Goal: Task Accomplishment & Management: Use online tool/utility

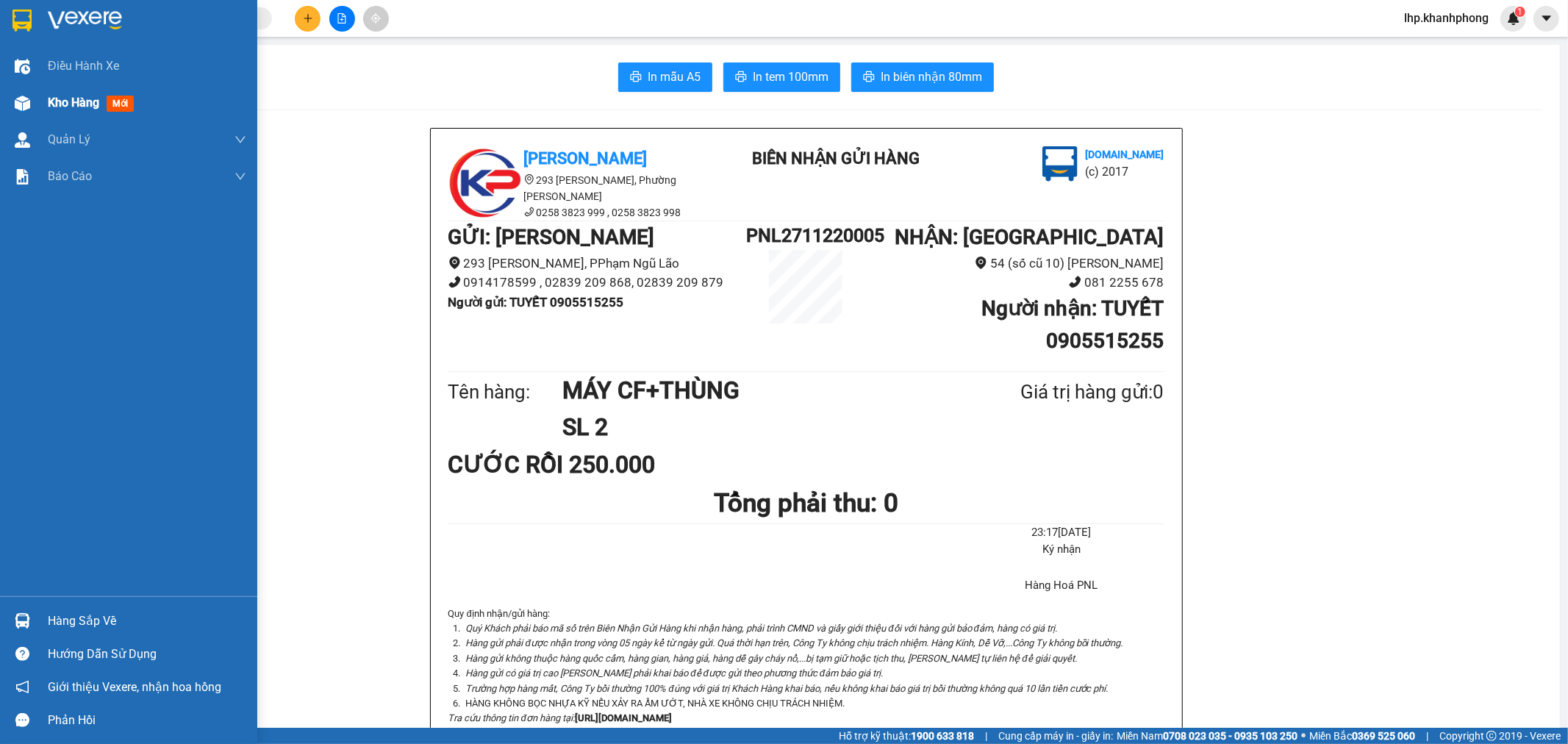
click at [66, 112] on div "Kho hàng mới" at bounding box center [93, 102] width 92 height 19
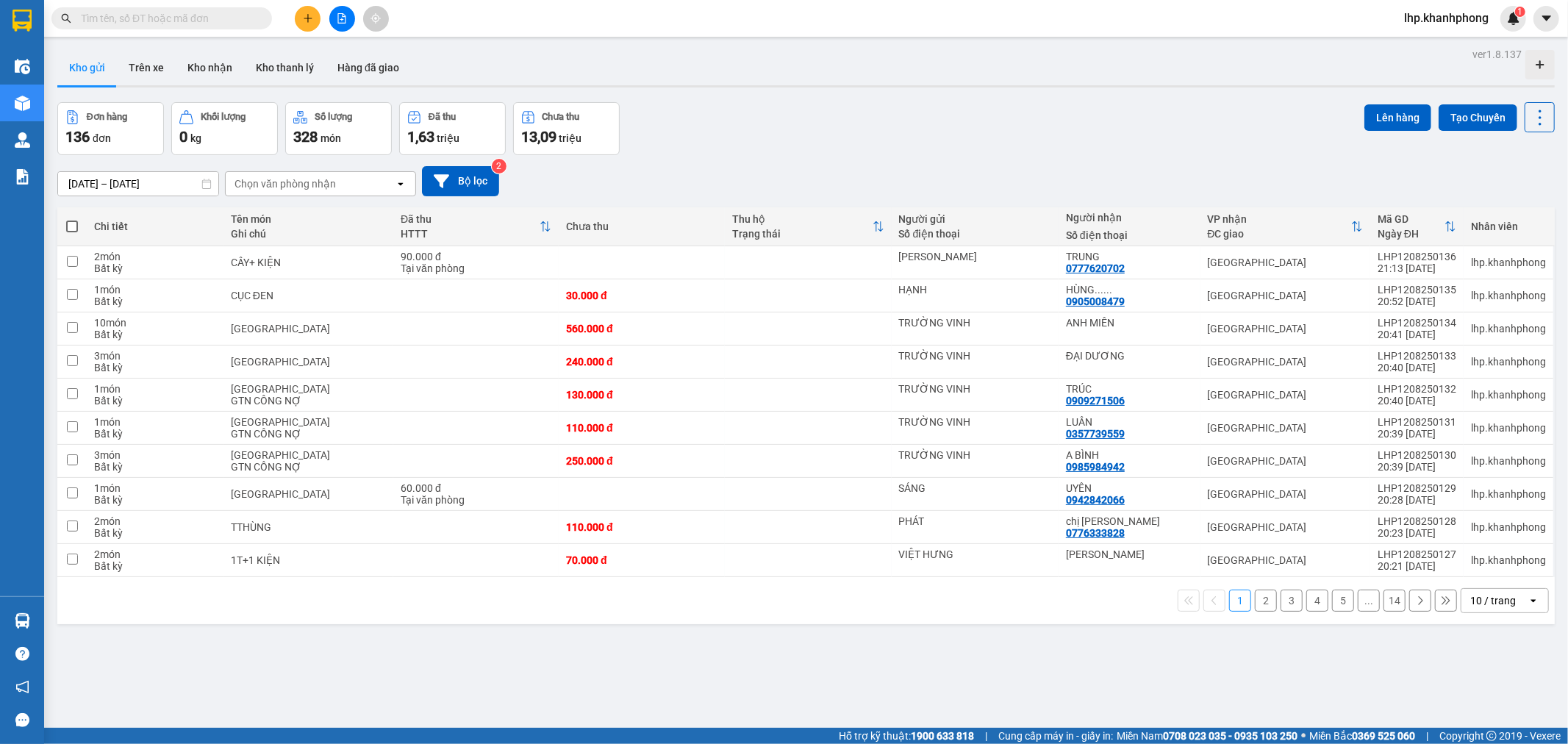
click at [1480, 605] on div "10 / trang" at bounding box center [1493, 601] width 45 height 15
click at [1468, 577] on span "100 / trang" at bounding box center [1486, 570] width 53 height 15
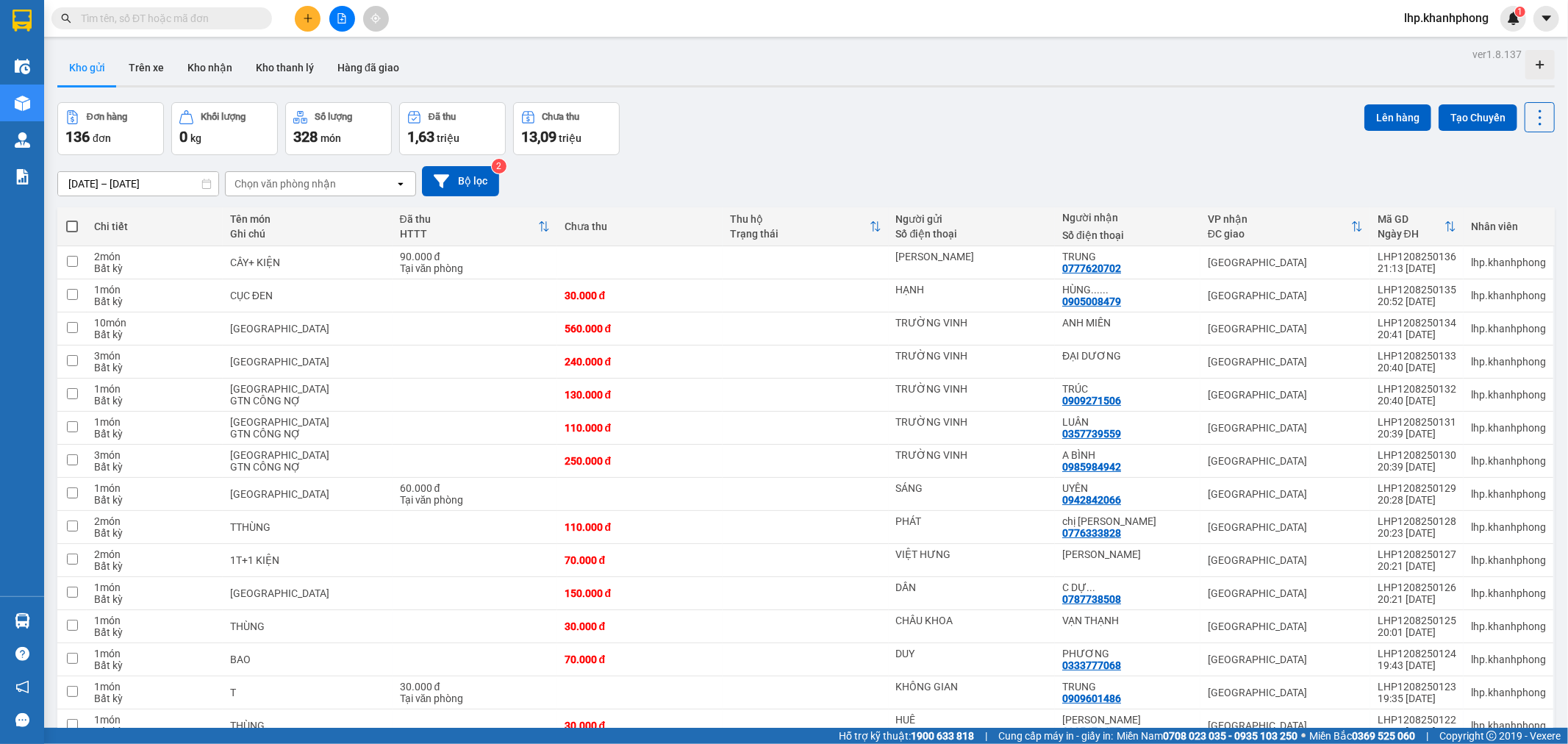
click at [71, 222] on span at bounding box center [71, 227] width 11 height 11
click at [72, 219] on input "checkbox" at bounding box center [72, 219] width 0 height 0
checkbox input "true"
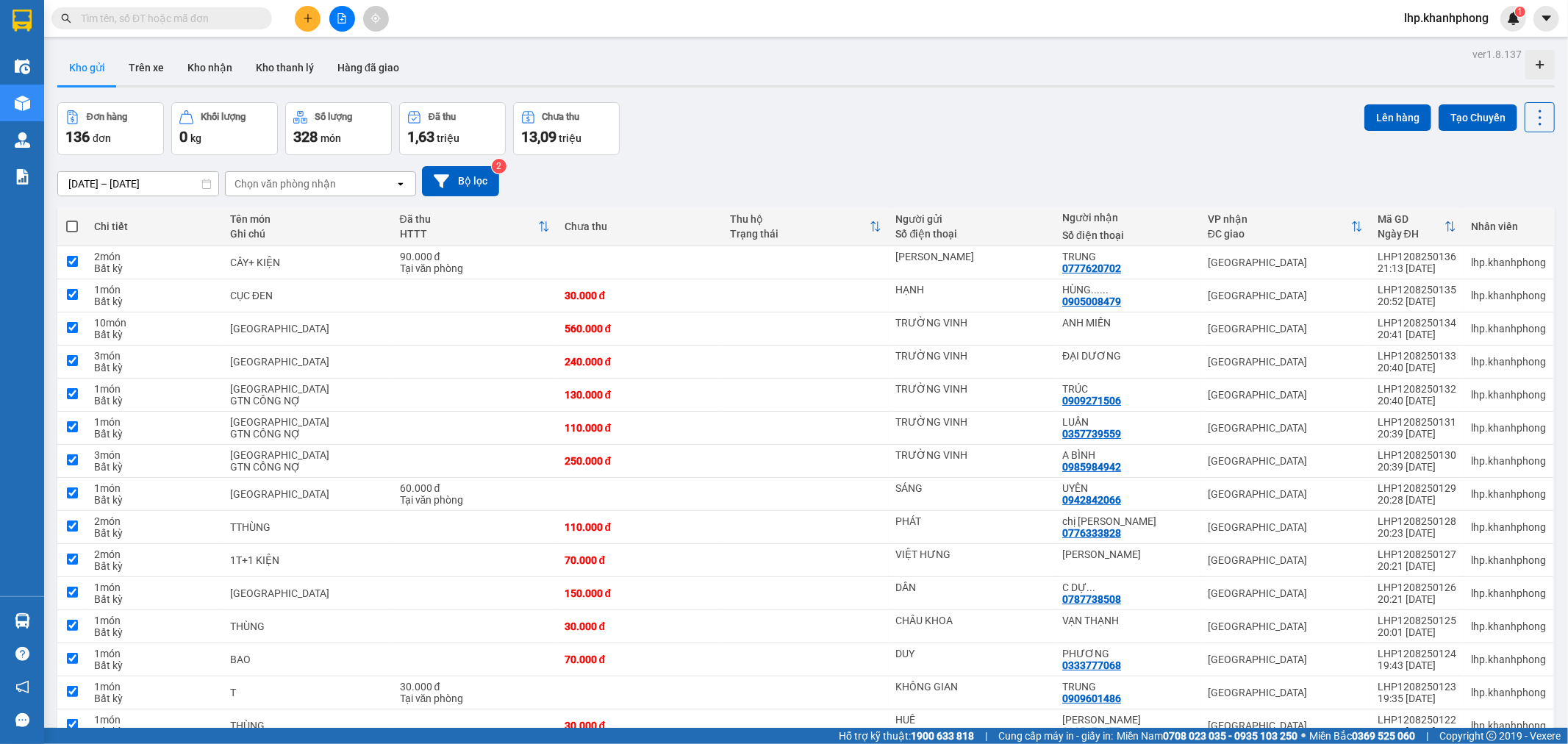
checkbox input "true"
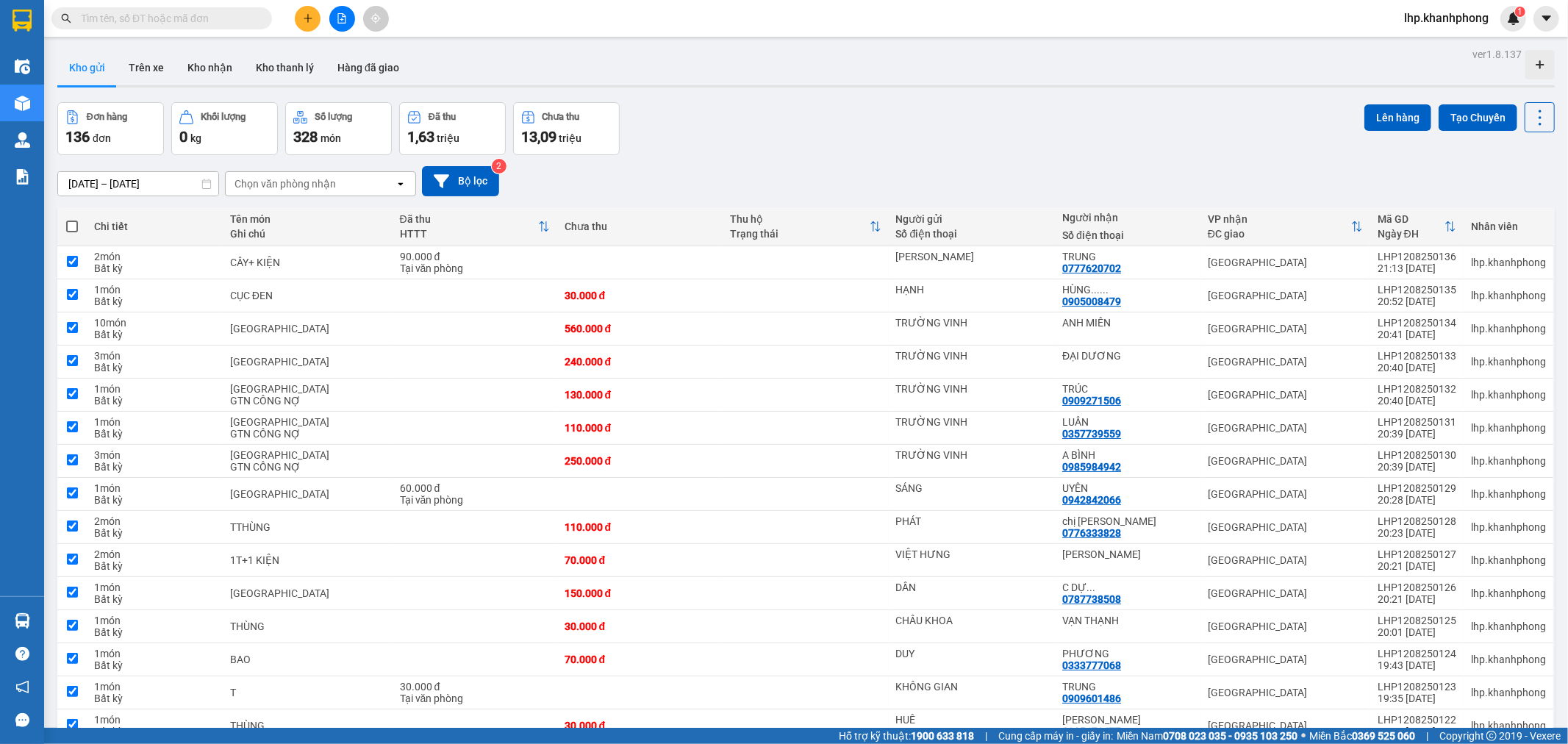
checkbox input "true"
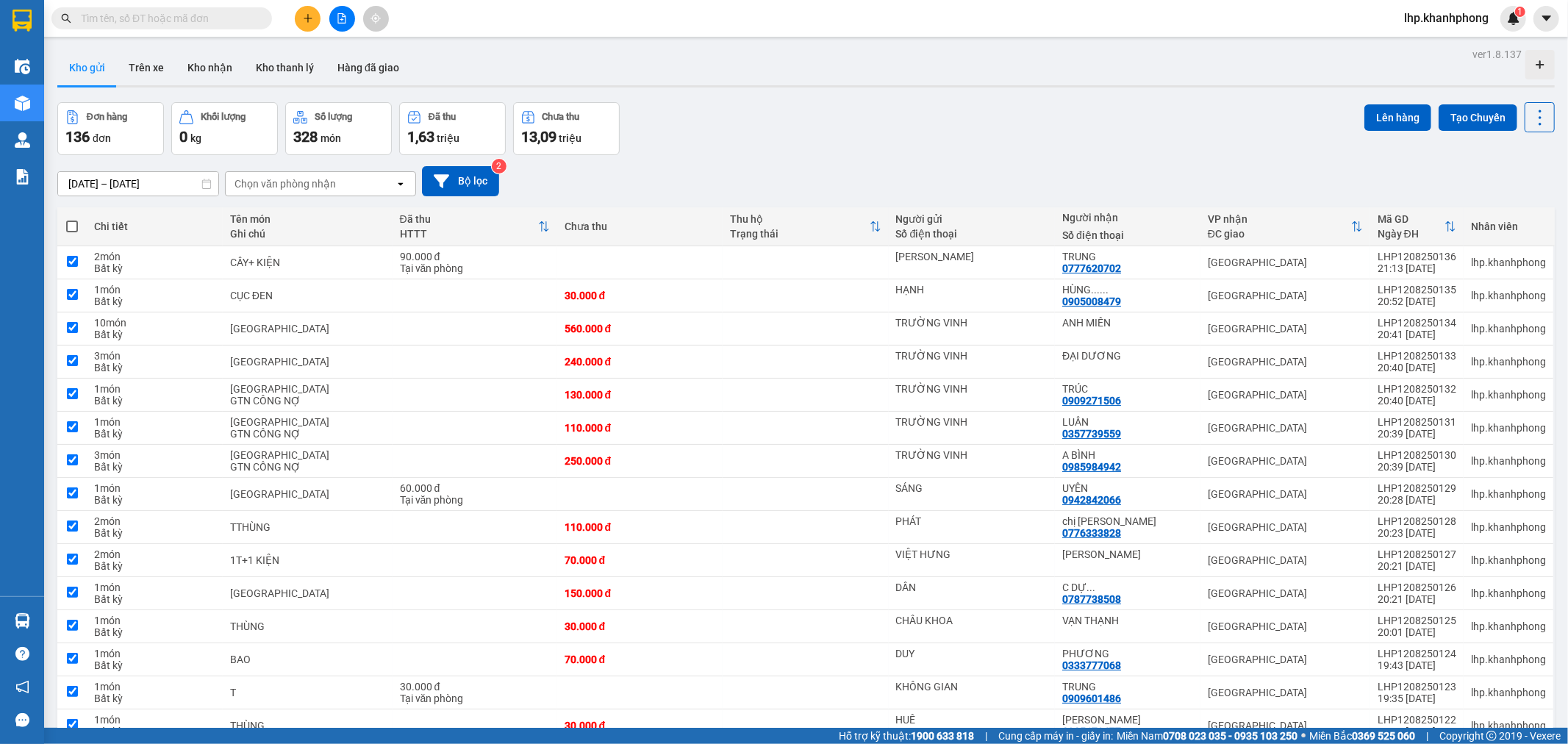
checkbox input "true"
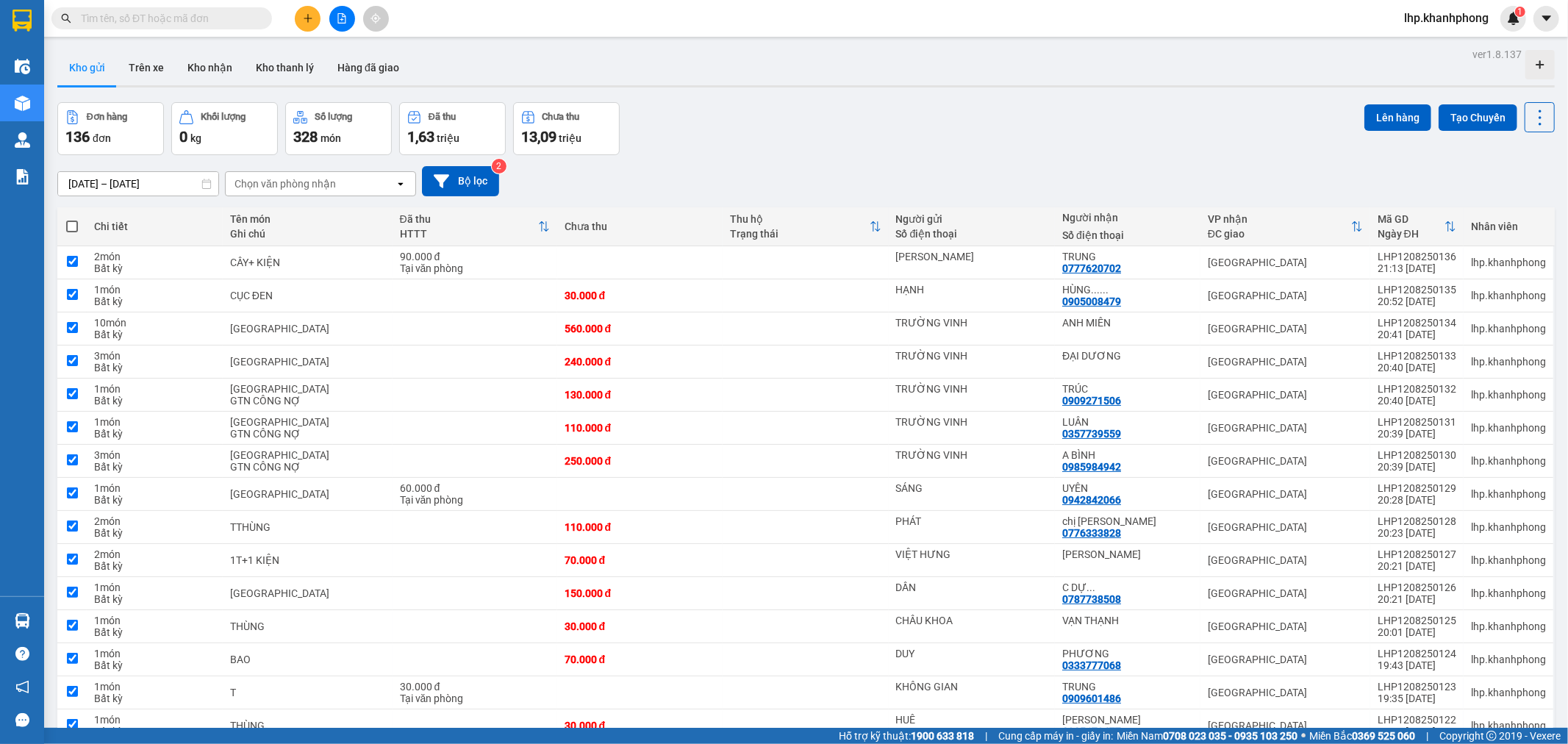
checkbox input "true"
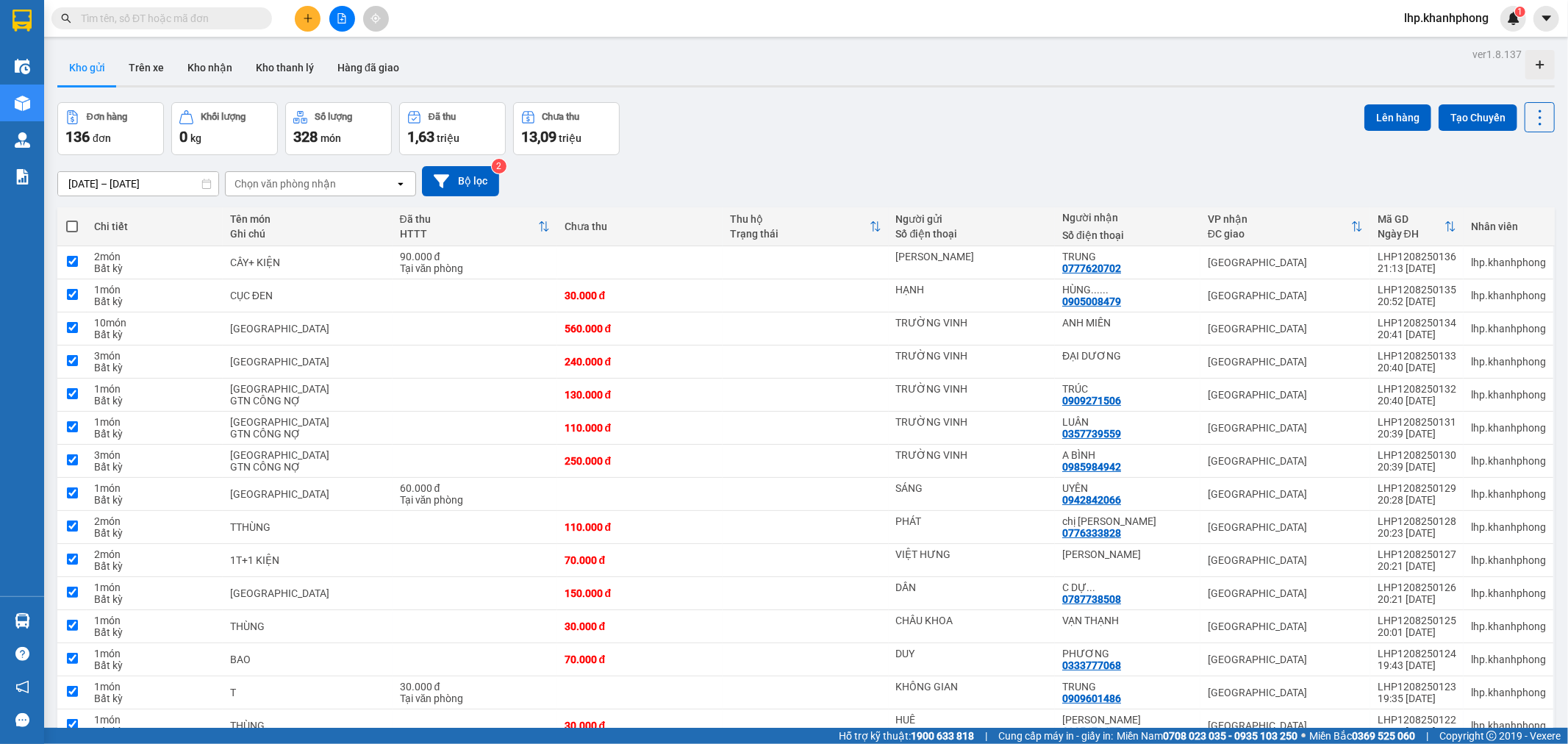
checkbox input "true"
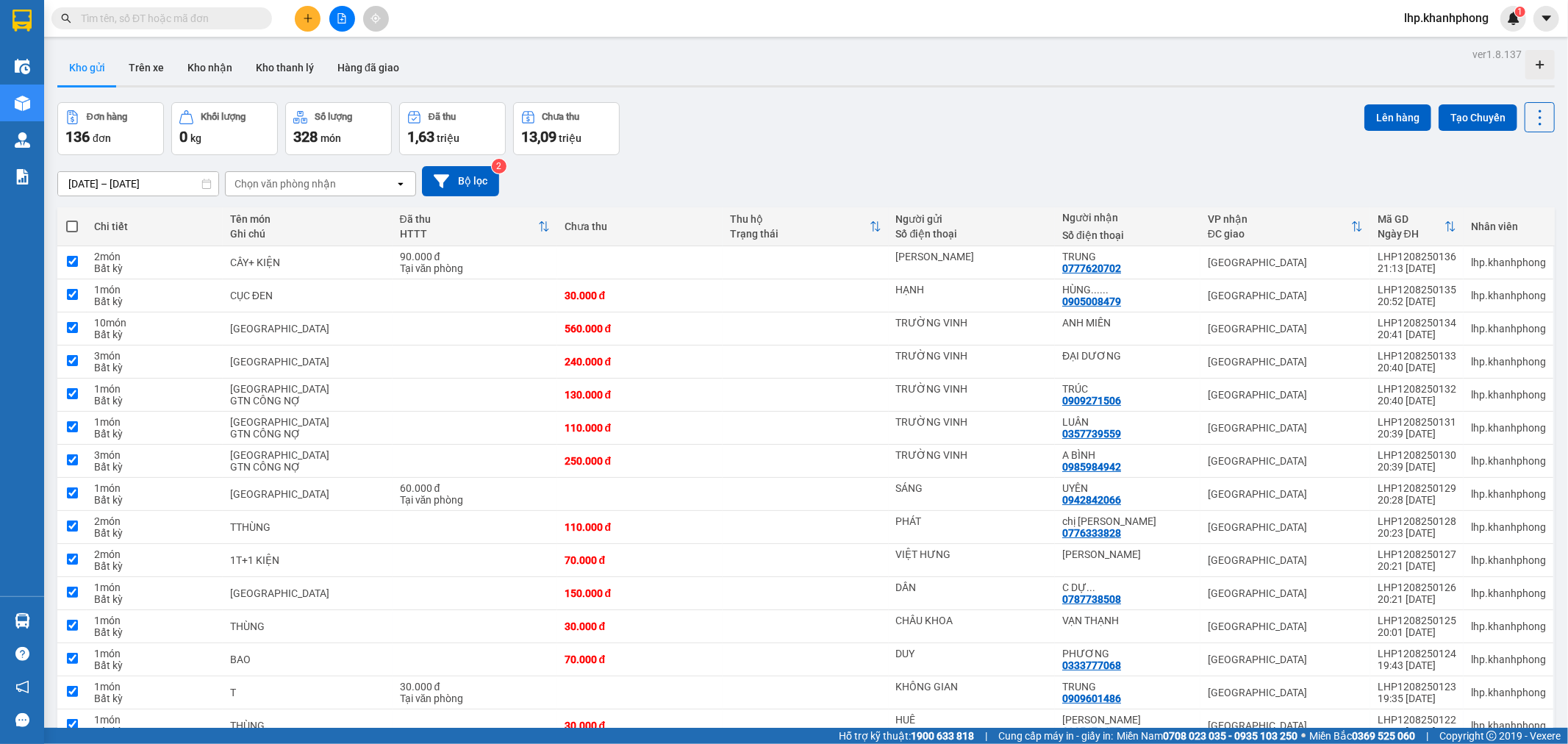
checkbox input "true"
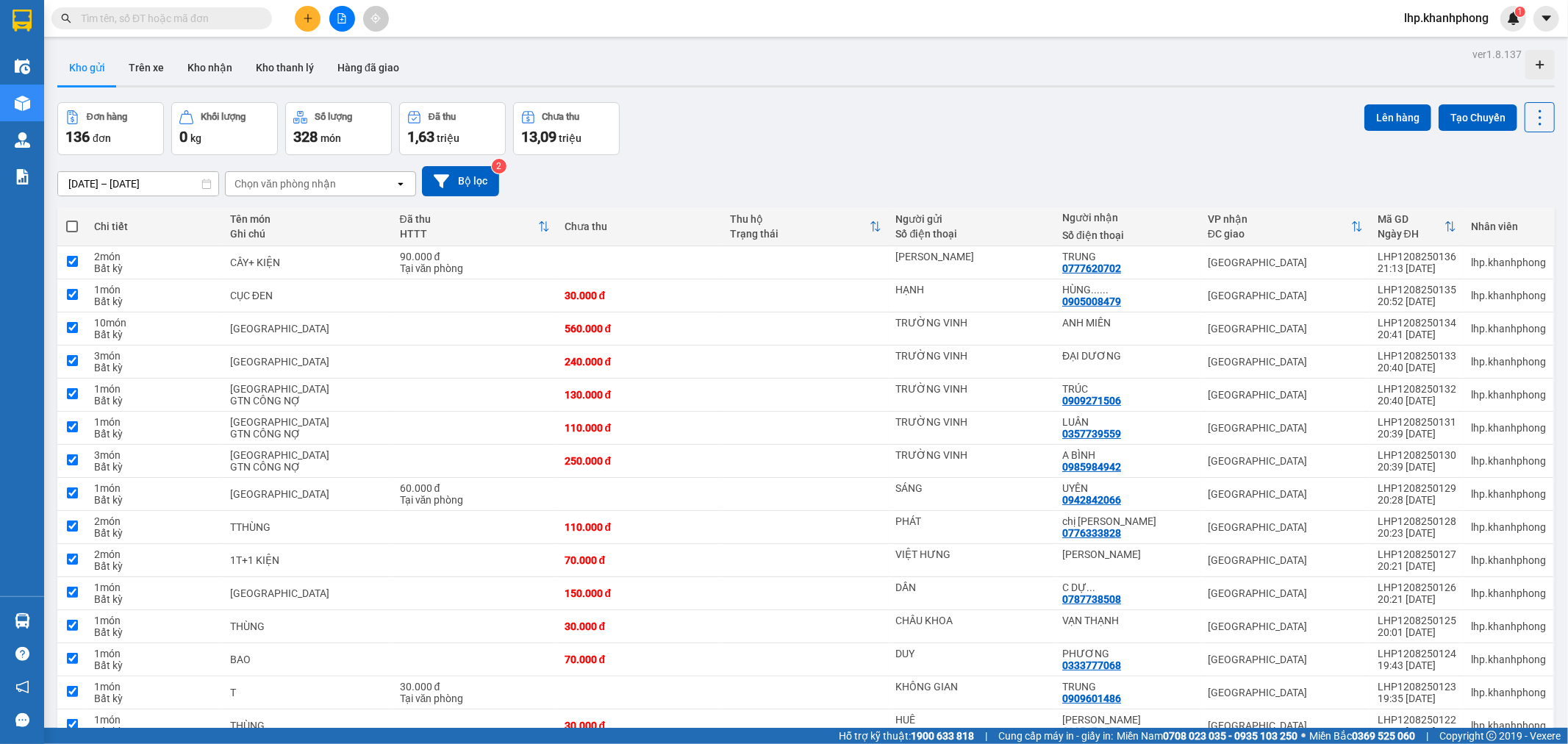
checkbox input "true"
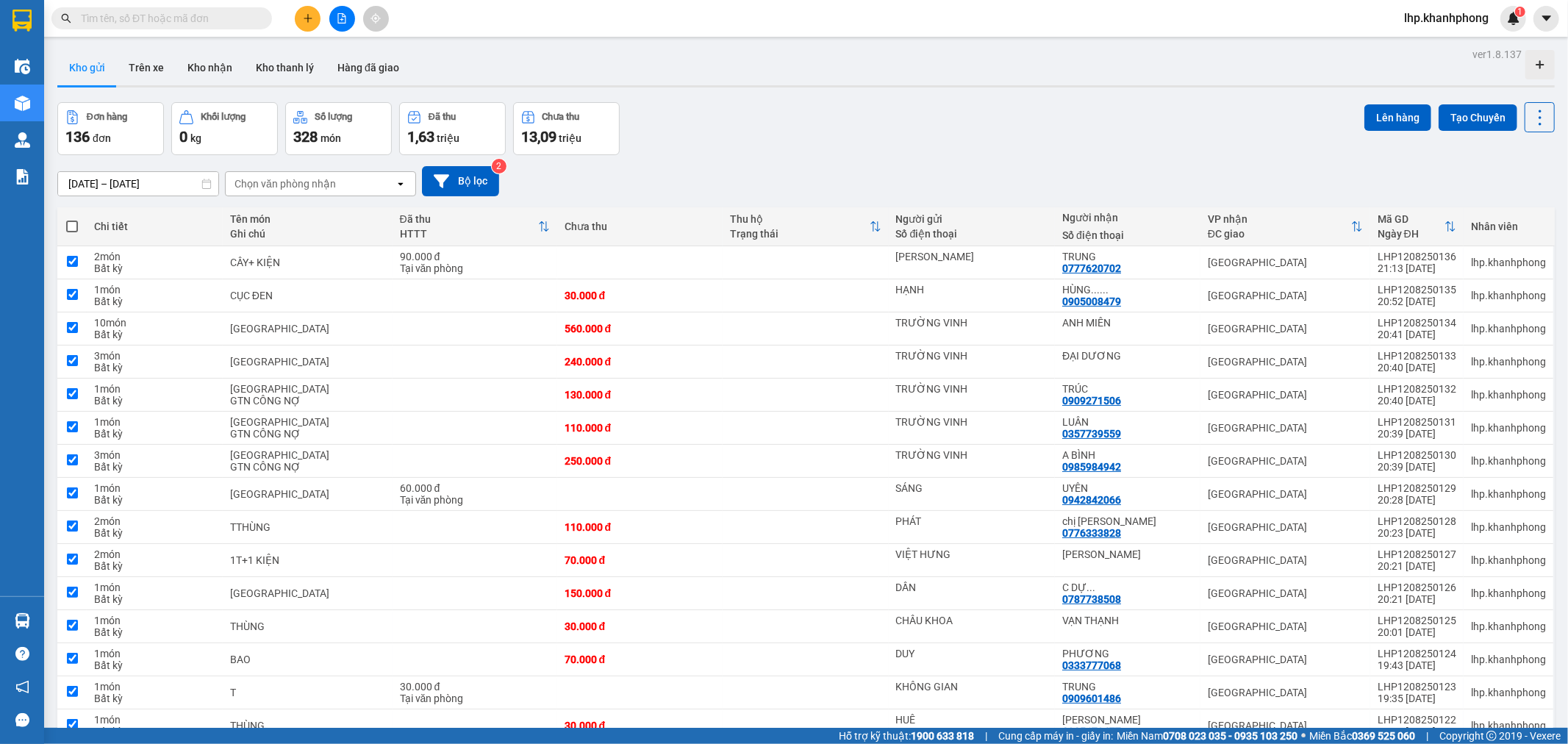
checkbox input "true"
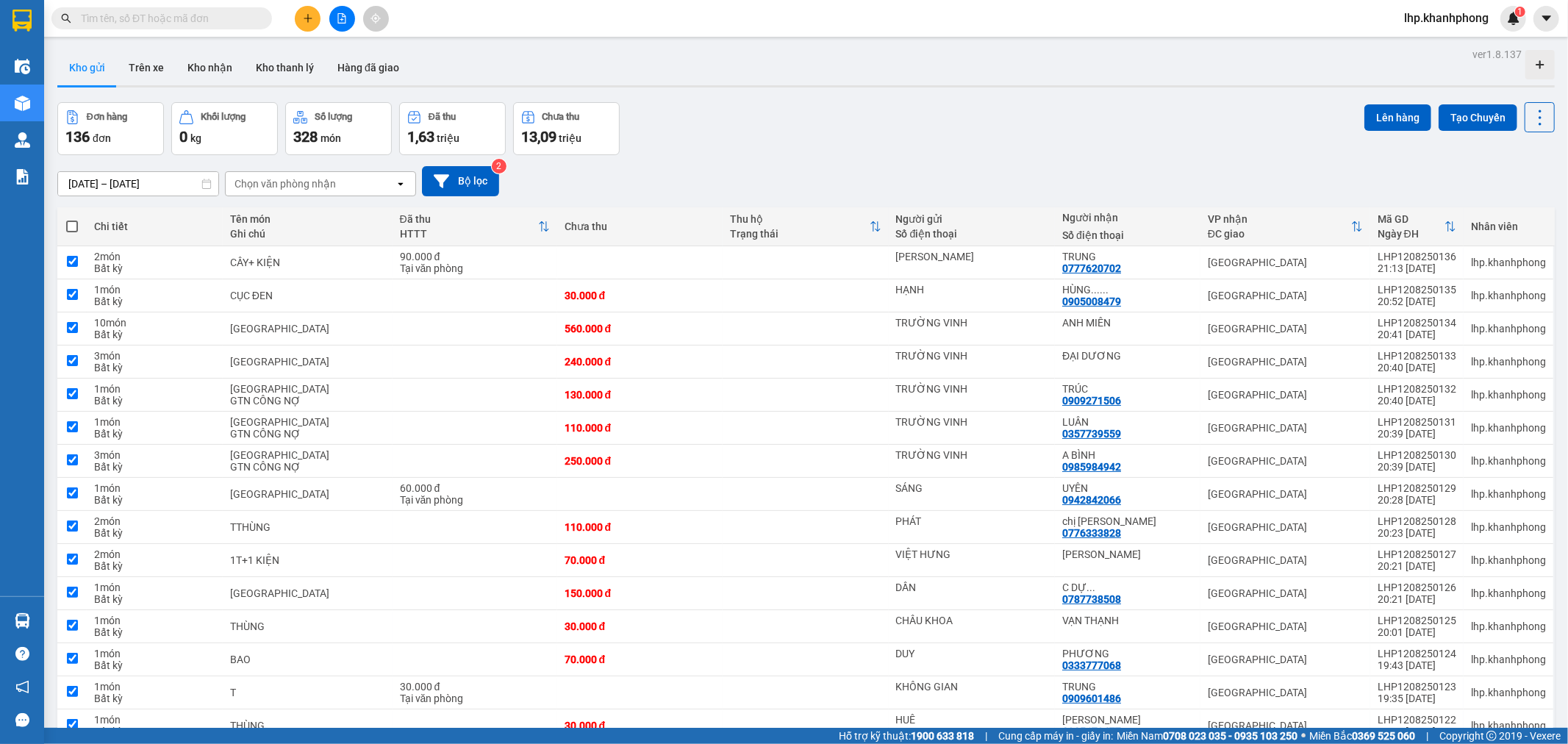
checkbox input "true"
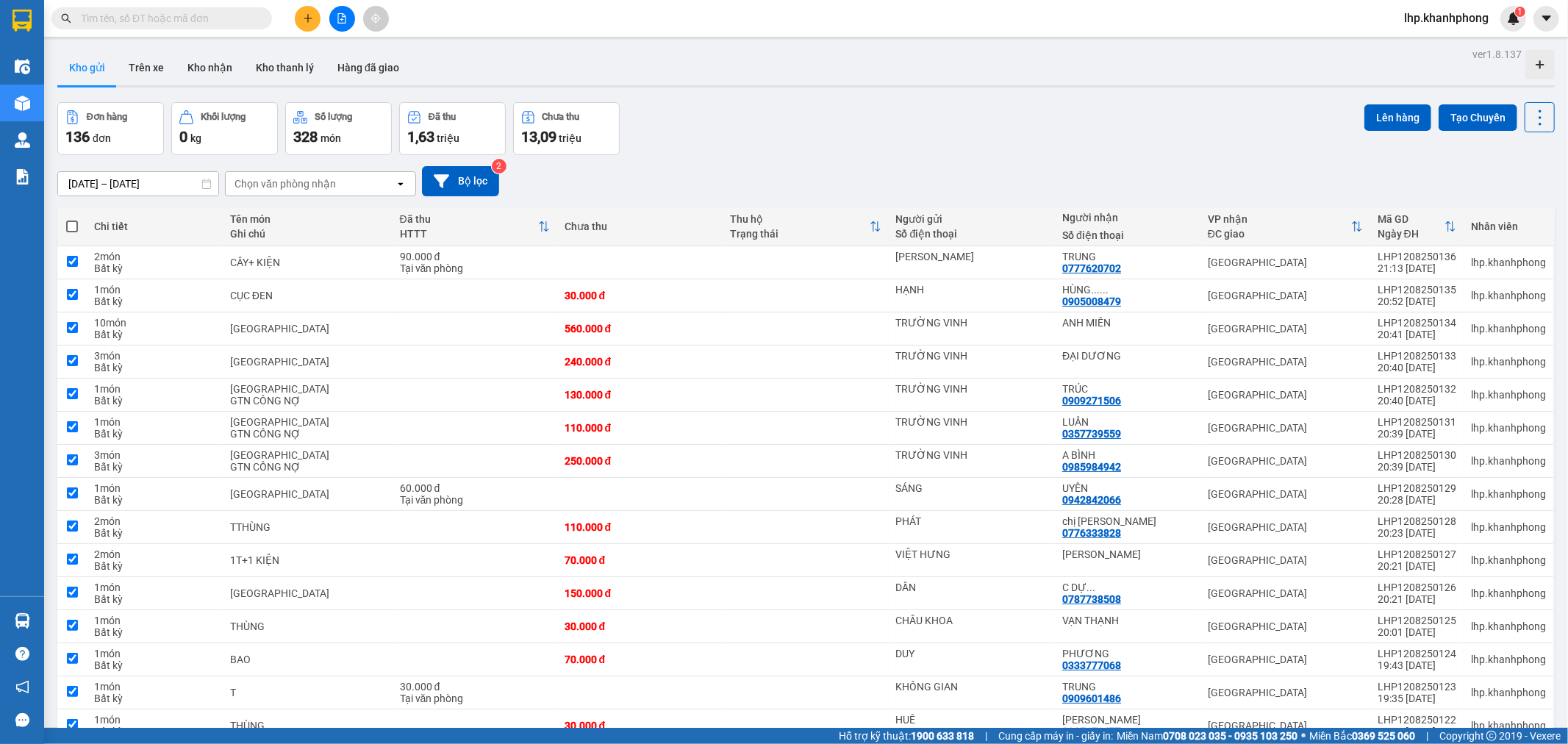
checkbox input "true"
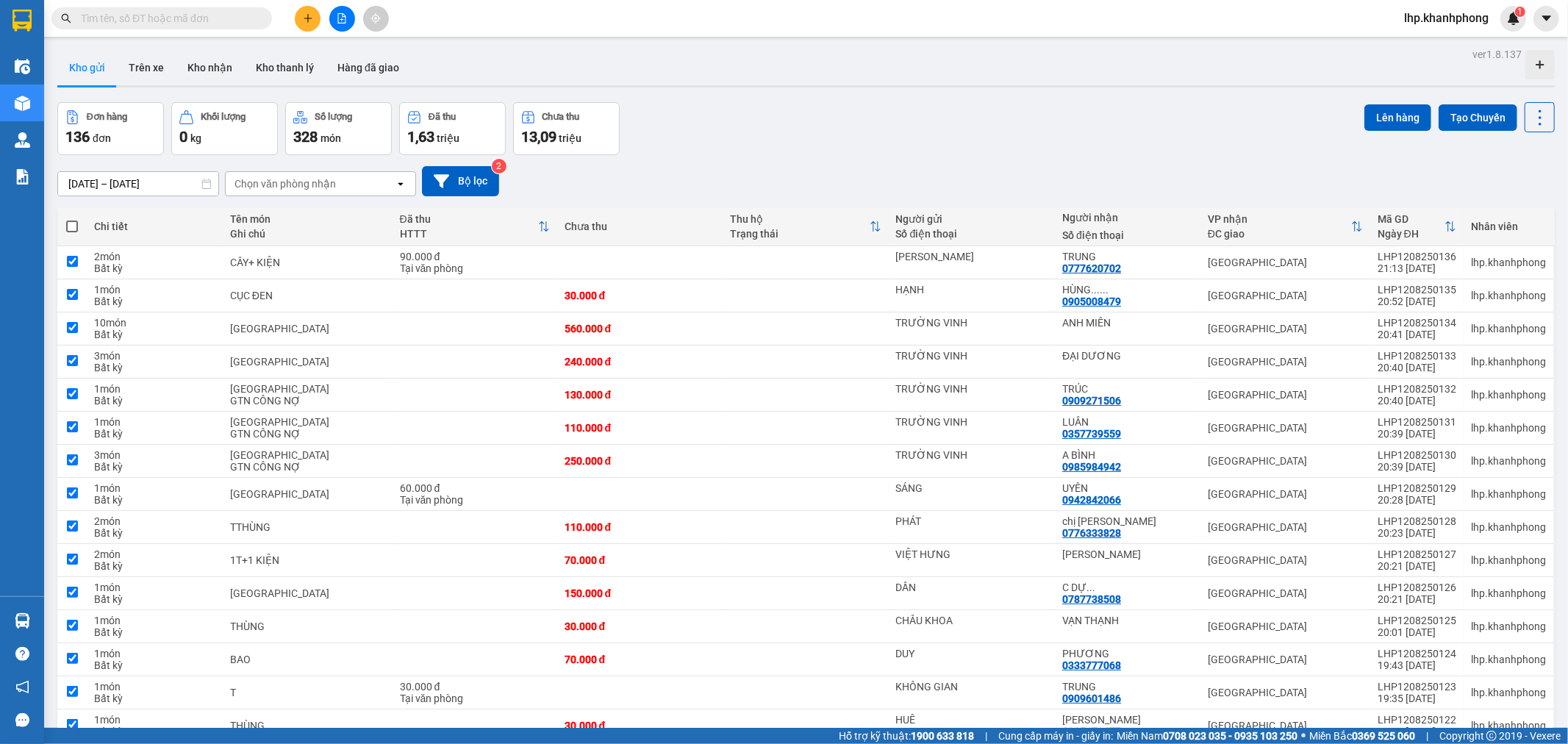
checkbox input "true"
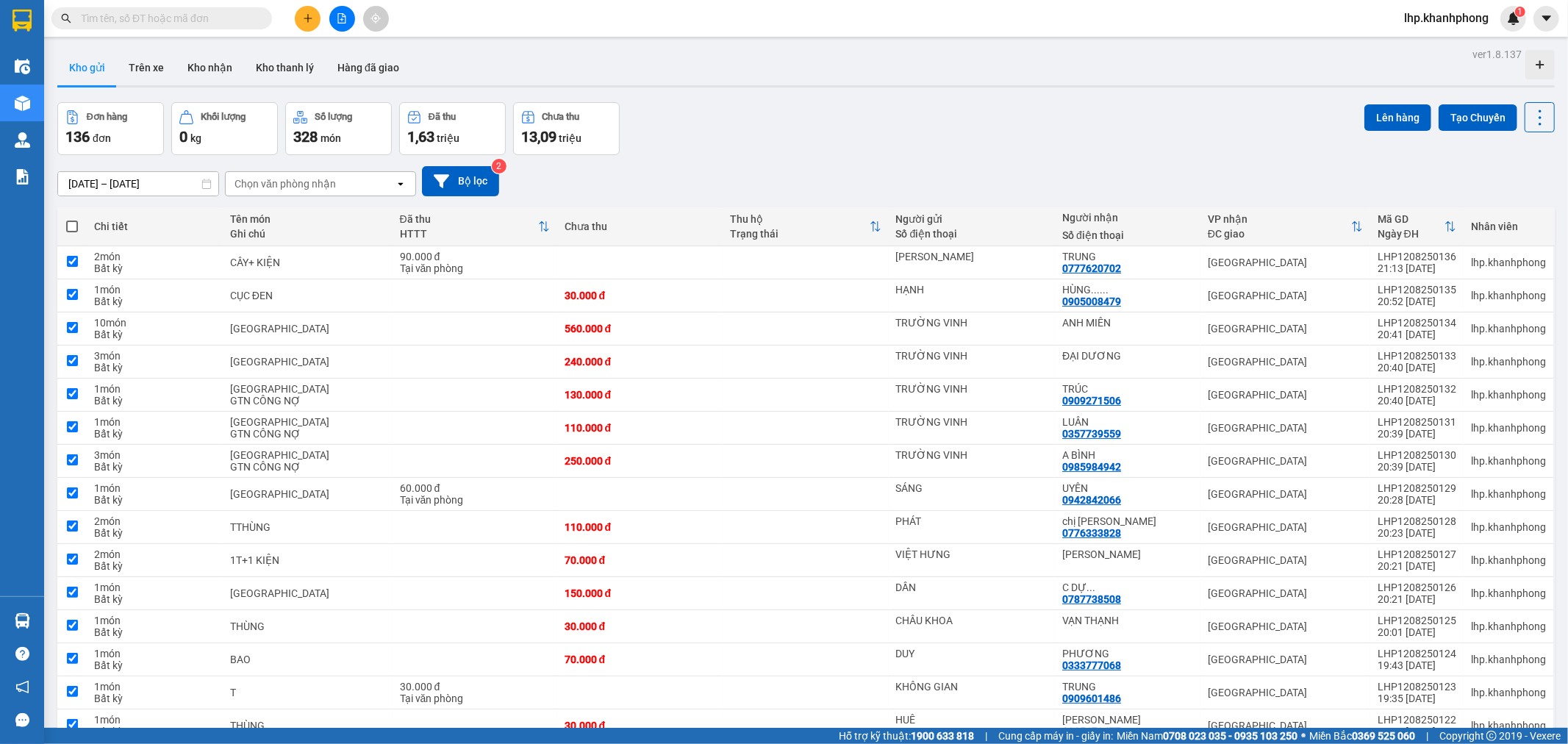
checkbox input "true"
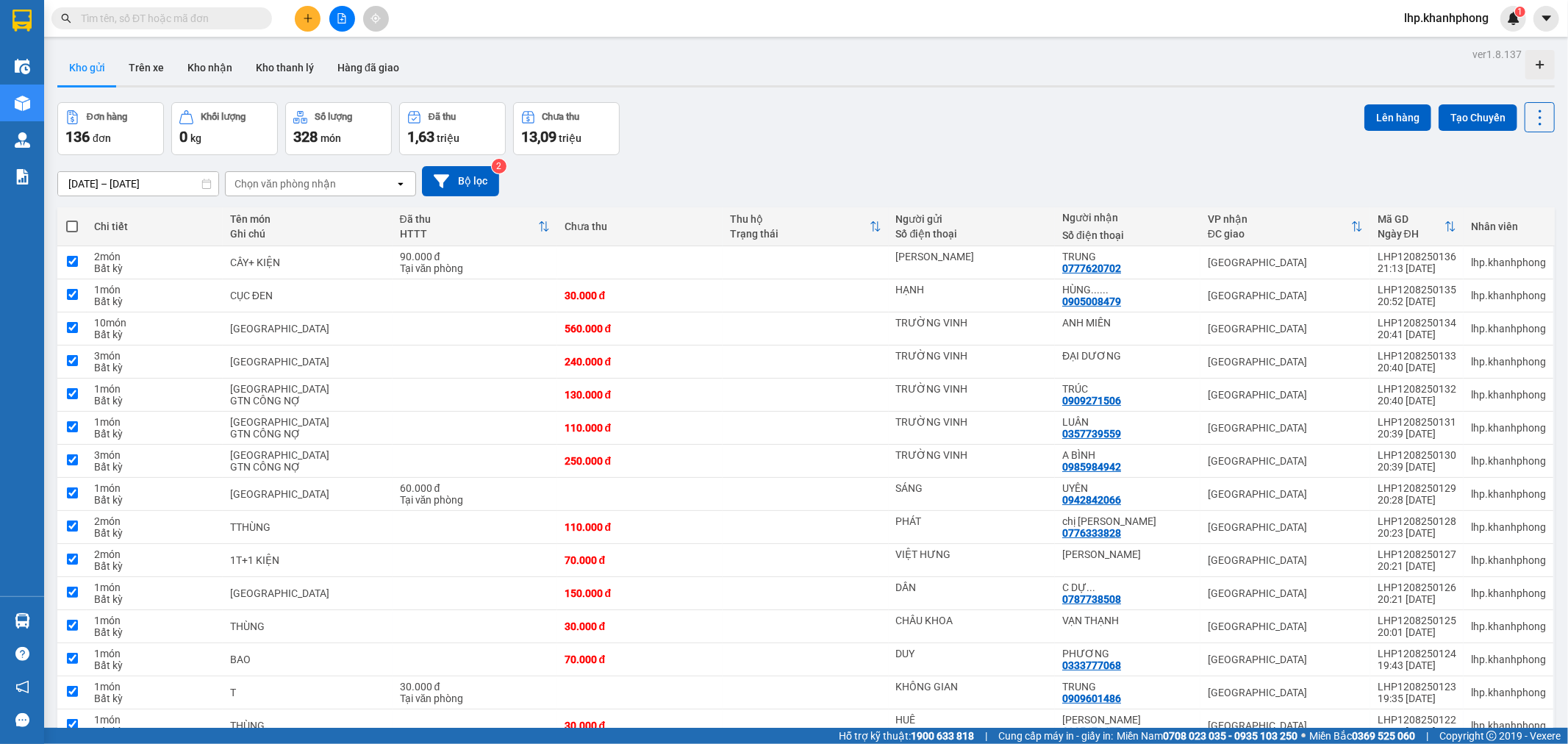
checkbox input "true"
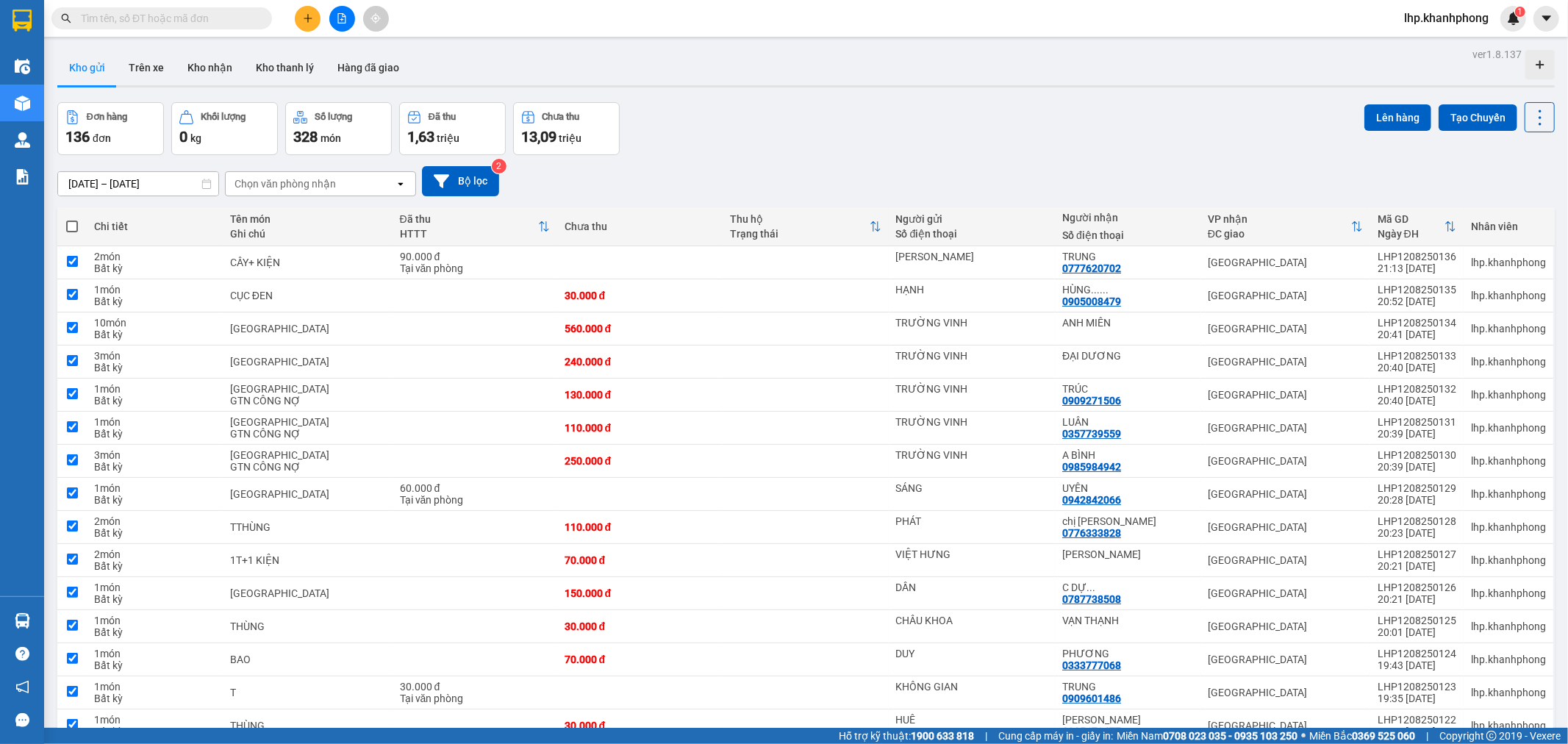
checkbox input "true"
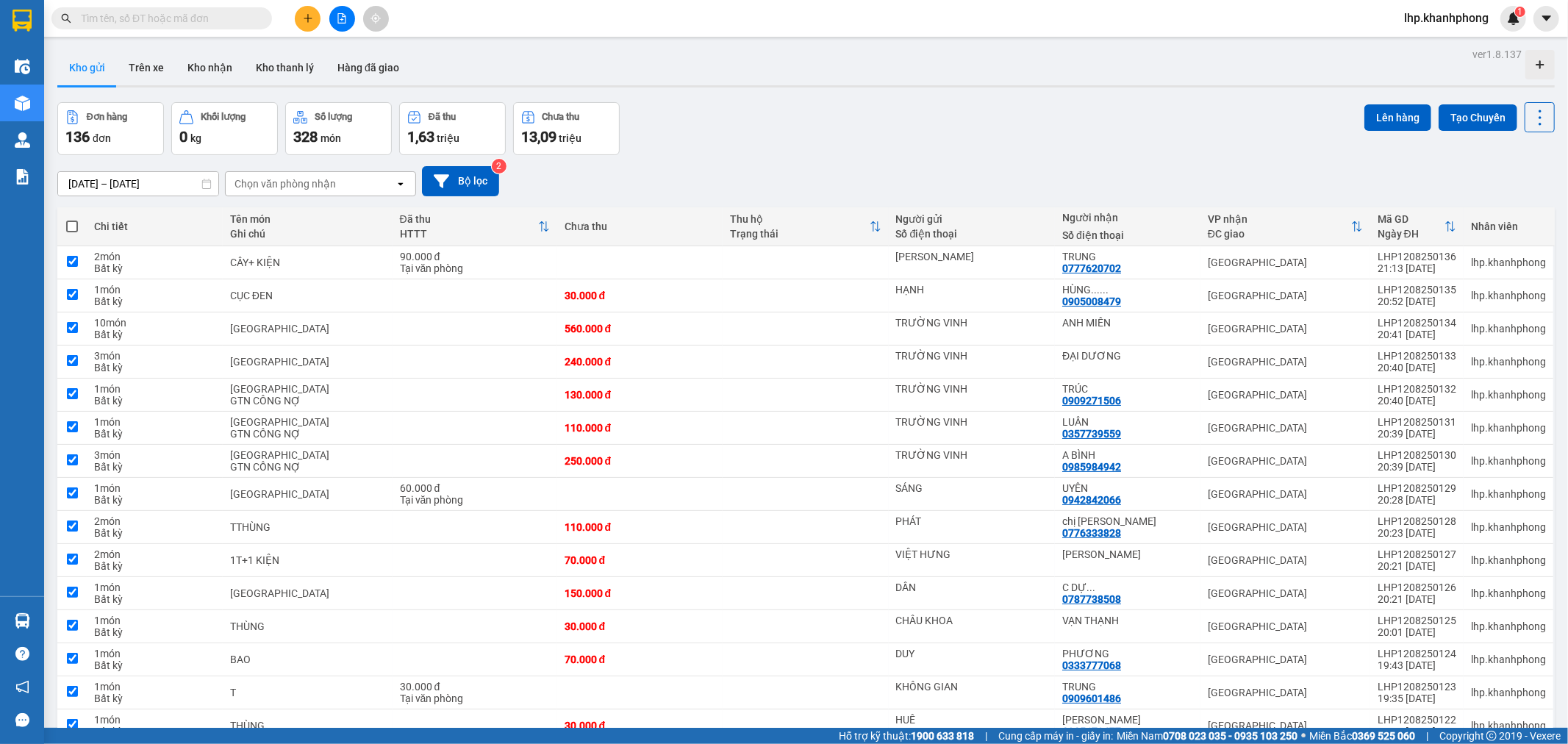
checkbox input "true"
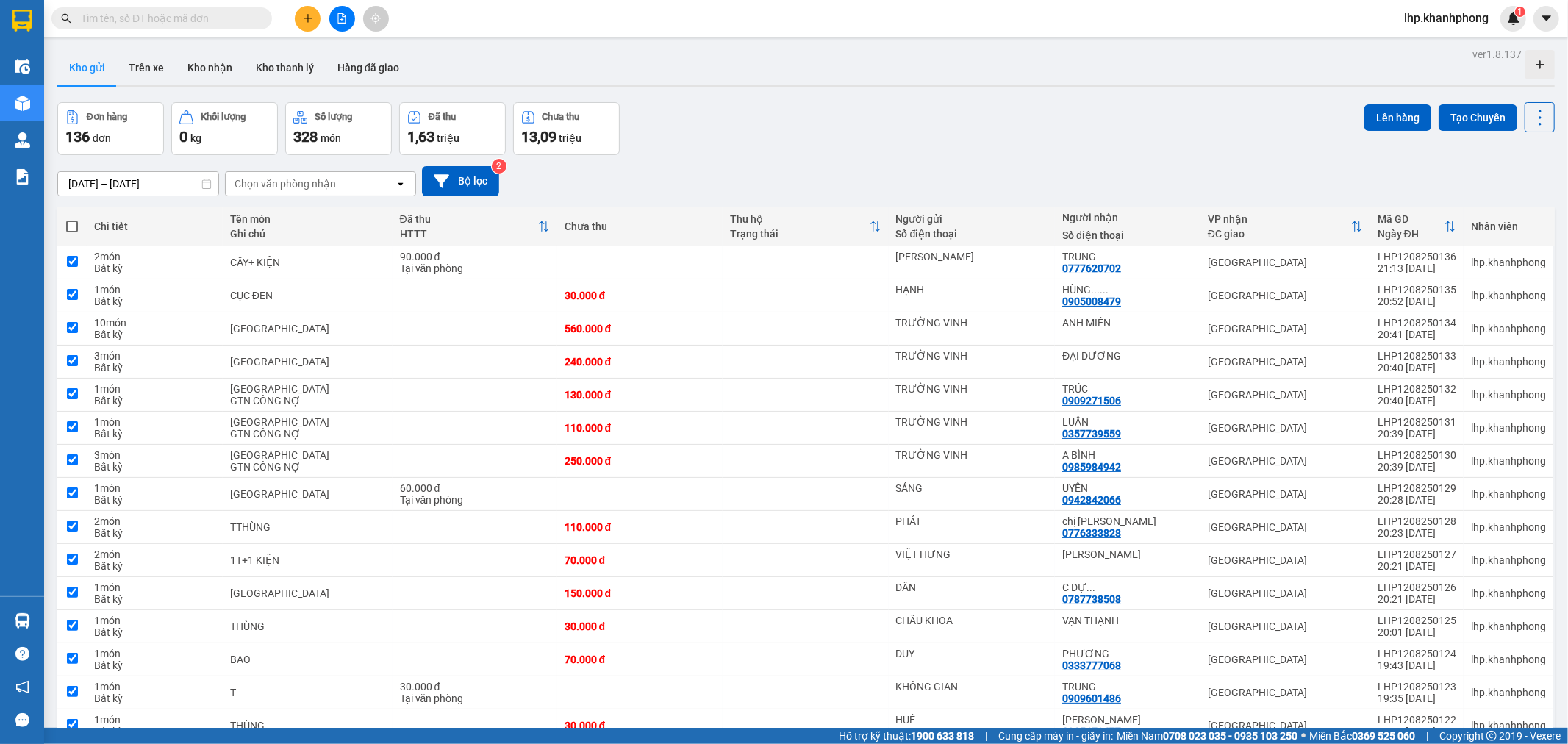
checkbox input "true"
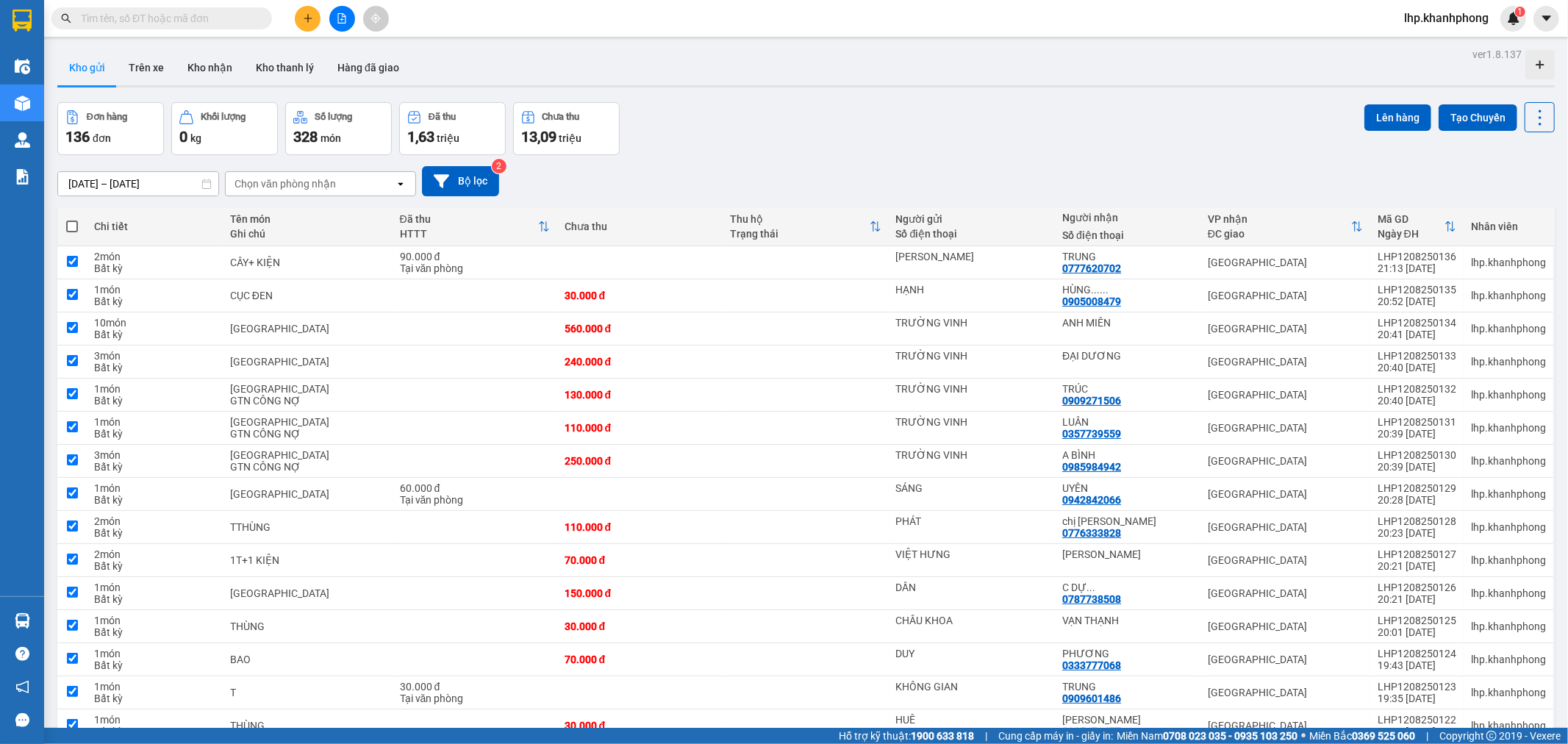
checkbox input "true"
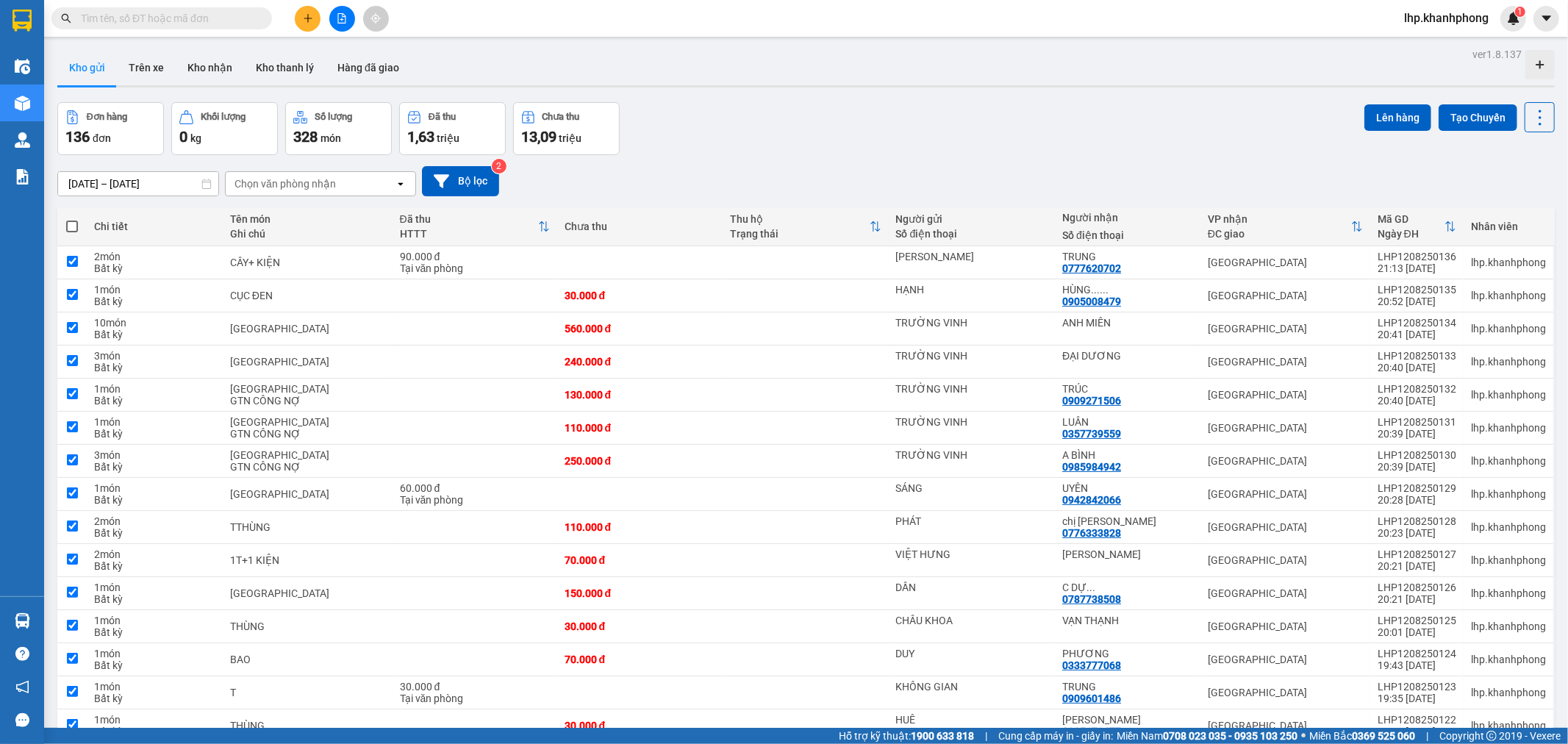
checkbox input "true"
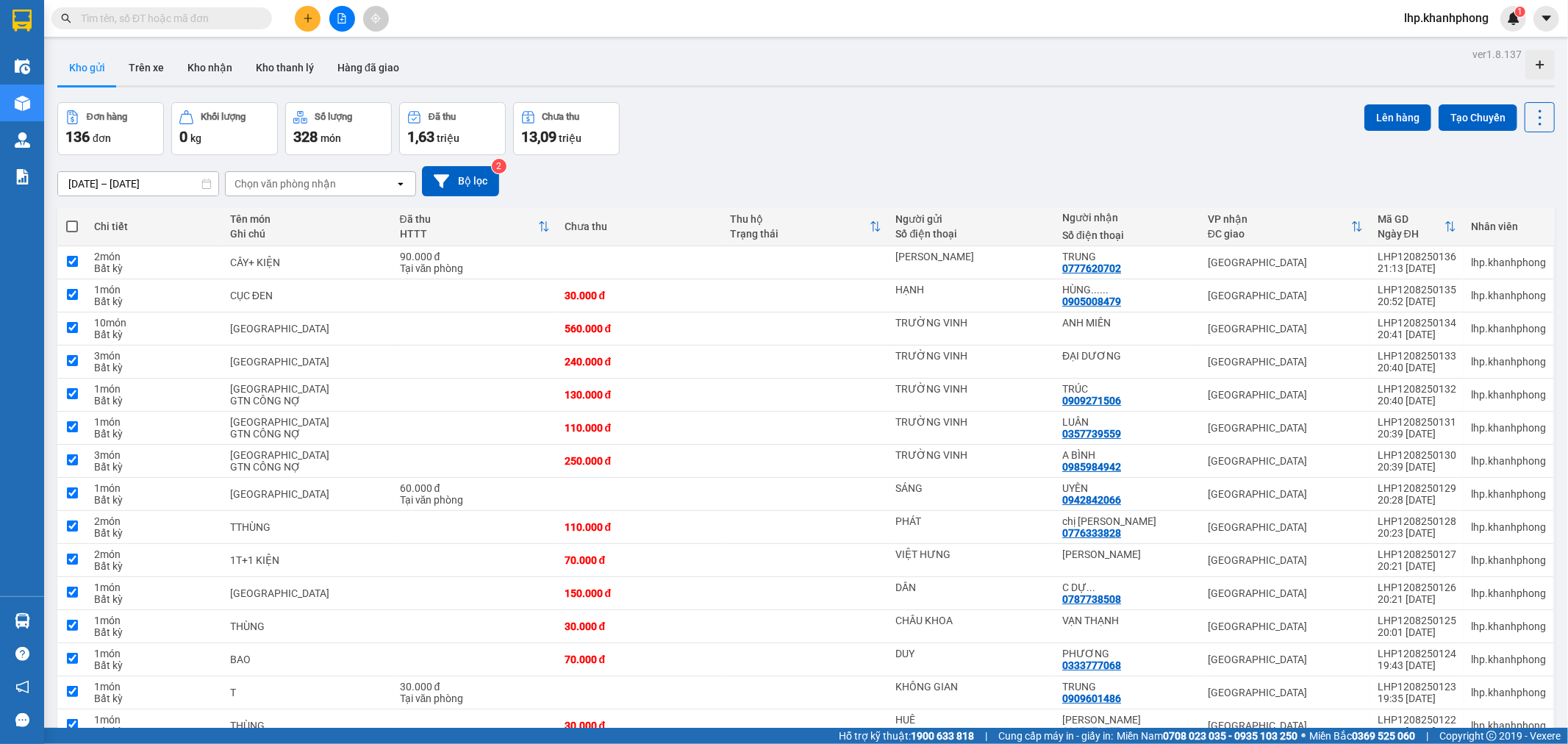
checkbox input "true"
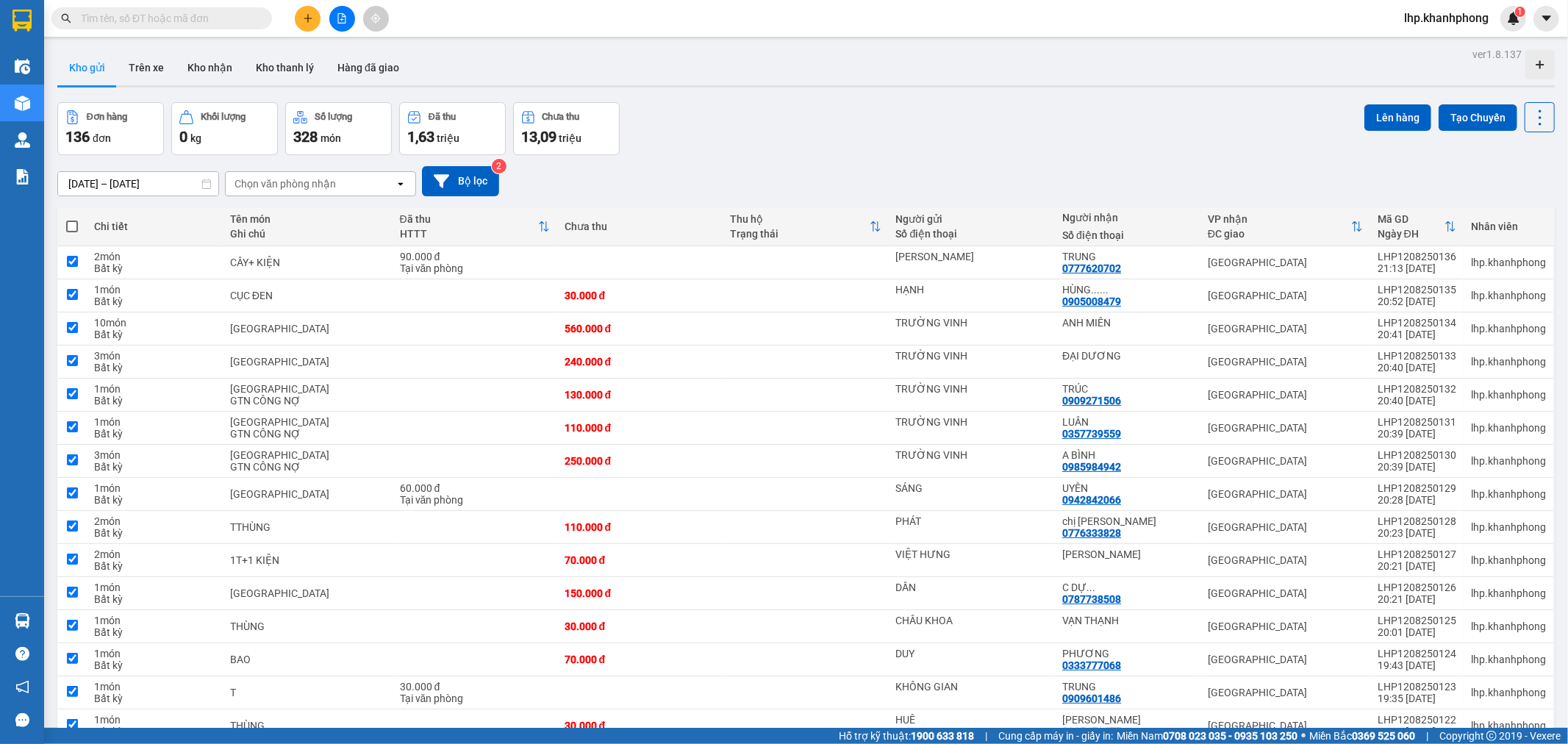
checkbox input "true"
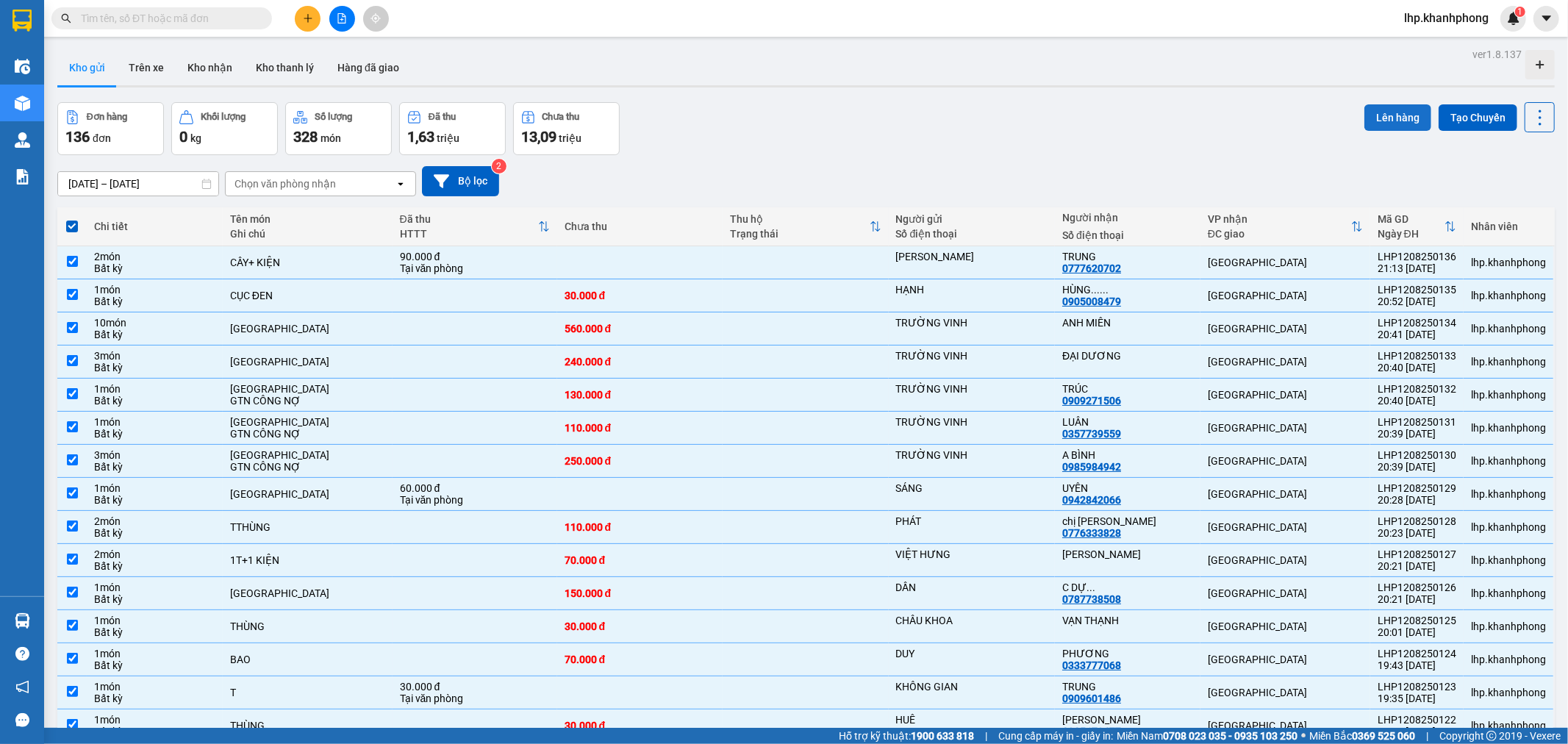
click at [1392, 120] on button "Lên hàng" at bounding box center [1397, 118] width 67 height 27
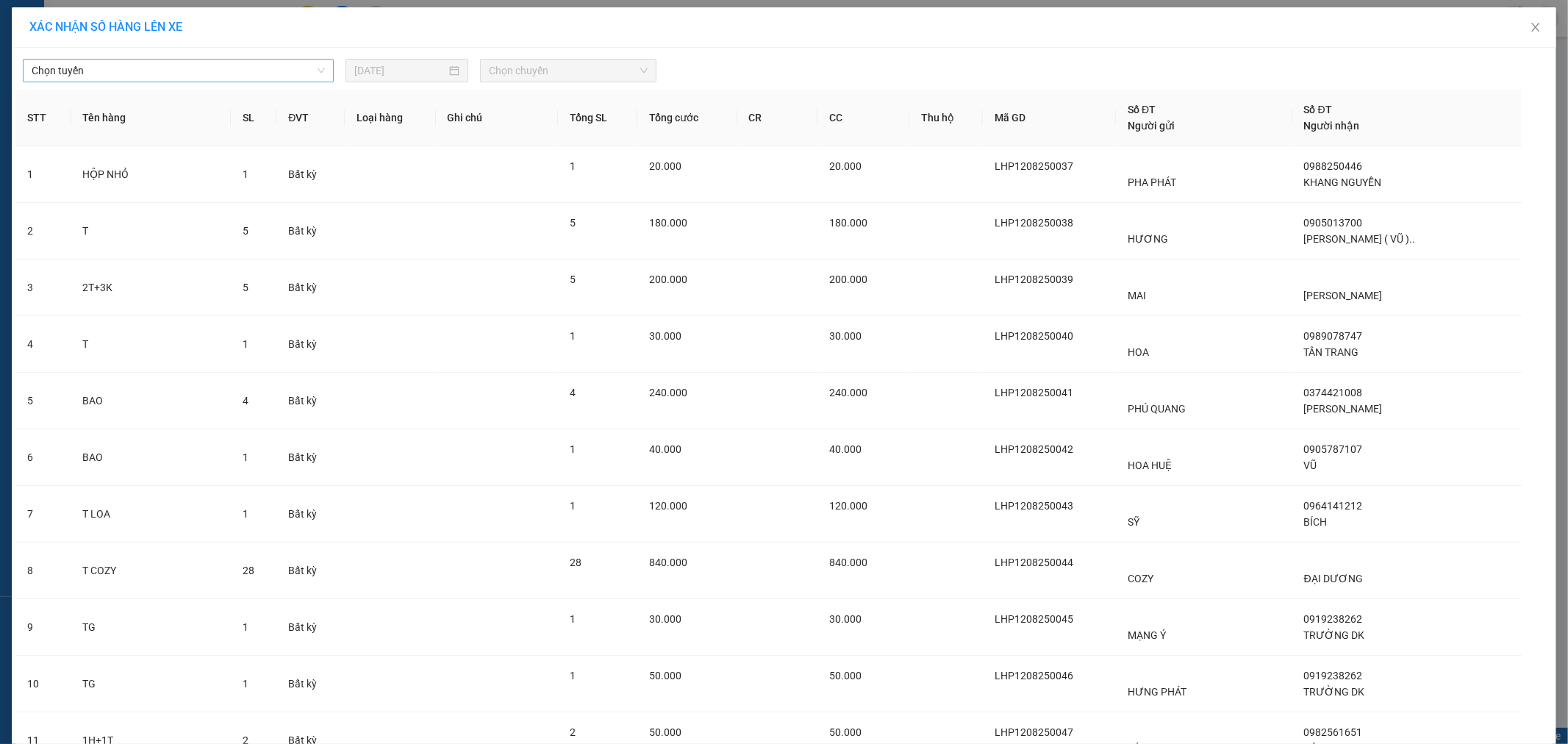
click at [140, 63] on span "Chọn tuyến" at bounding box center [178, 70] width 293 height 22
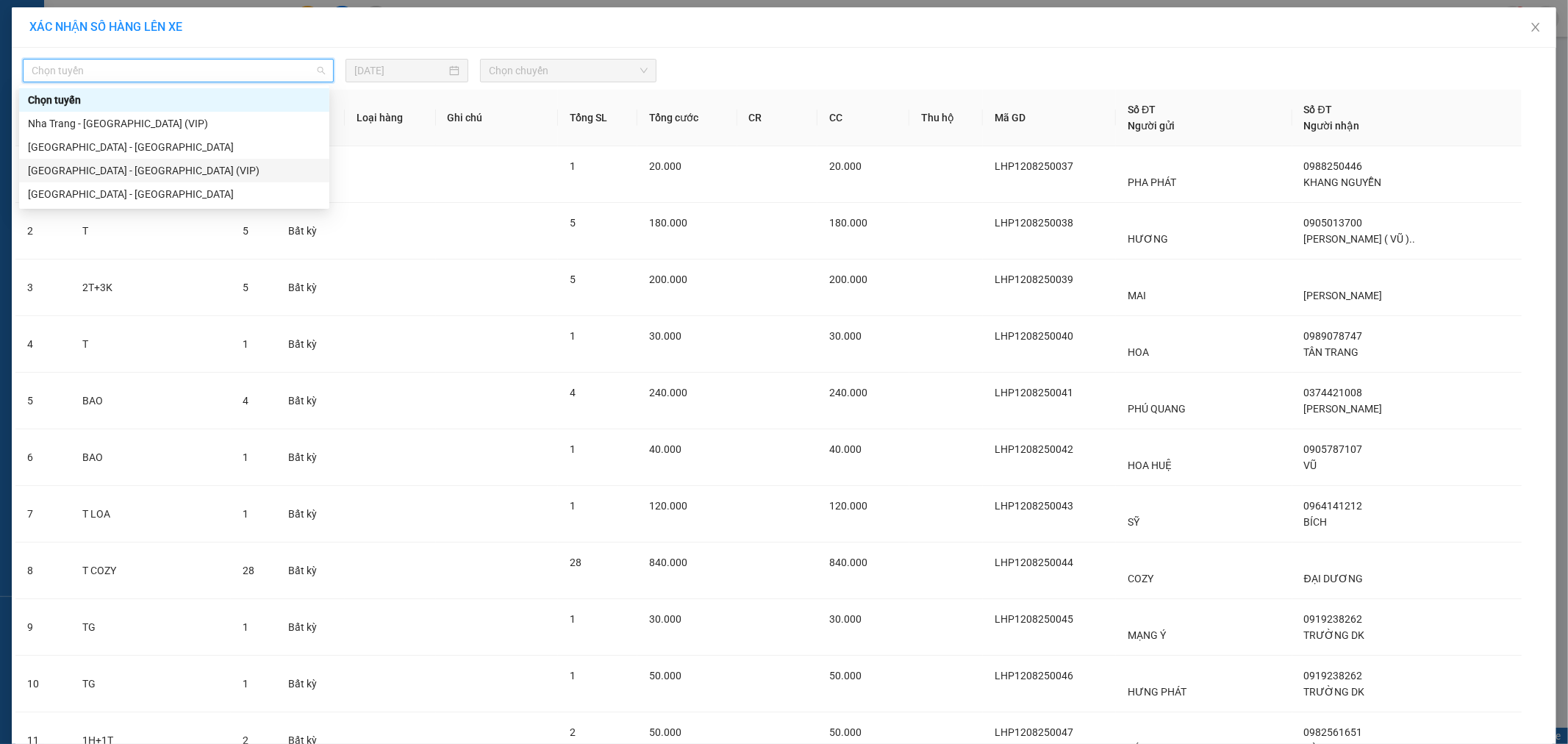
click at [119, 166] on div "[GEOGRAPHIC_DATA] - [GEOGRAPHIC_DATA] (VIP)" at bounding box center [174, 171] width 292 height 16
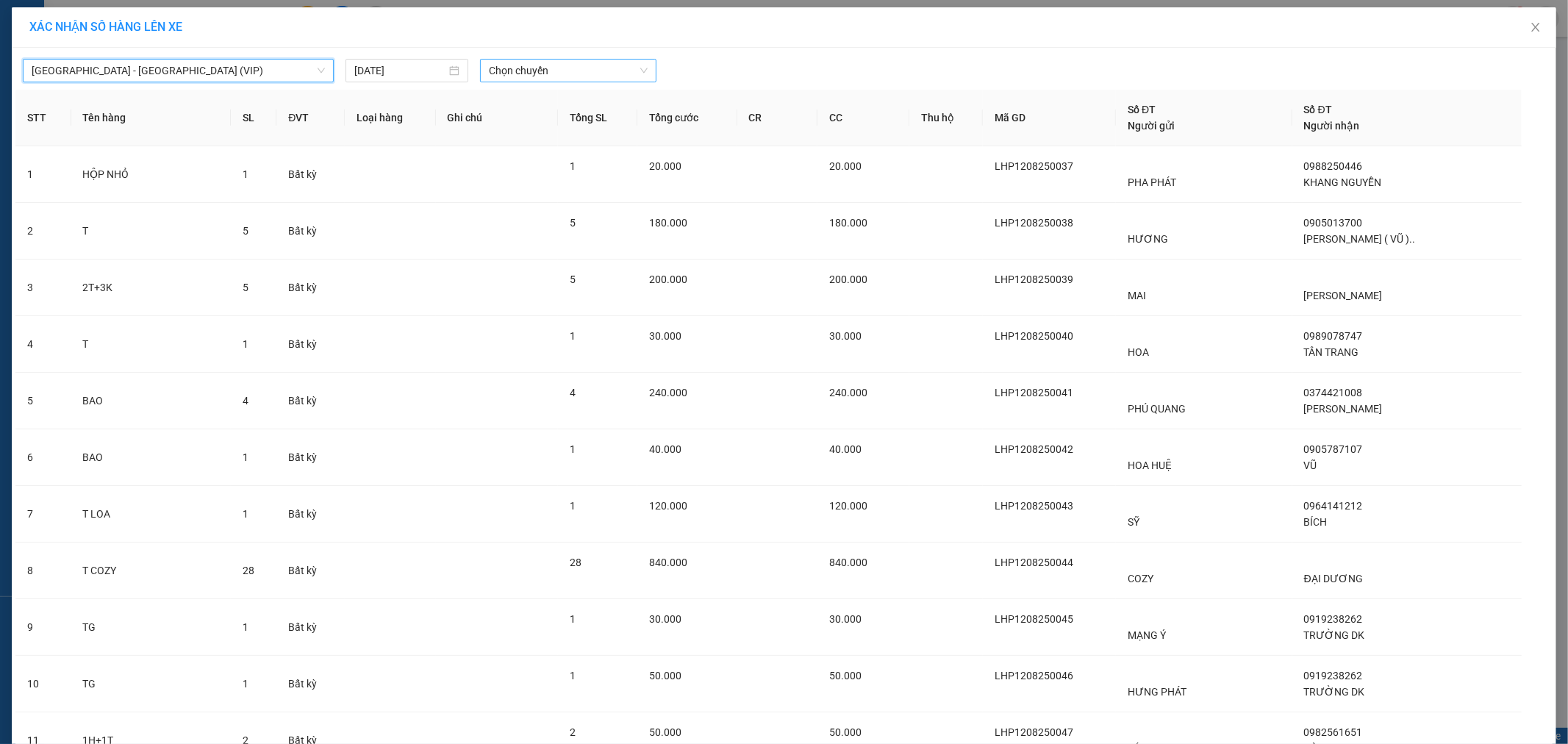
click at [524, 74] on span "Chọn chuyến" at bounding box center [568, 70] width 159 height 22
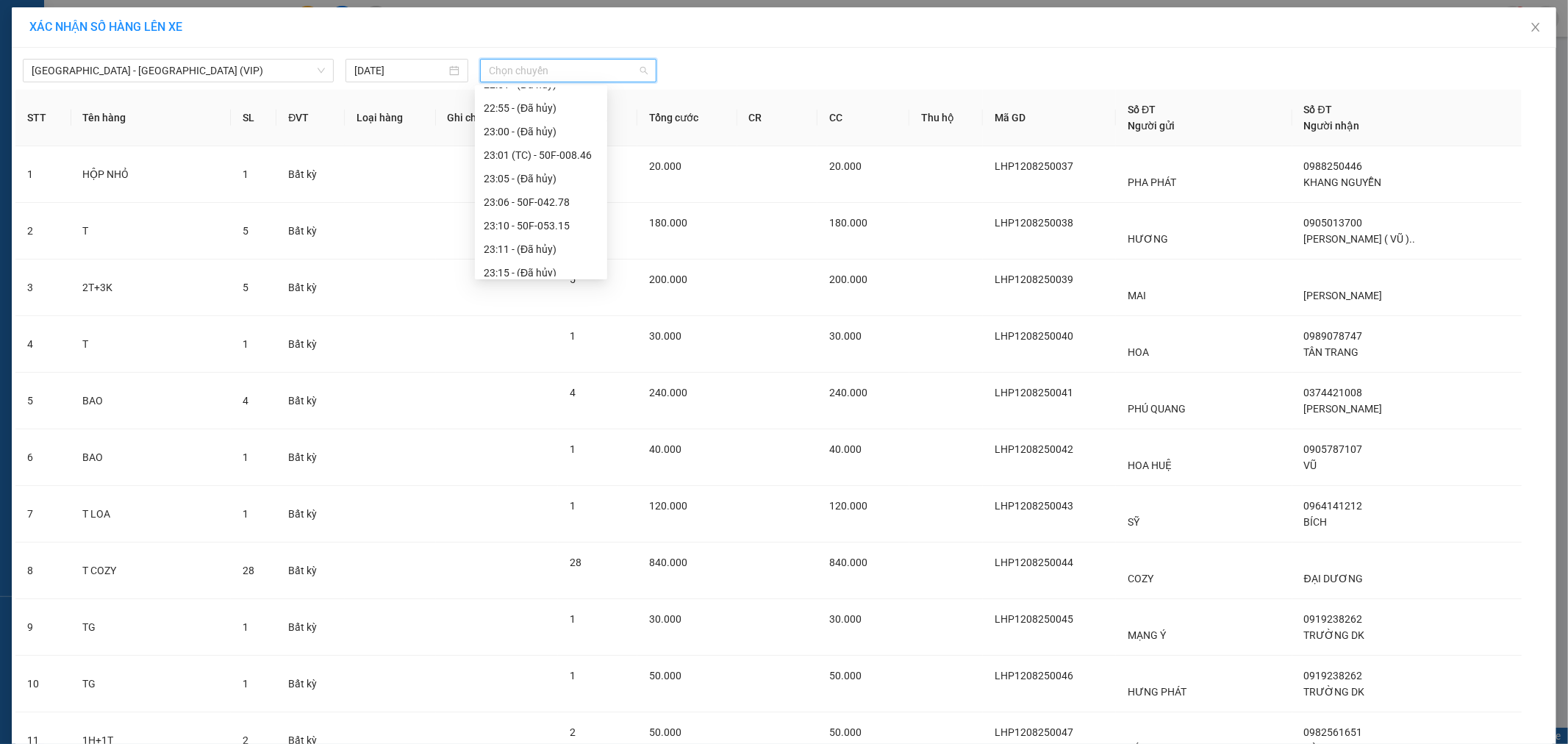
scroll to position [424, 0]
click at [530, 245] on div "23:40 - 61A-480.76" at bounding box center [541, 241] width 114 height 16
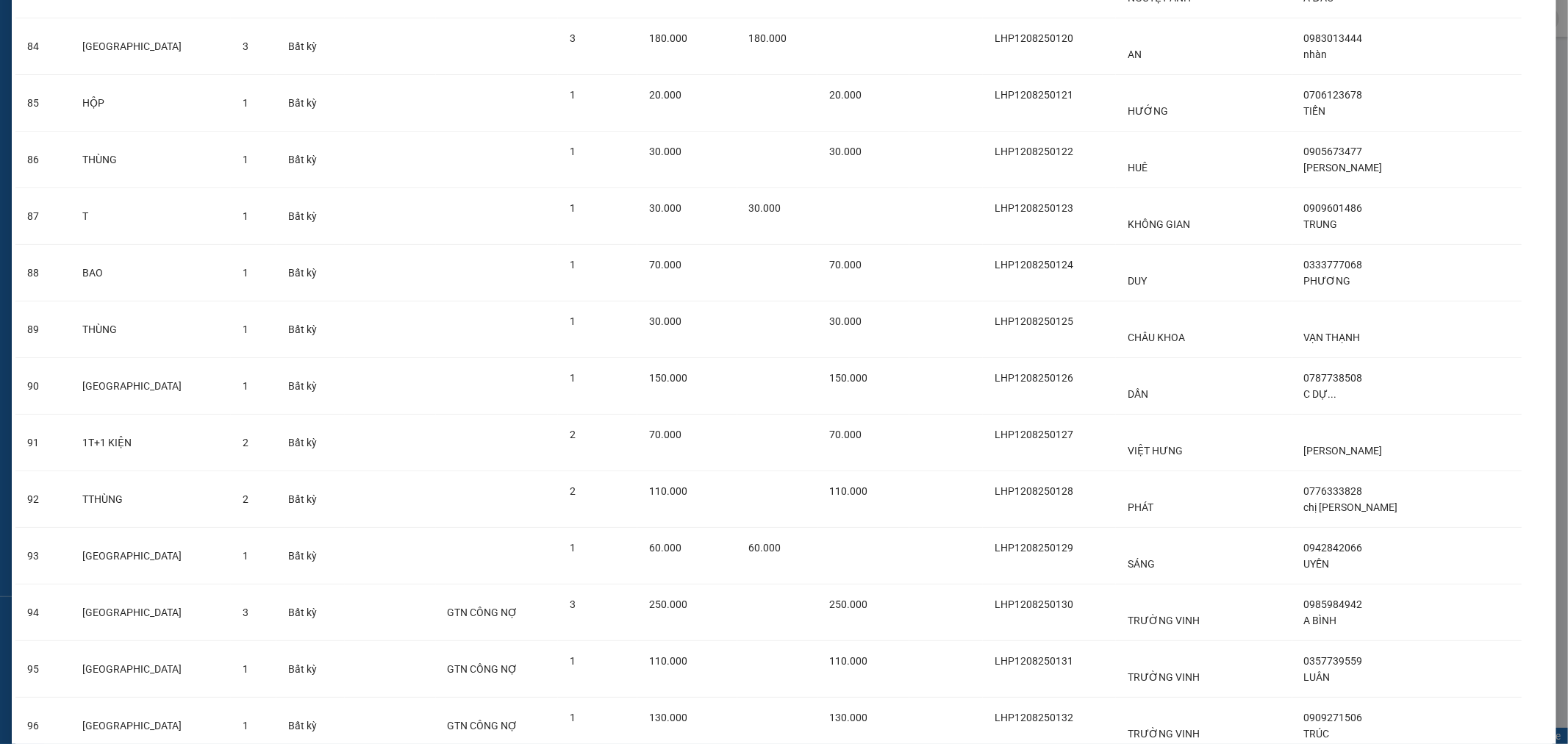
scroll to position [5184, 0]
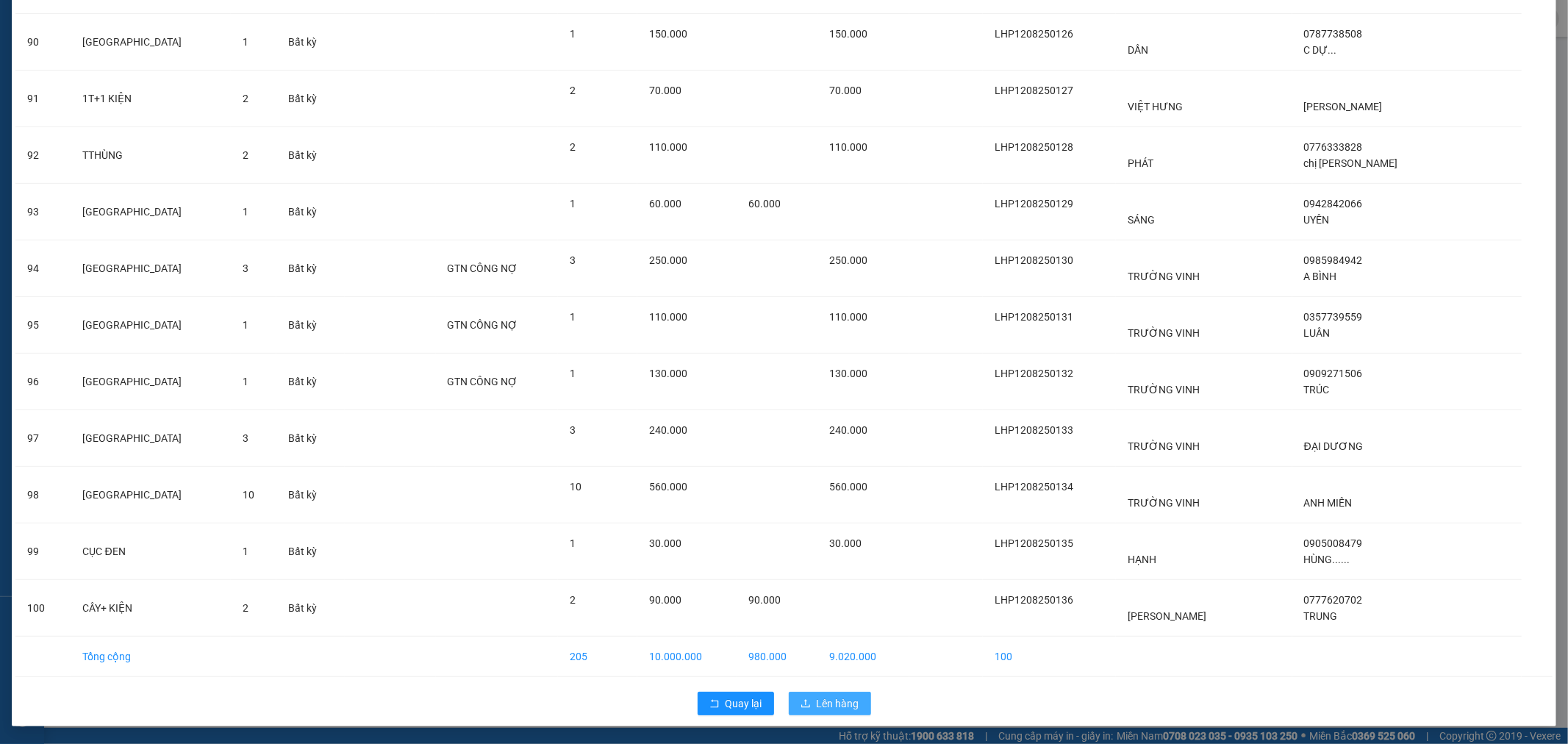
click at [841, 696] on span "Lên hàng" at bounding box center [838, 704] width 43 height 16
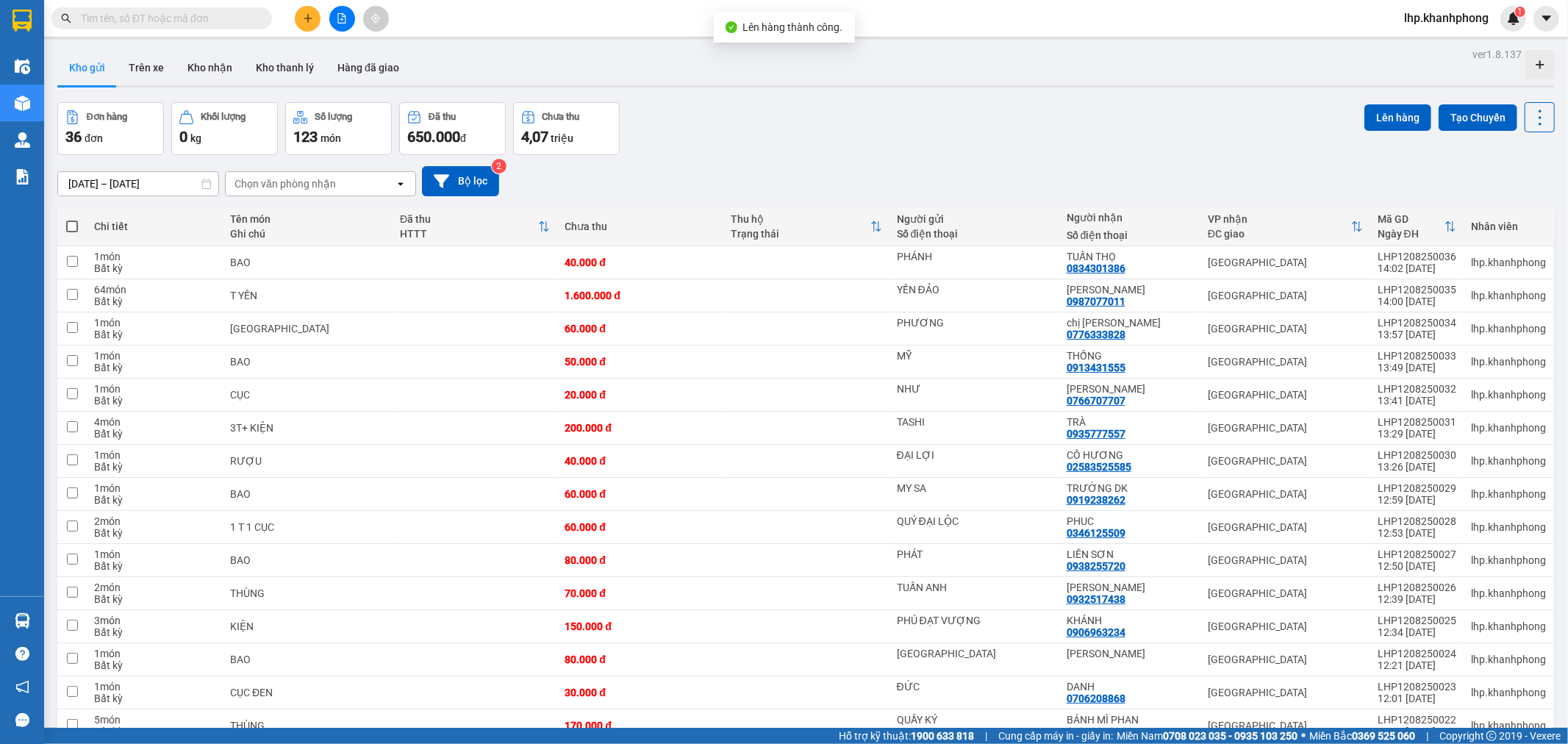
click at [68, 229] on span at bounding box center [71, 227] width 11 height 11
click at [72, 219] on input "checkbox" at bounding box center [72, 219] width 0 height 0
checkbox input "true"
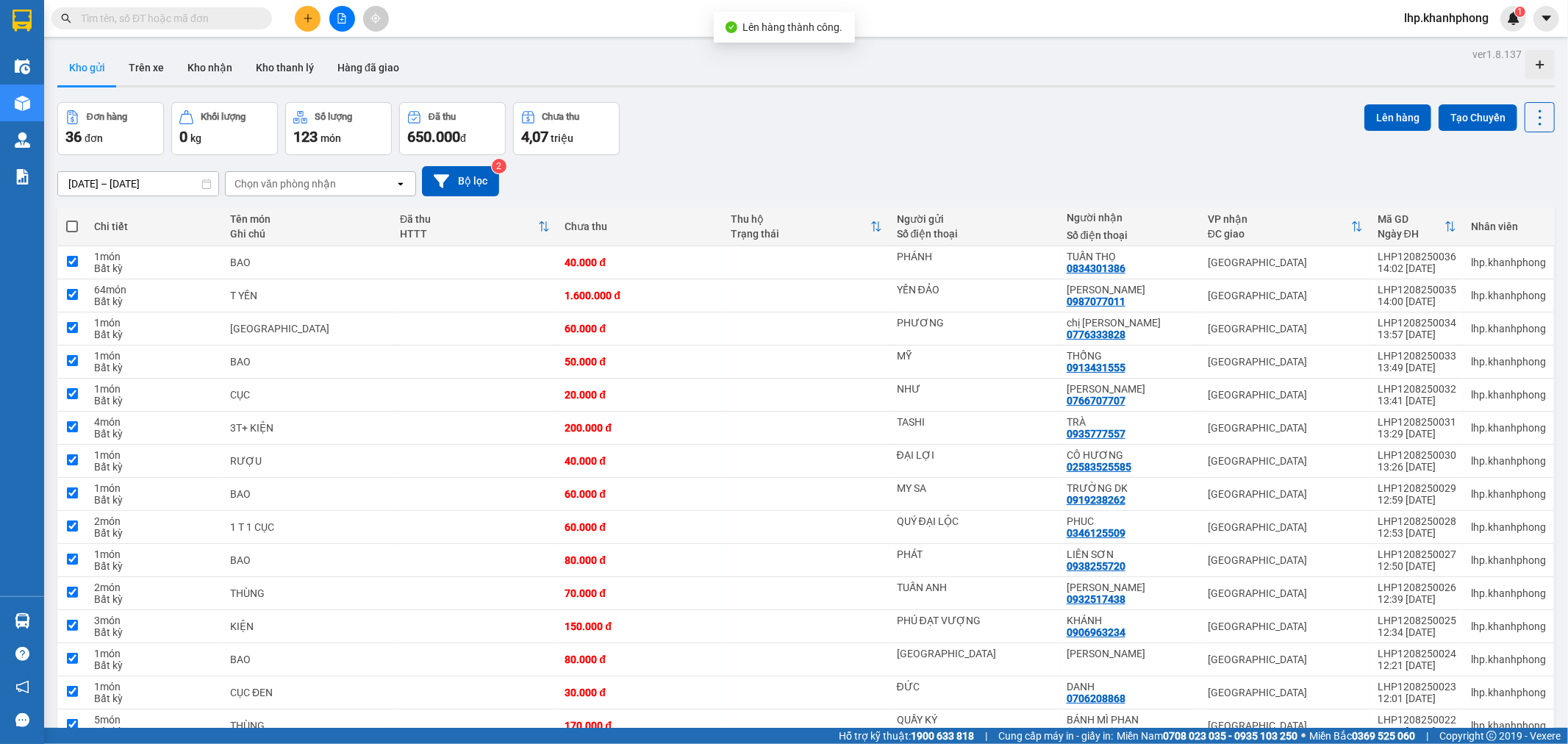
checkbox input "true"
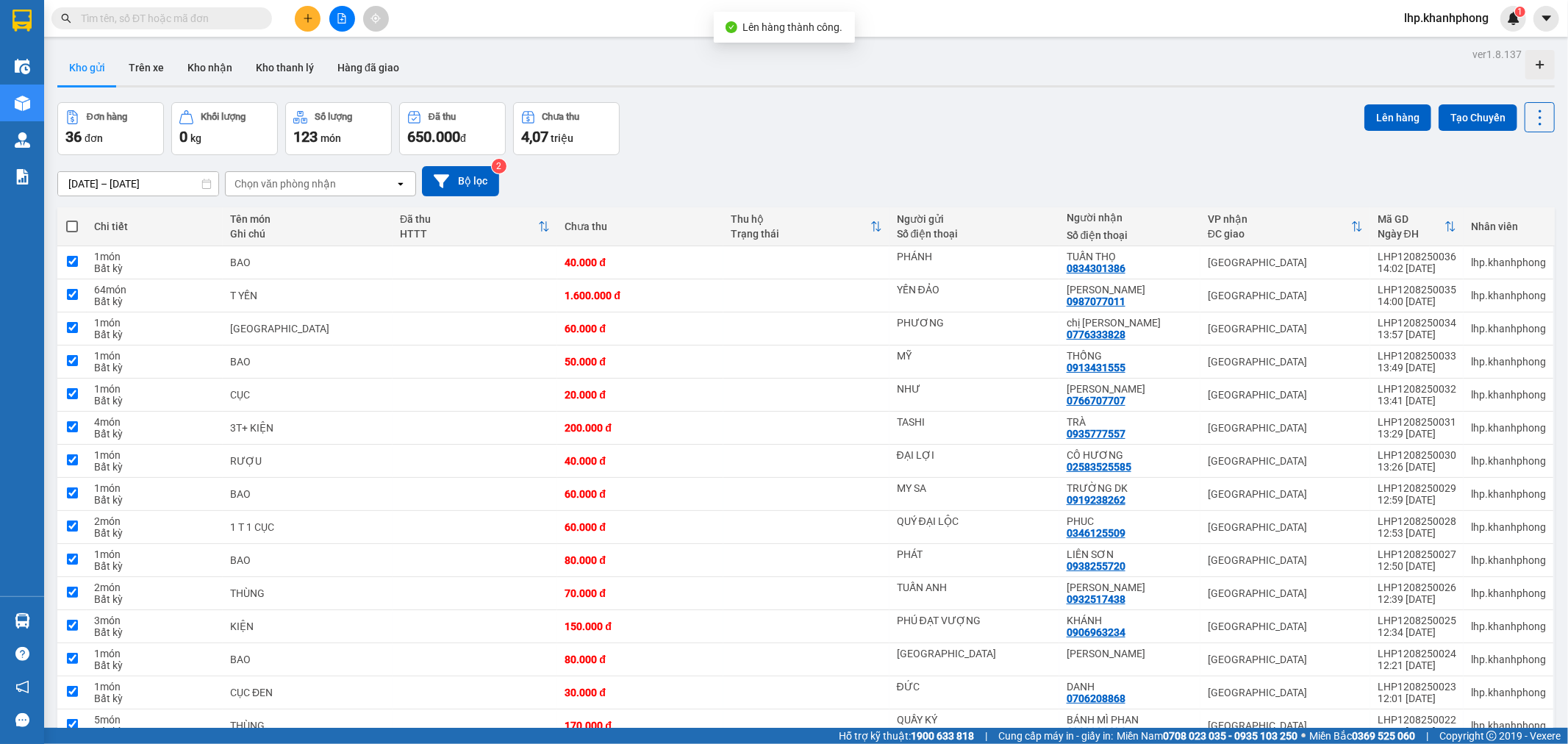
checkbox input "true"
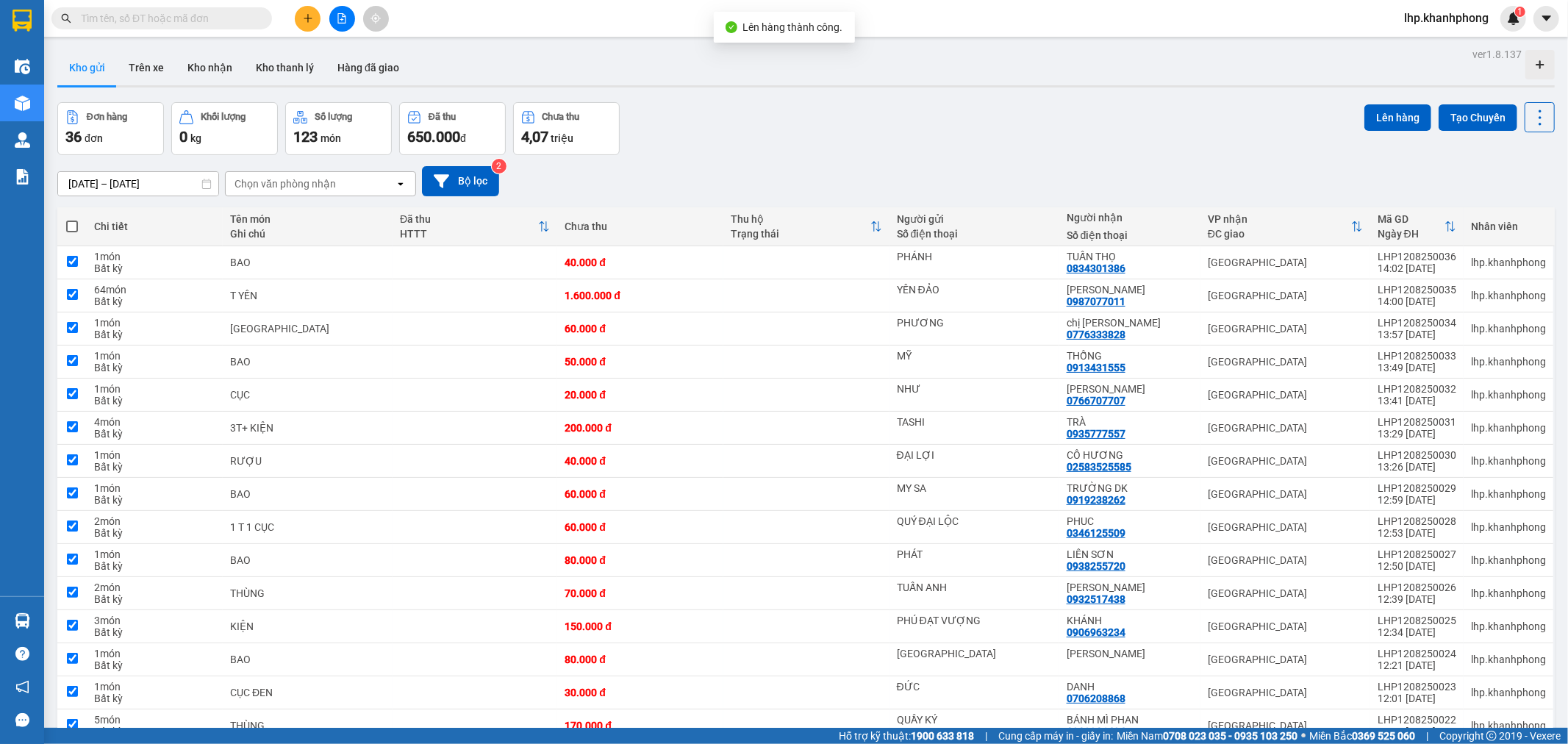
checkbox input "true"
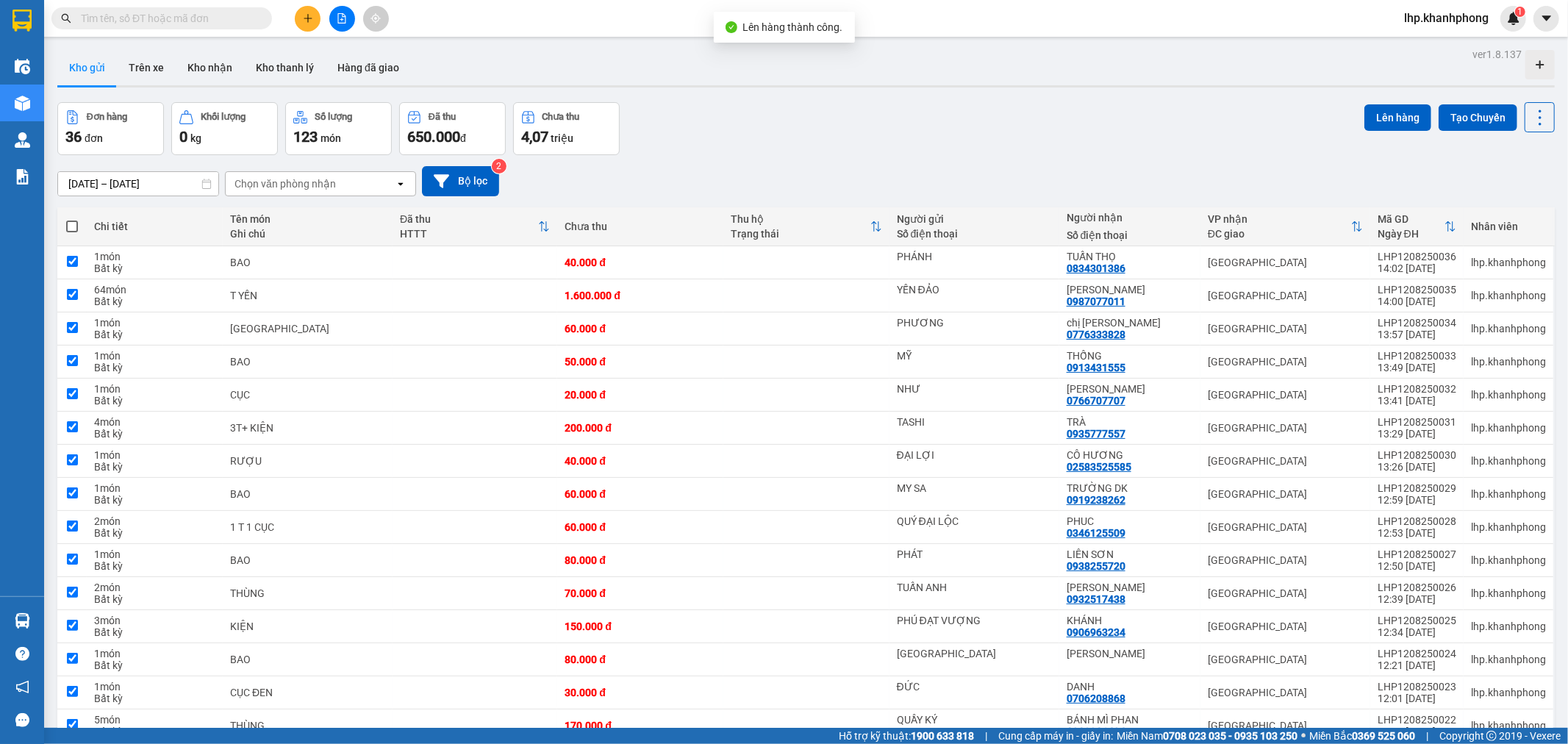
checkbox input "true"
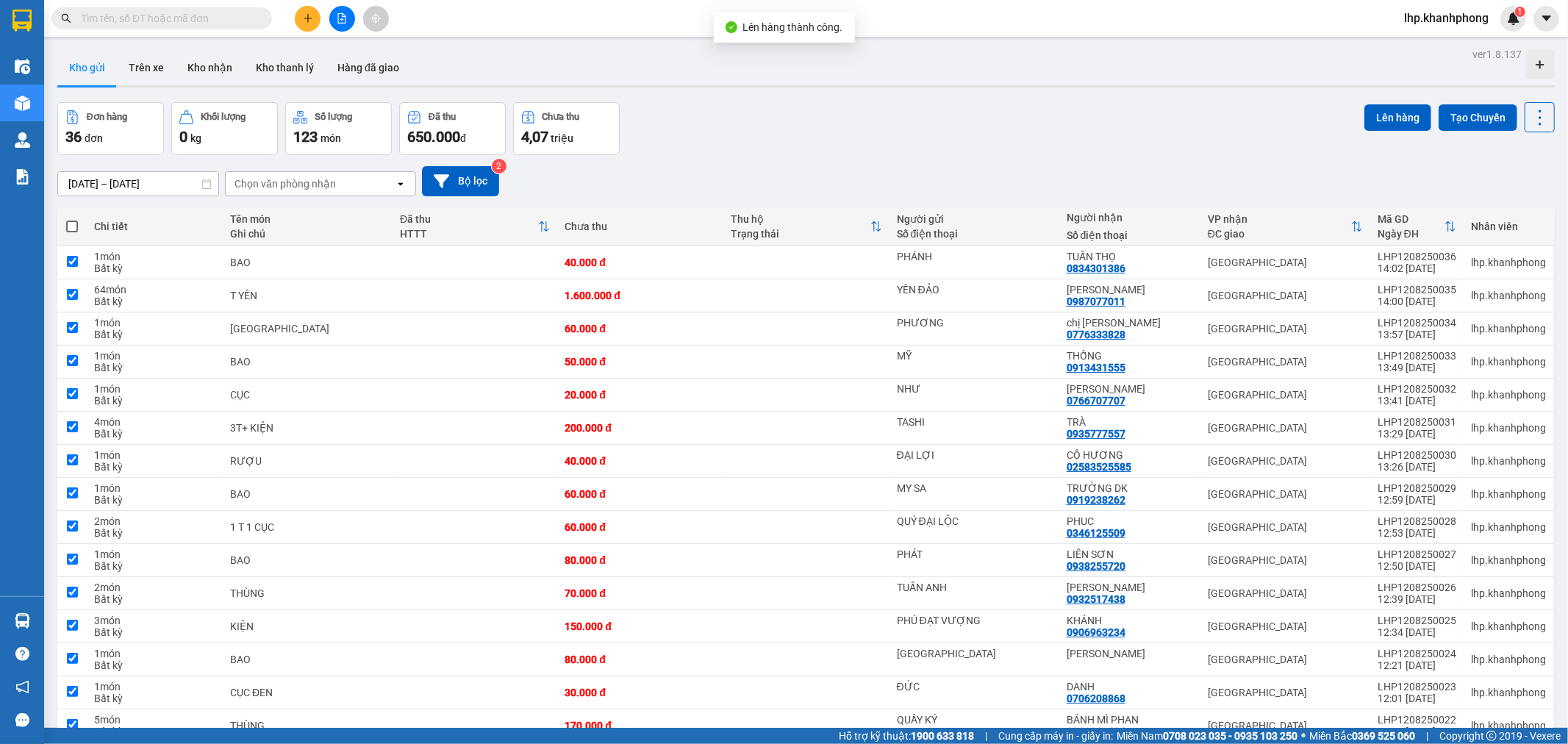
checkbox input "true"
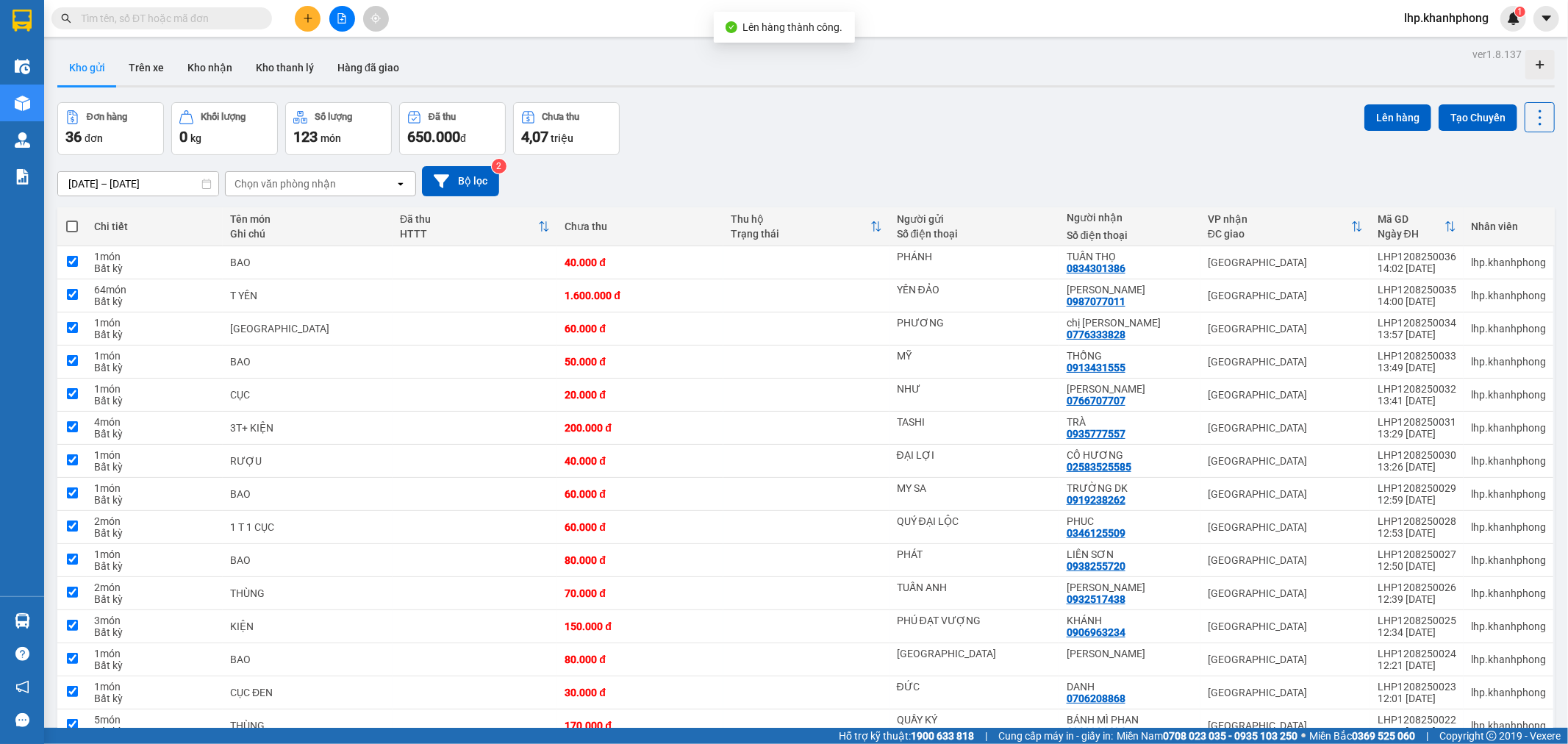
checkbox input "true"
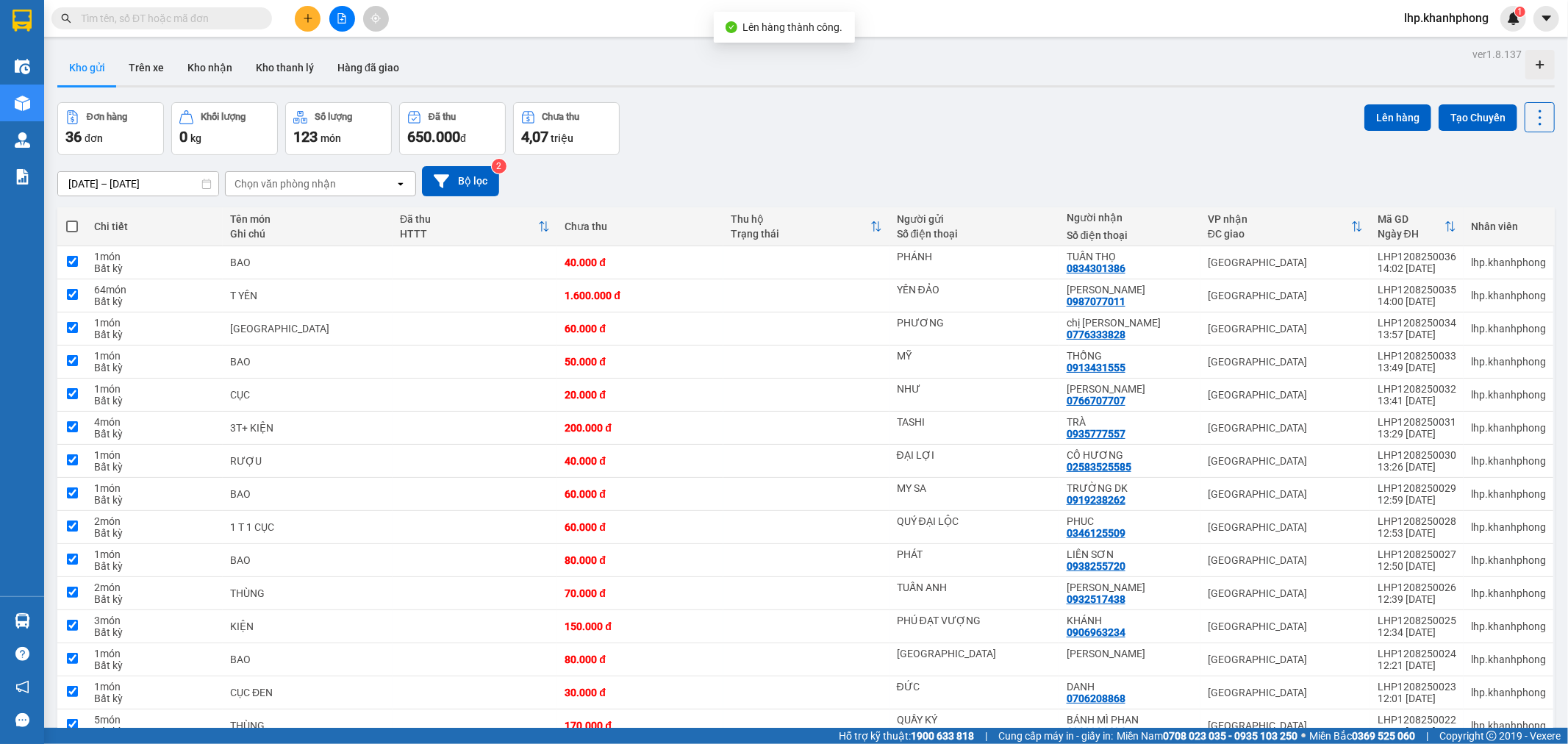
checkbox input "true"
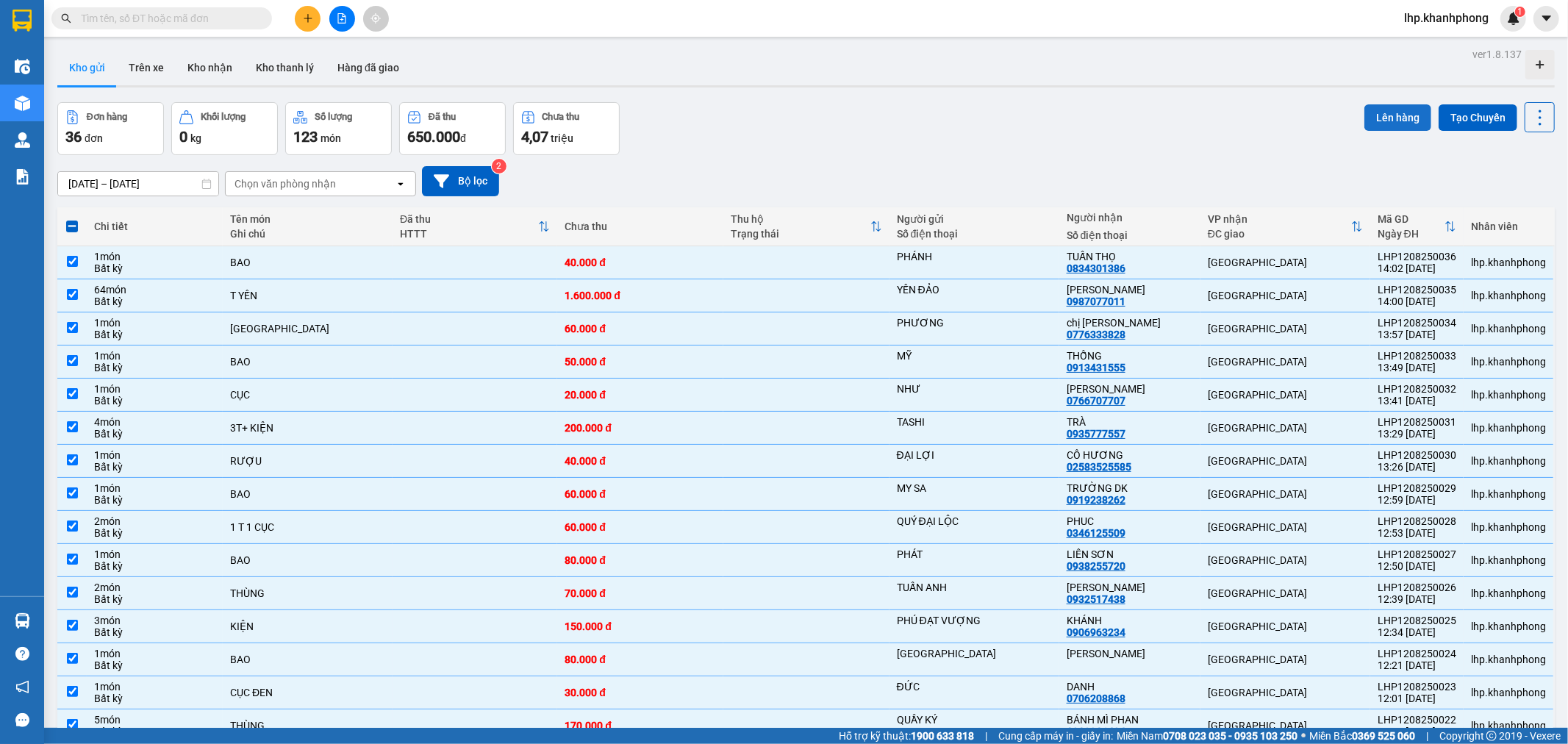
click at [1386, 111] on button "Lên hàng" at bounding box center [1397, 118] width 67 height 27
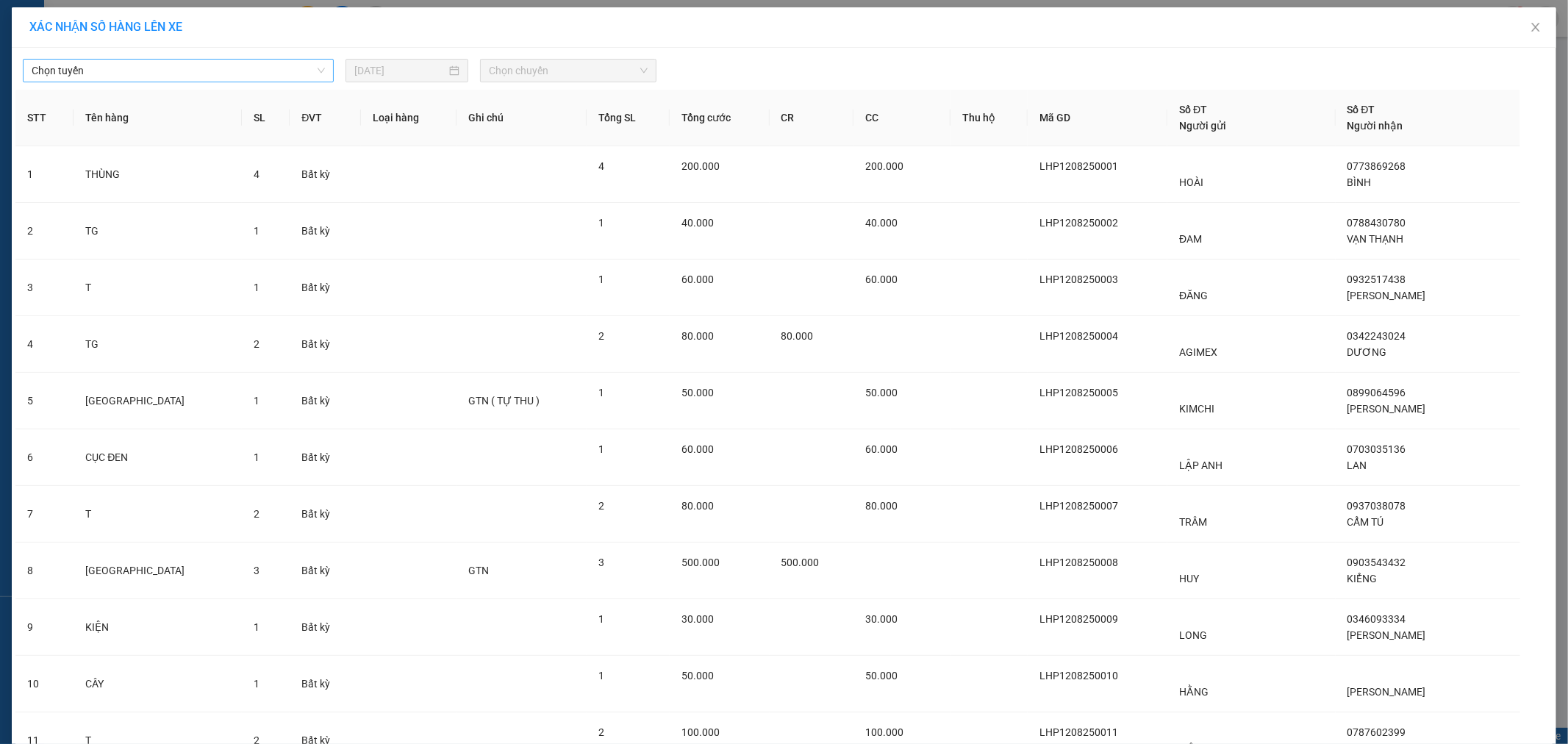
click at [222, 63] on span "Chọn tuyến" at bounding box center [178, 70] width 293 height 22
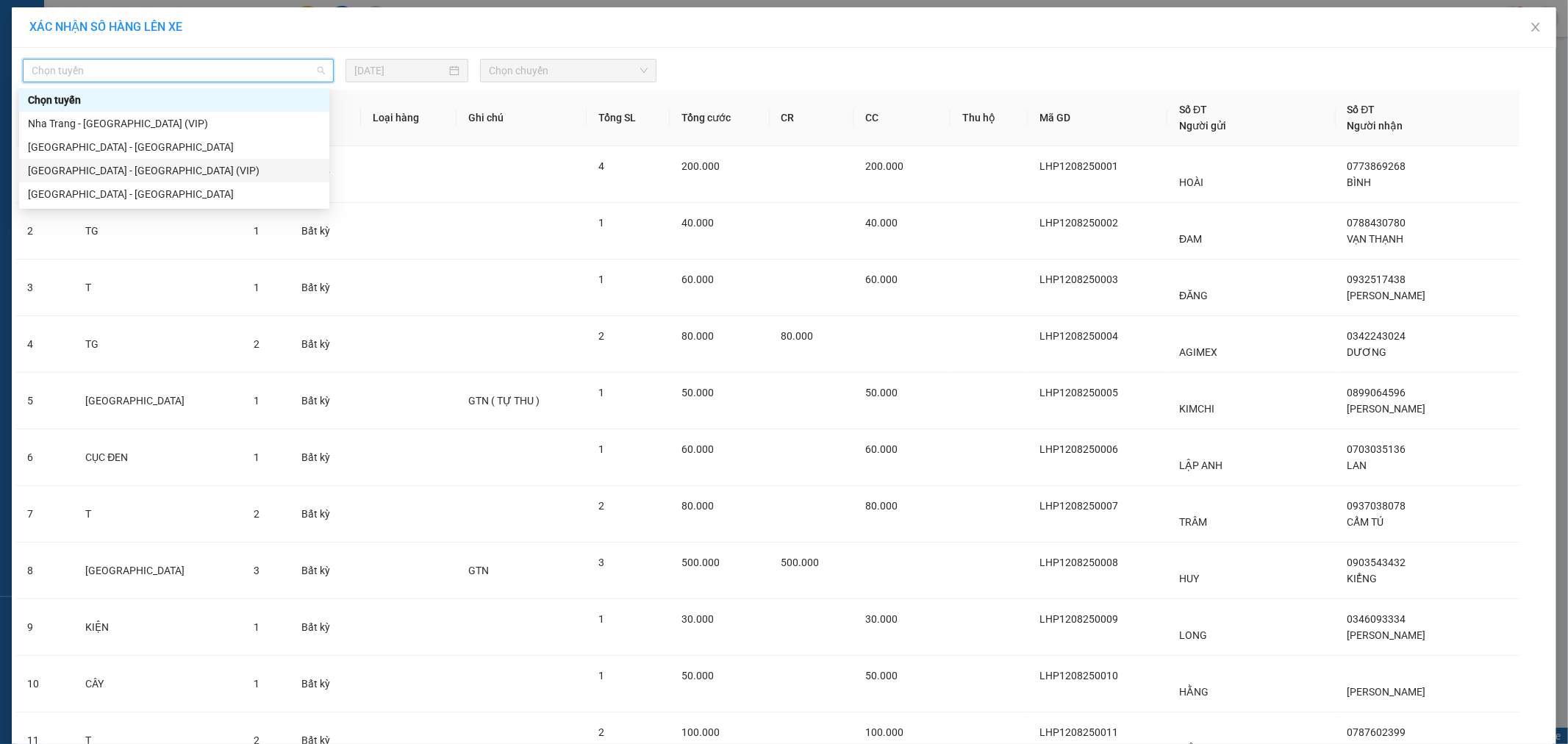
click at [149, 165] on div "[GEOGRAPHIC_DATA] - [GEOGRAPHIC_DATA] (VIP)" at bounding box center [174, 171] width 292 height 16
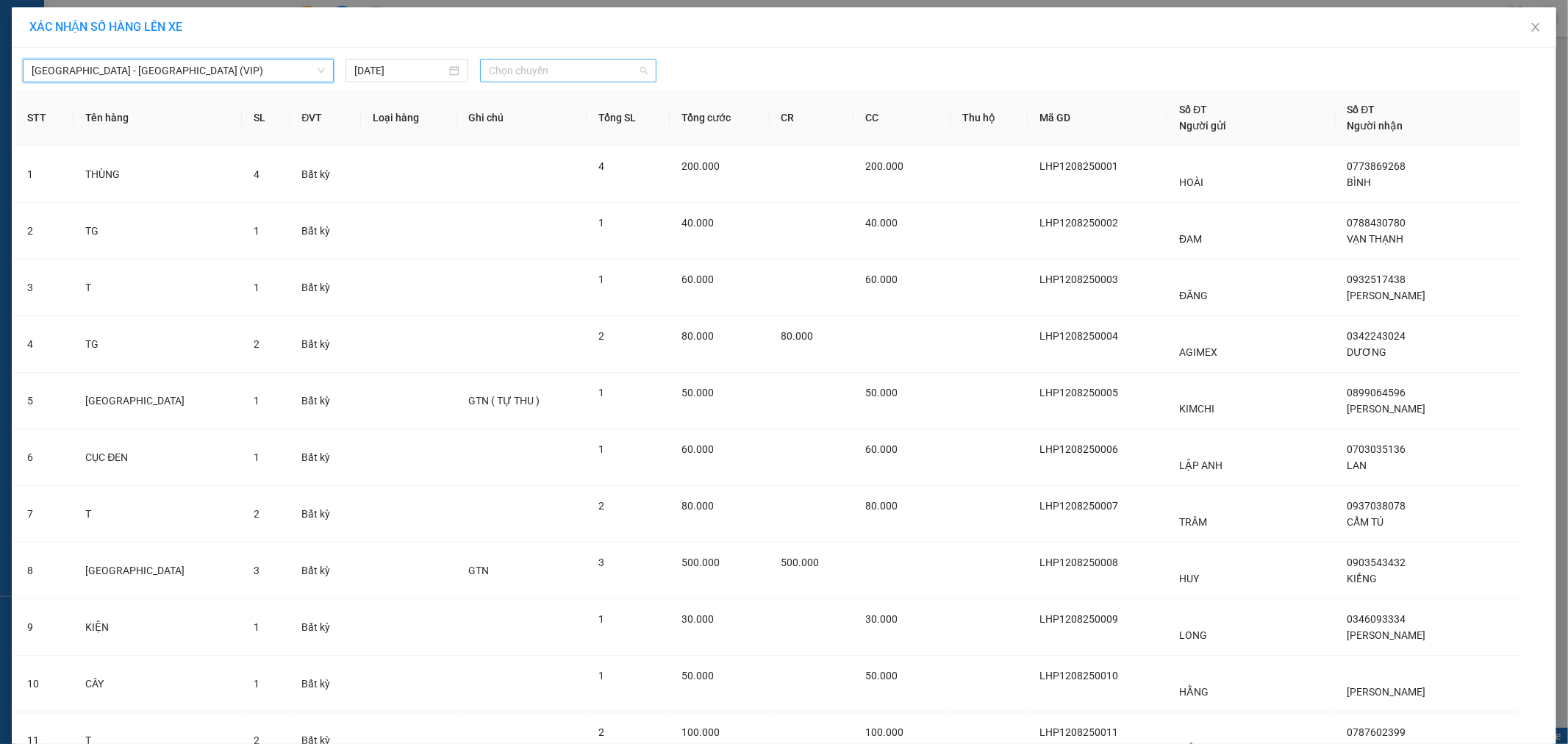
click at [538, 68] on span "Chọn chuyến" at bounding box center [568, 70] width 159 height 22
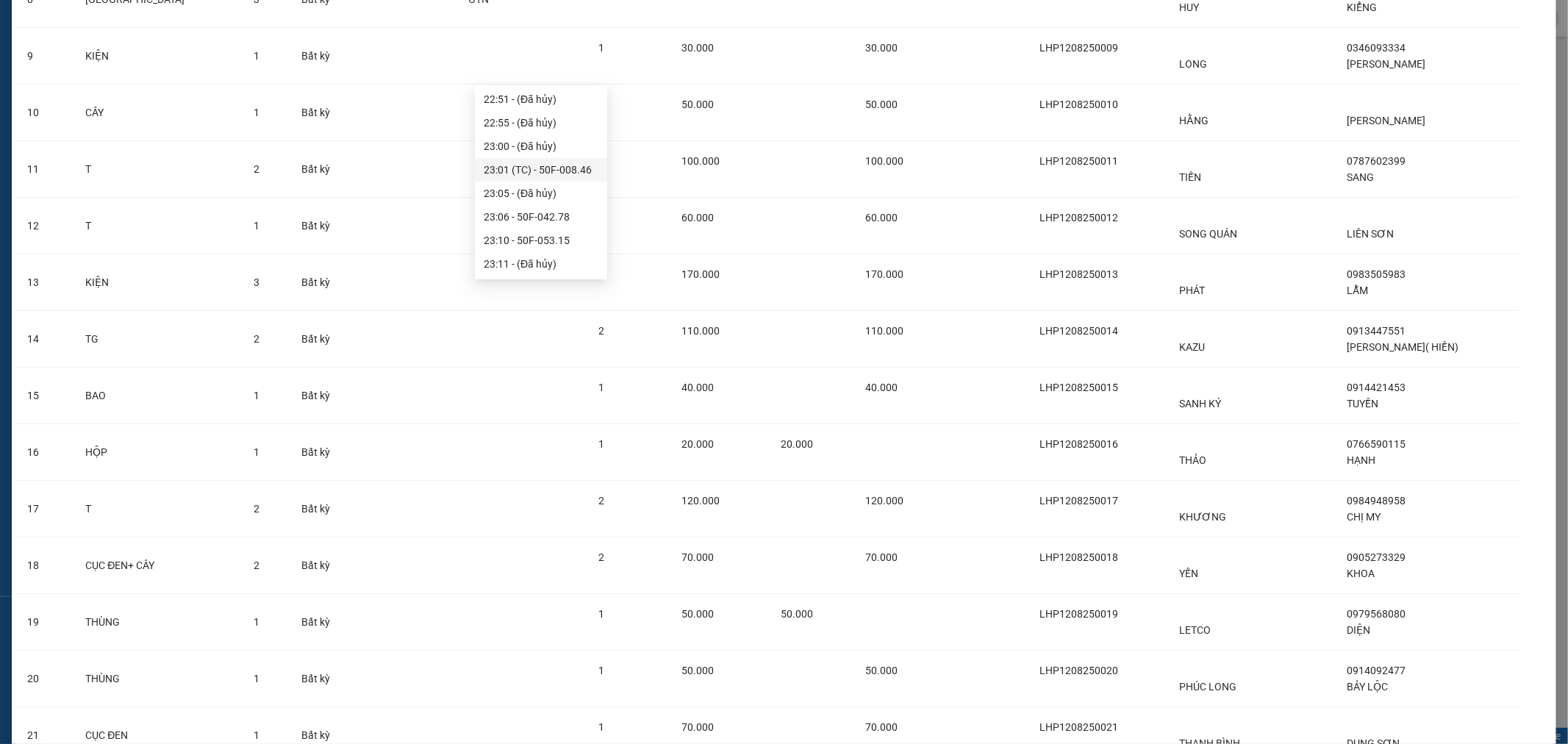
scroll to position [424, 0]
click at [550, 244] on div "23:40 - 61A-480.76" at bounding box center [541, 241] width 114 height 16
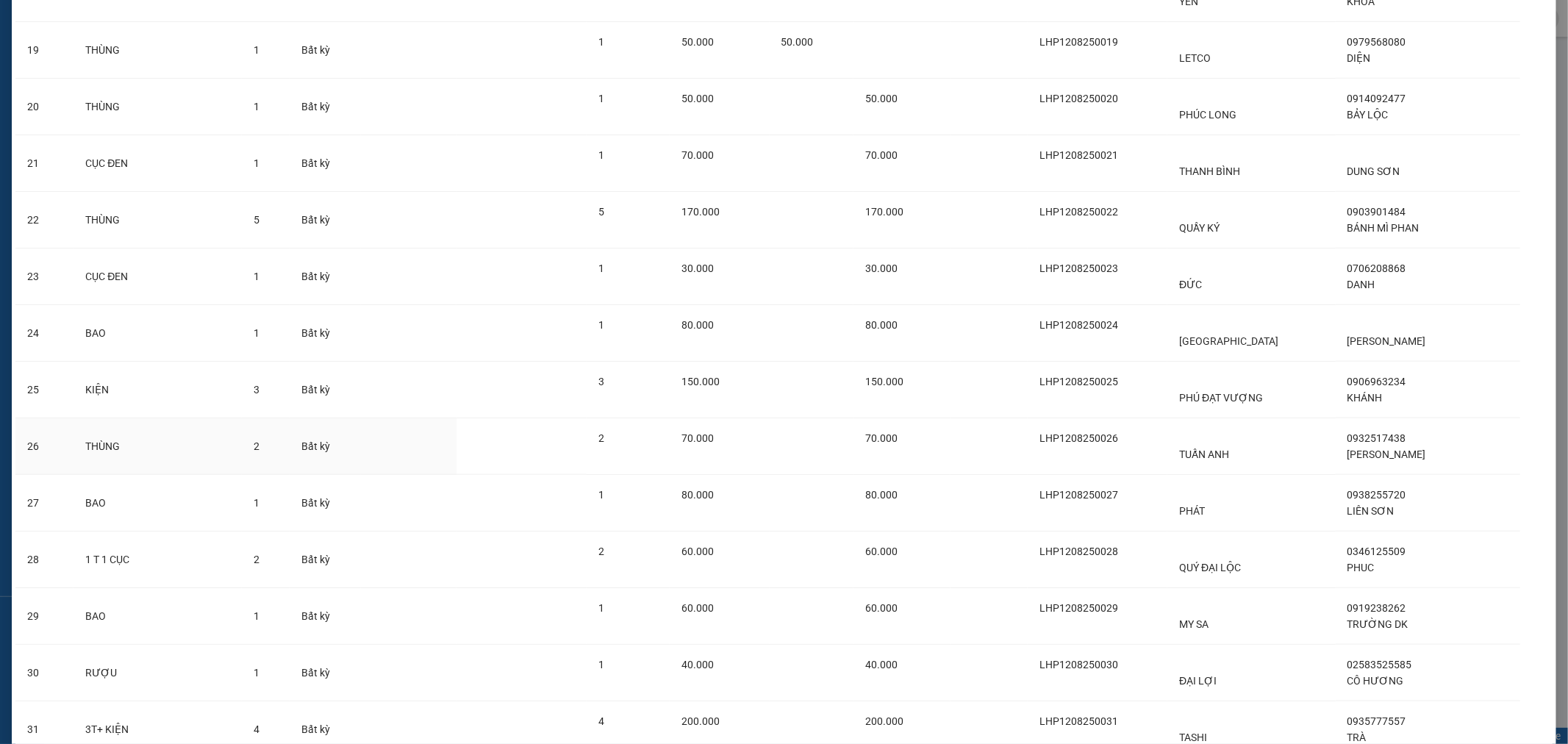
scroll to position [1558, 0]
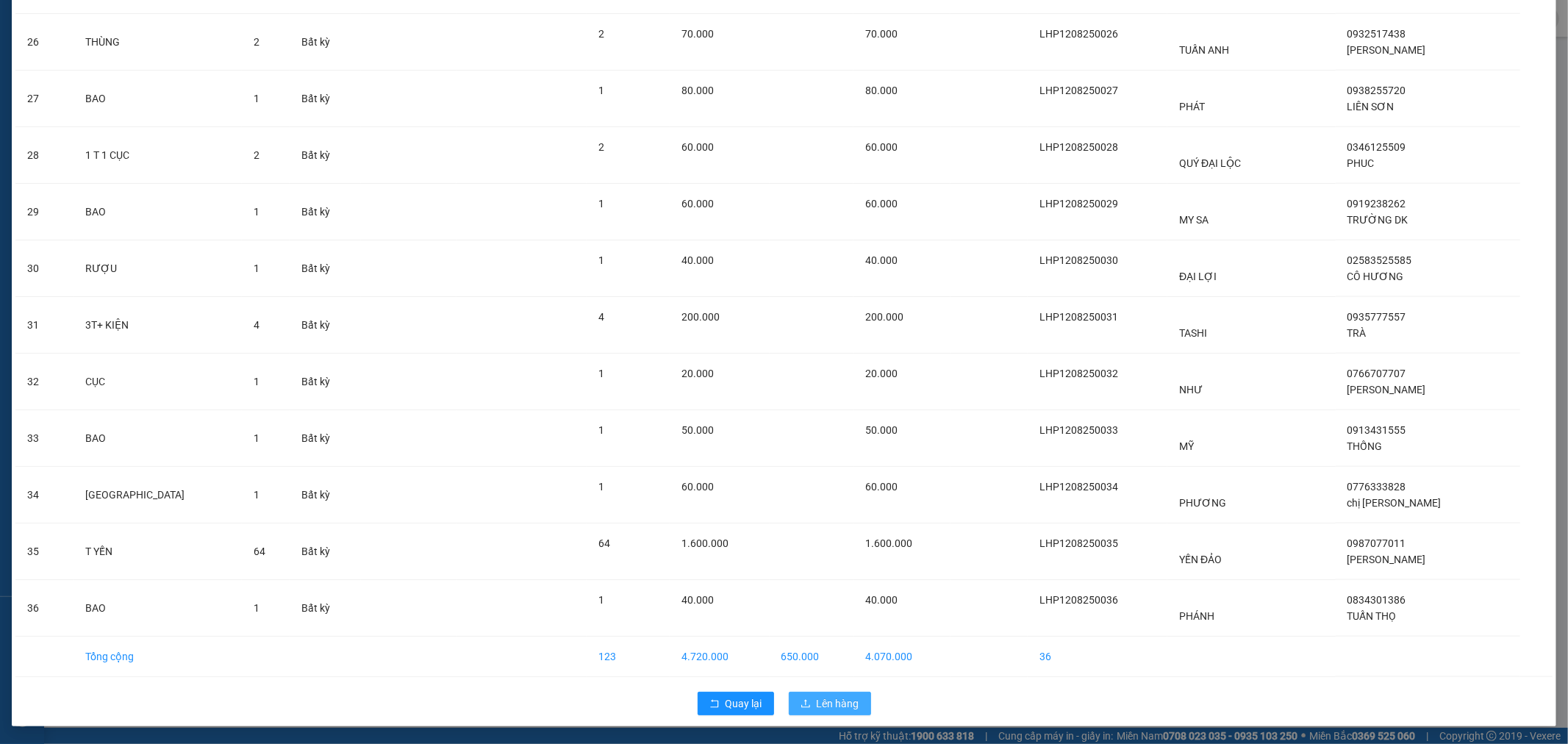
click at [833, 701] on span "Lên hàng" at bounding box center [838, 704] width 43 height 16
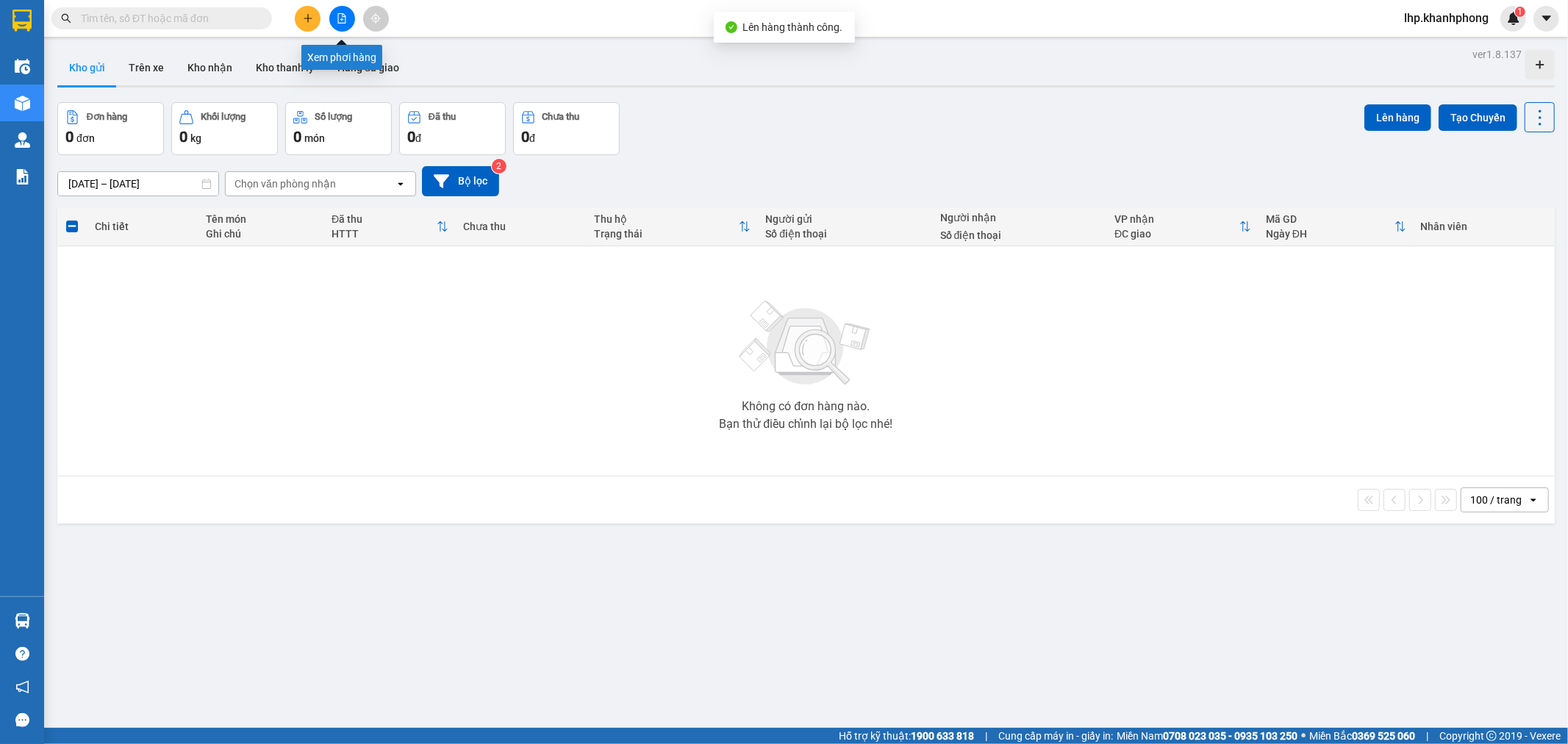
click at [339, 24] on button at bounding box center [343, 19] width 26 height 26
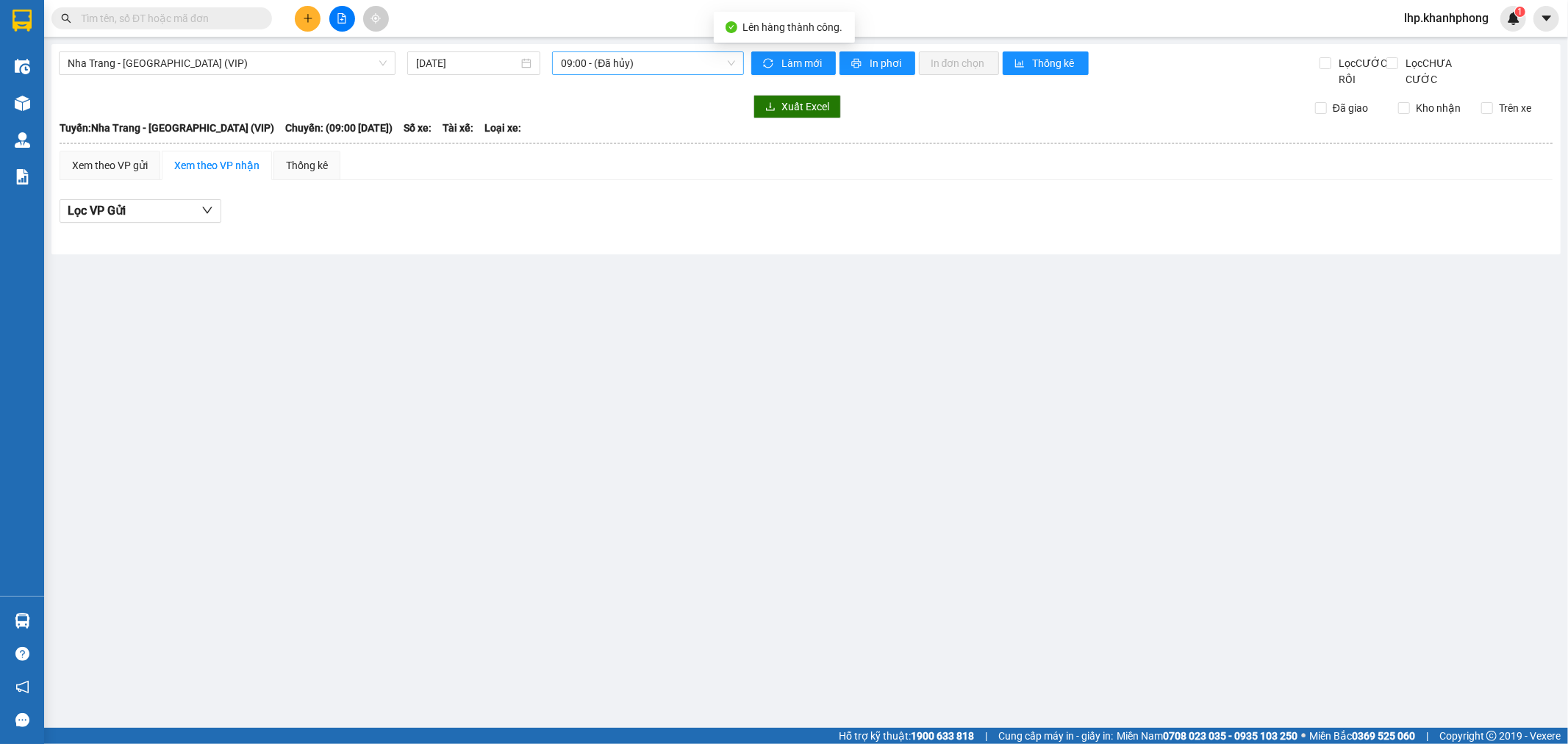
click at [612, 56] on span "09:00 - (Đã hủy)" at bounding box center [648, 63] width 174 height 22
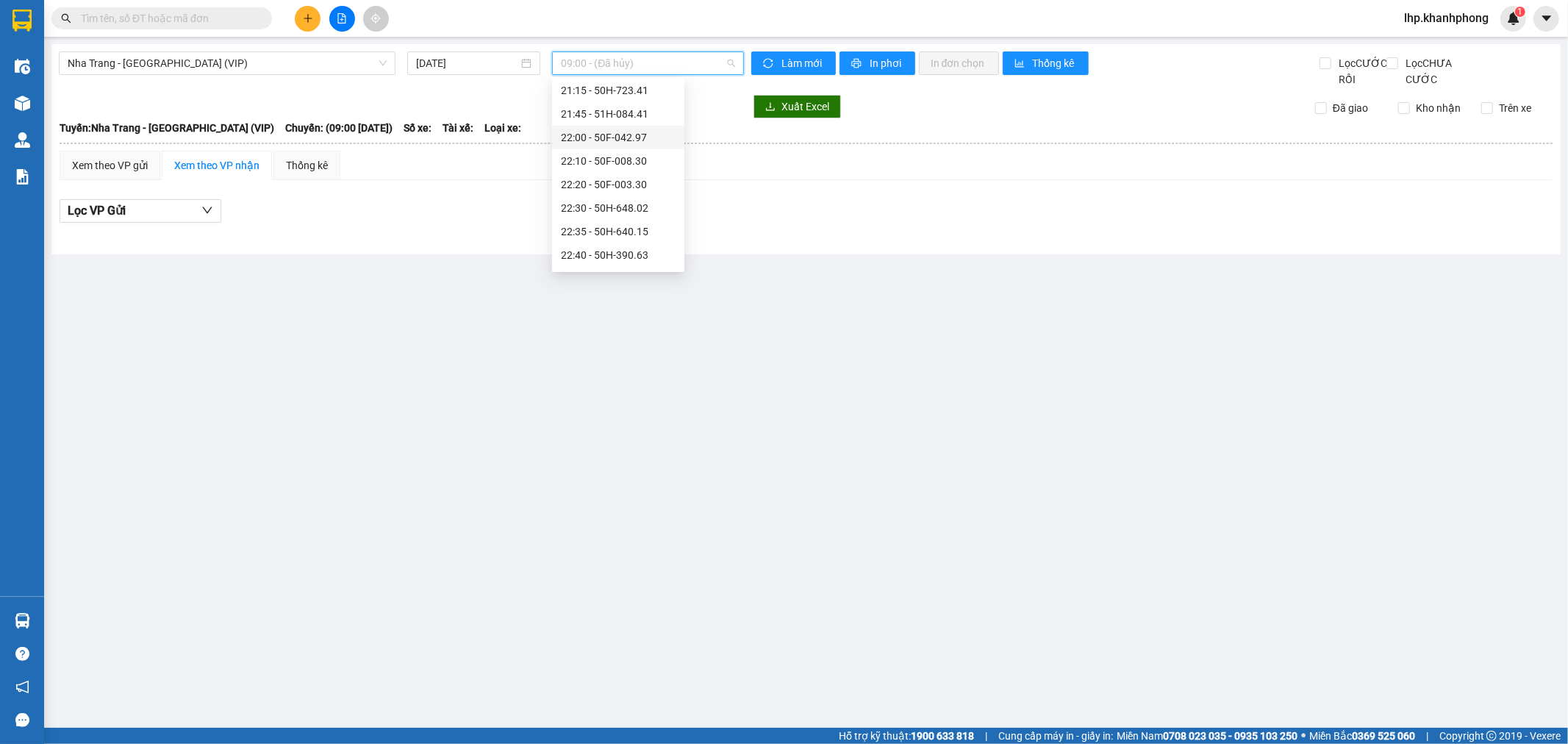
scroll to position [306, 0]
click at [626, 253] on div "23:10 - 50H-297.09" at bounding box center [618, 257] width 114 height 16
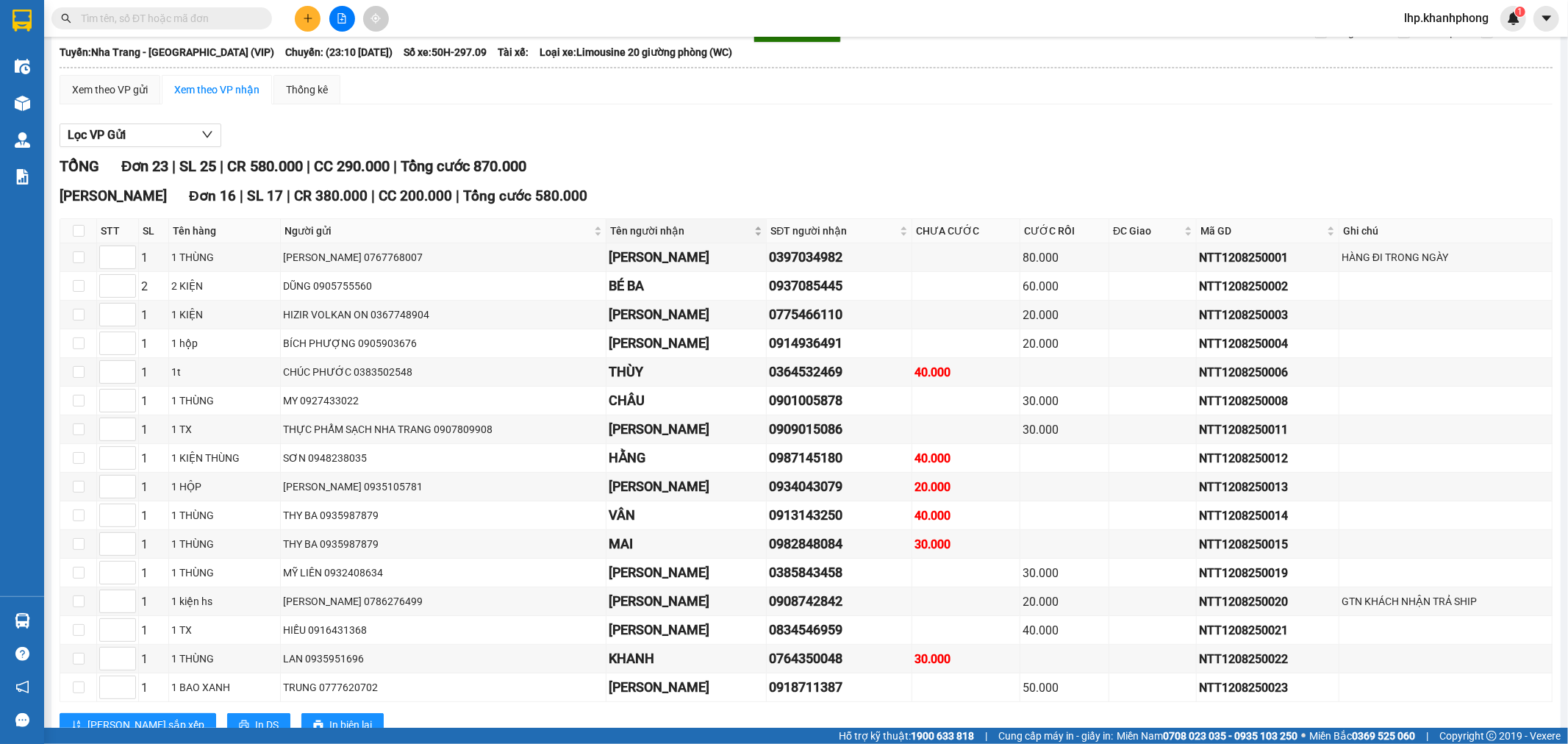
scroll to position [459, 0]
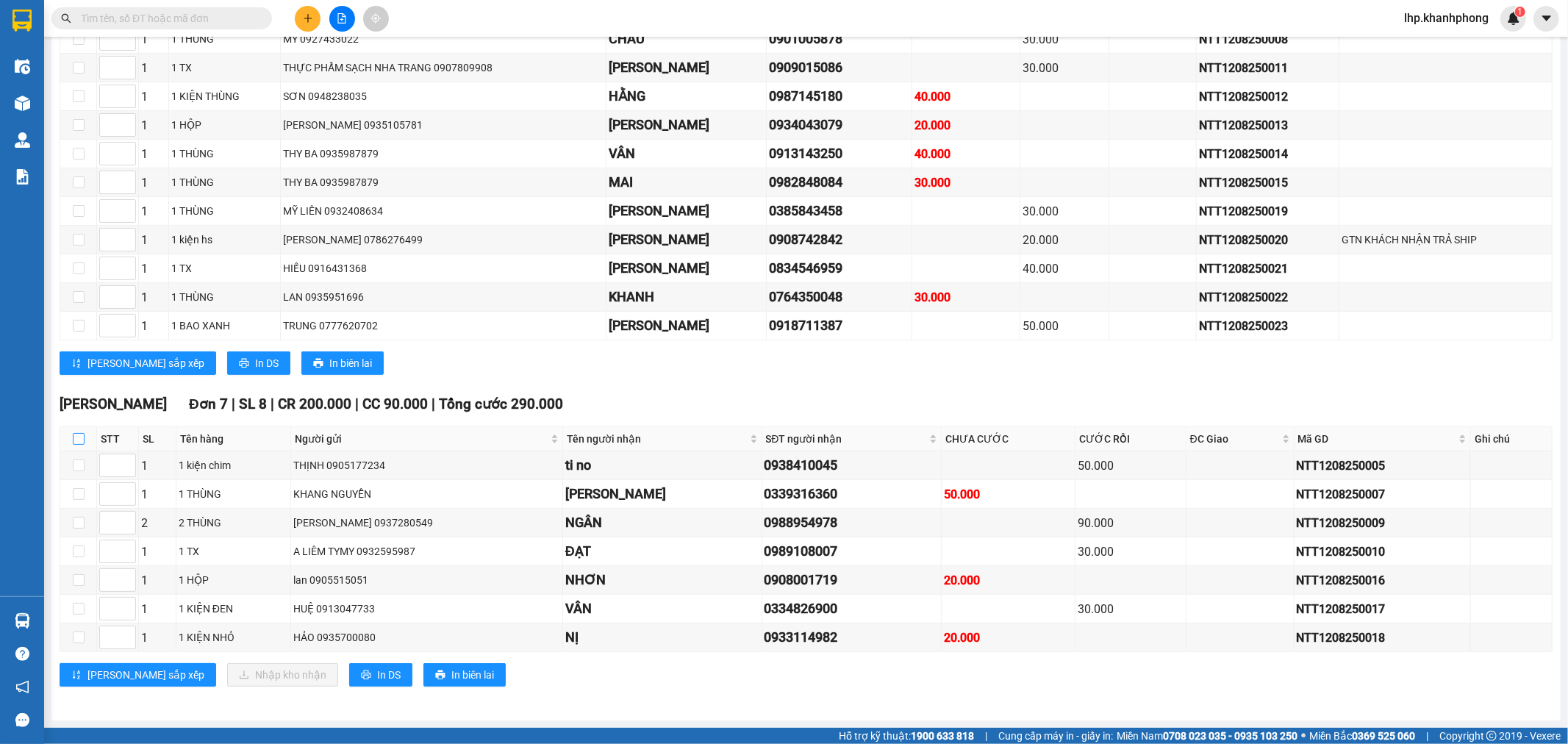
click at [79, 436] on input "checkbox" at bounding box center [79, 439] width 11 height 11
checkbox input "true"
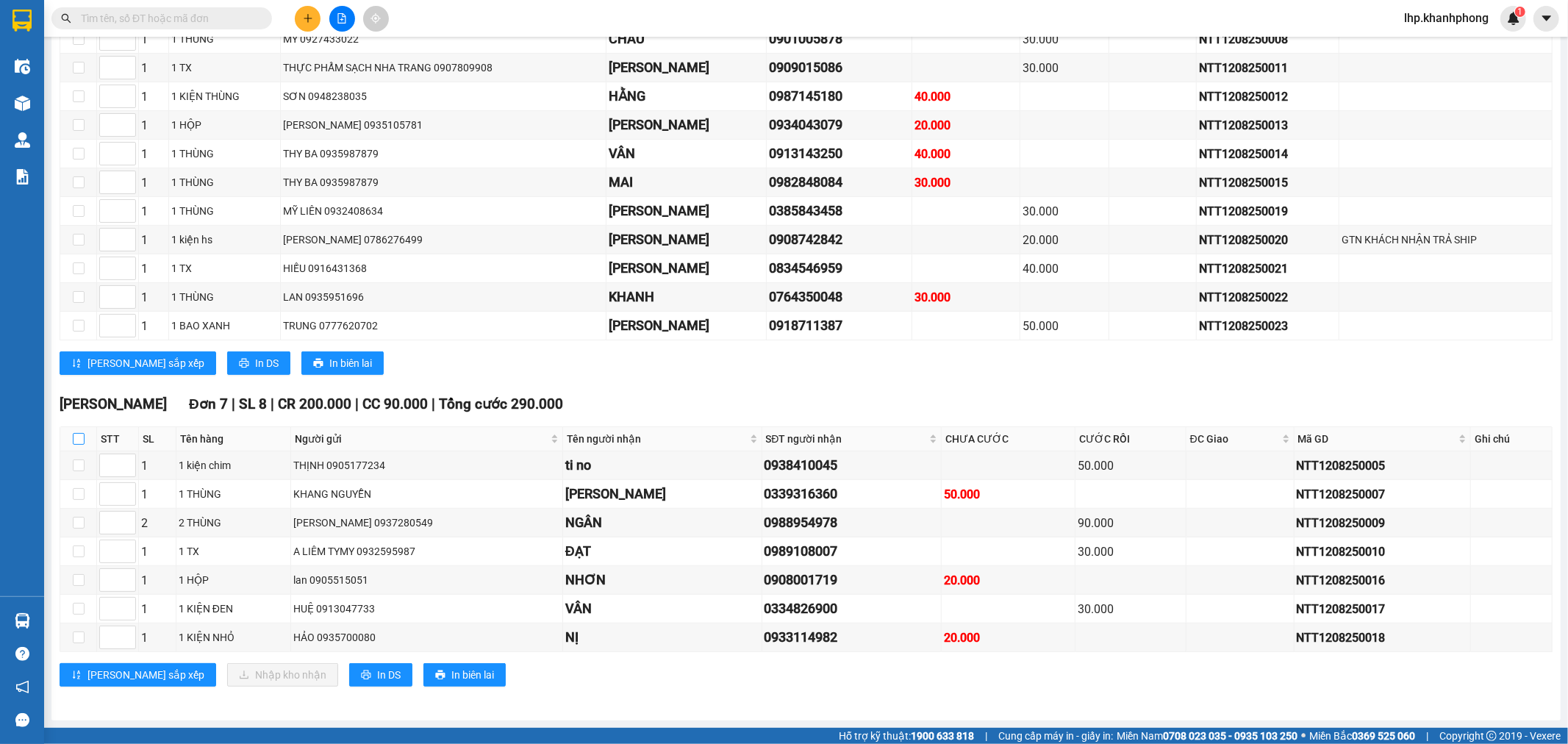
checkbox input "true"
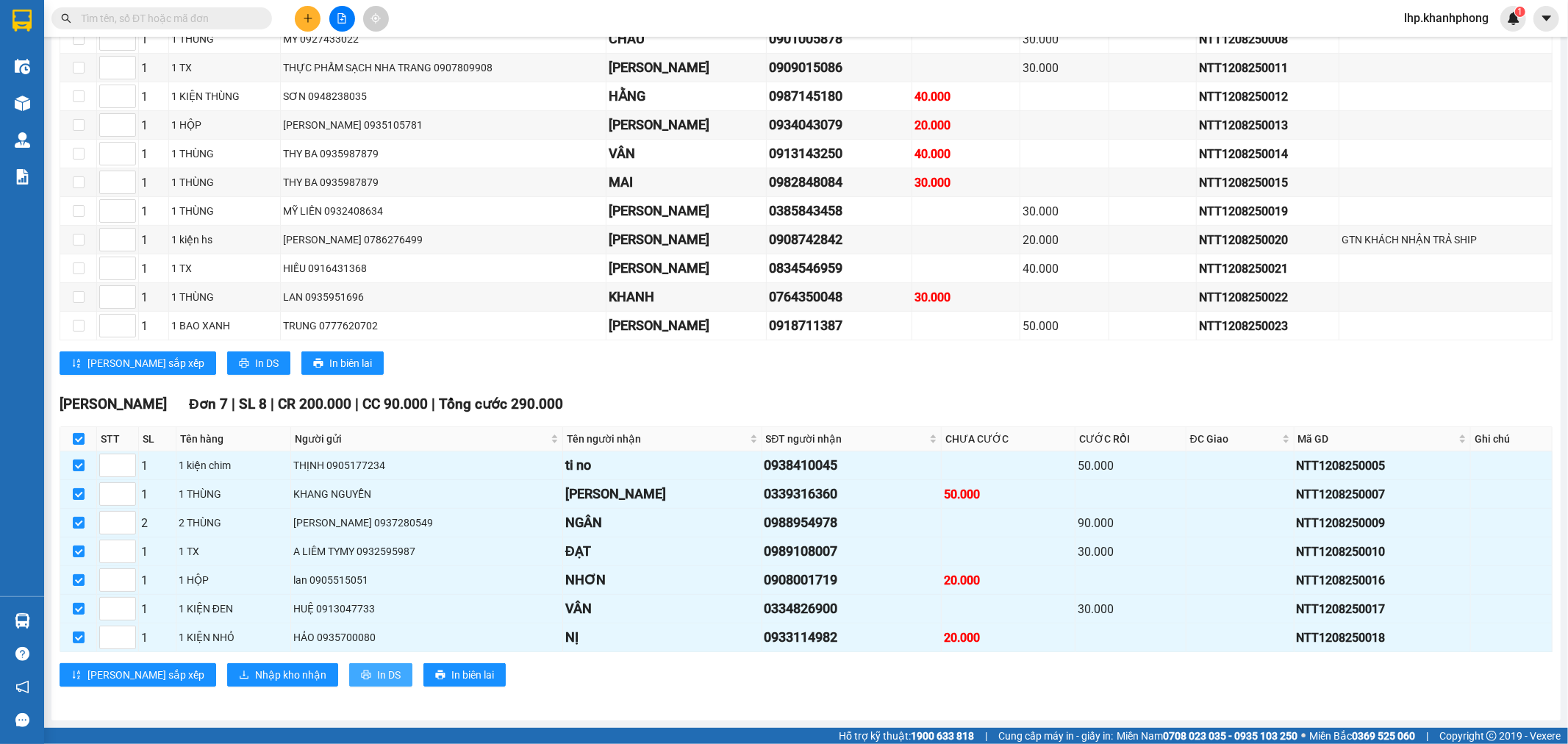
click at [377, 681] on span "In DS" at bounding box center [388, 675] width 24 height 16
click at [255, 673] on span "Nhập kho nhận" at bounding box center [291, 675] width 71 height 16
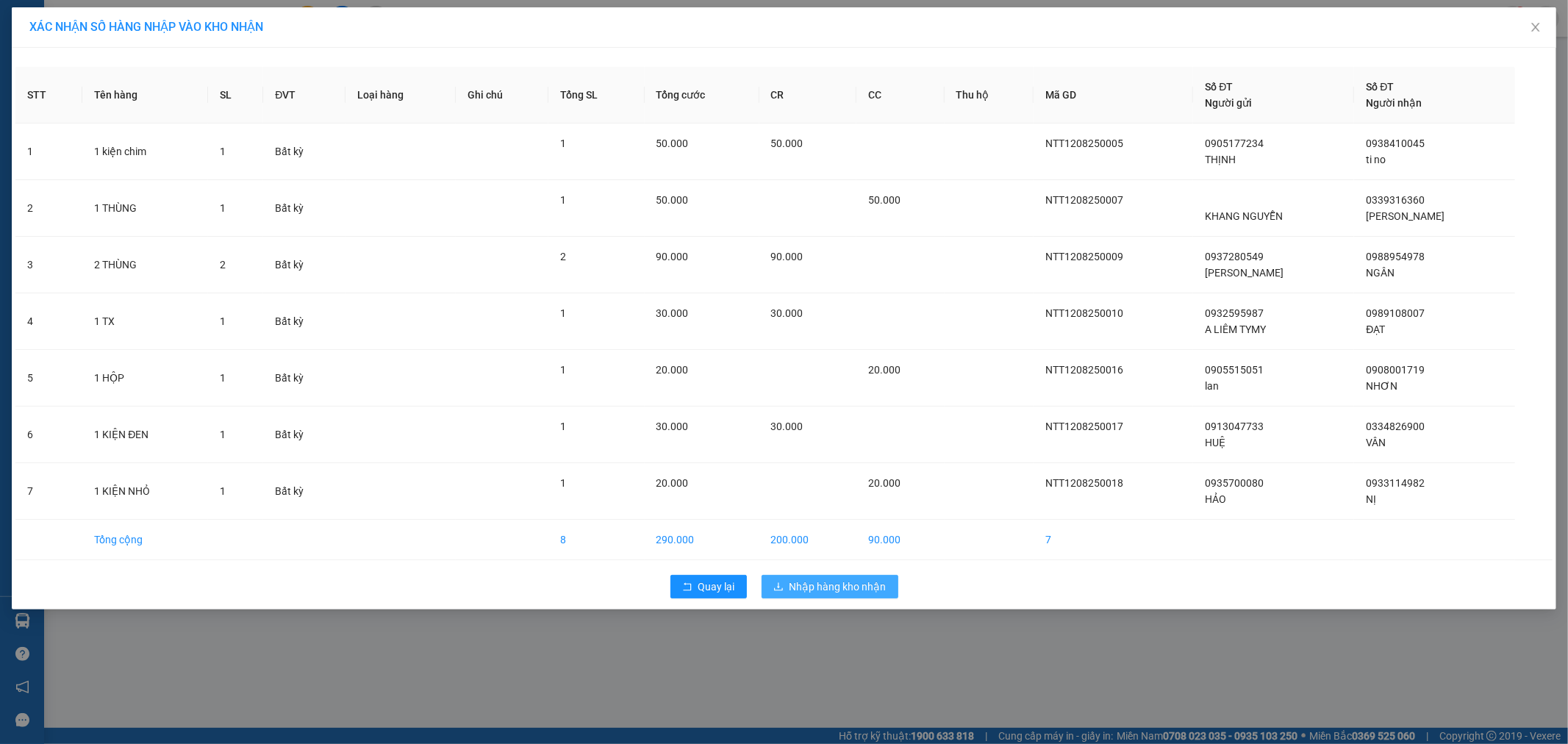
click at [833, 584] on span "Nhập hàng kho nhận" at bounding box center [838, 587] width 97 height 16
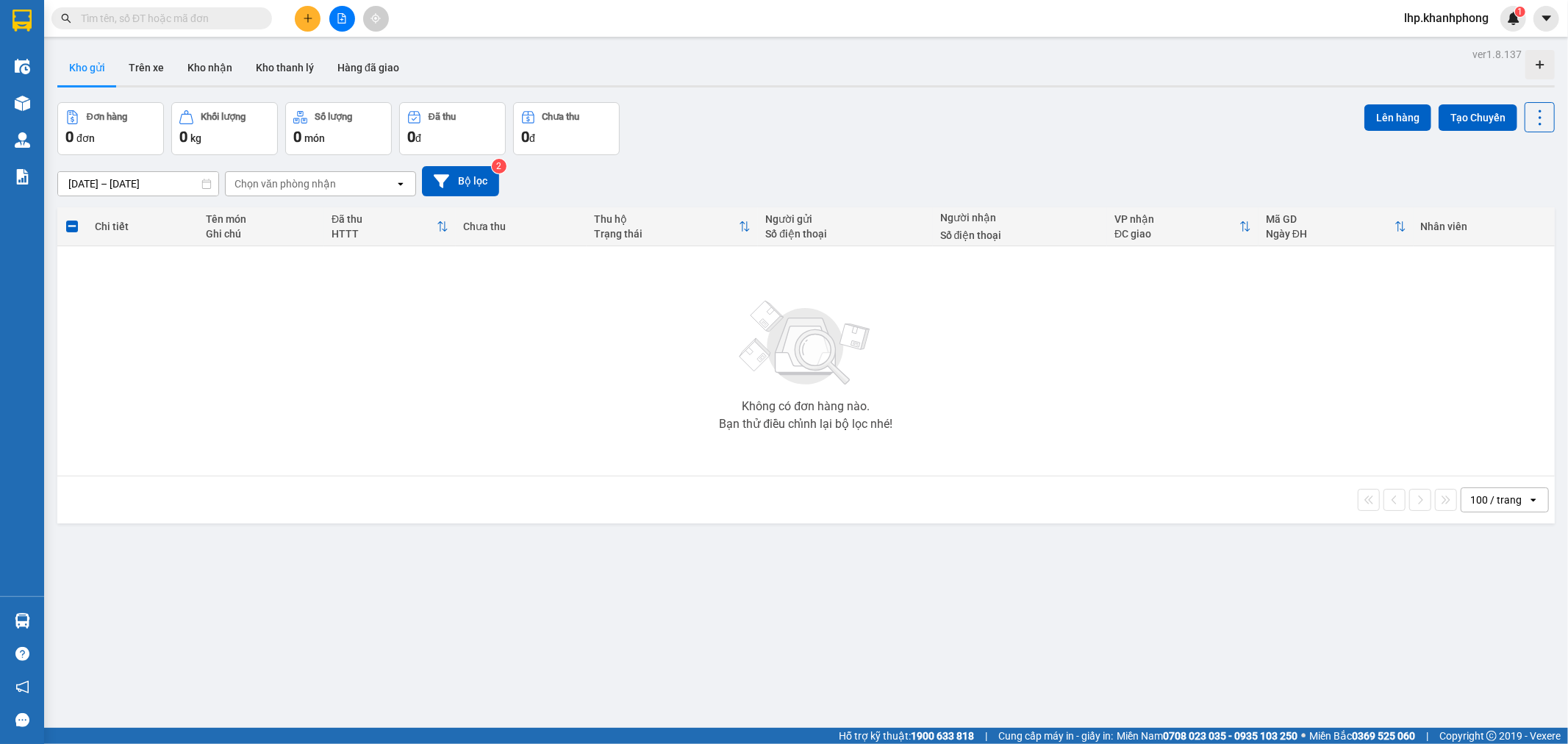
click at [335, 13] on button at bounding box center [343, 19] width 26 height 26
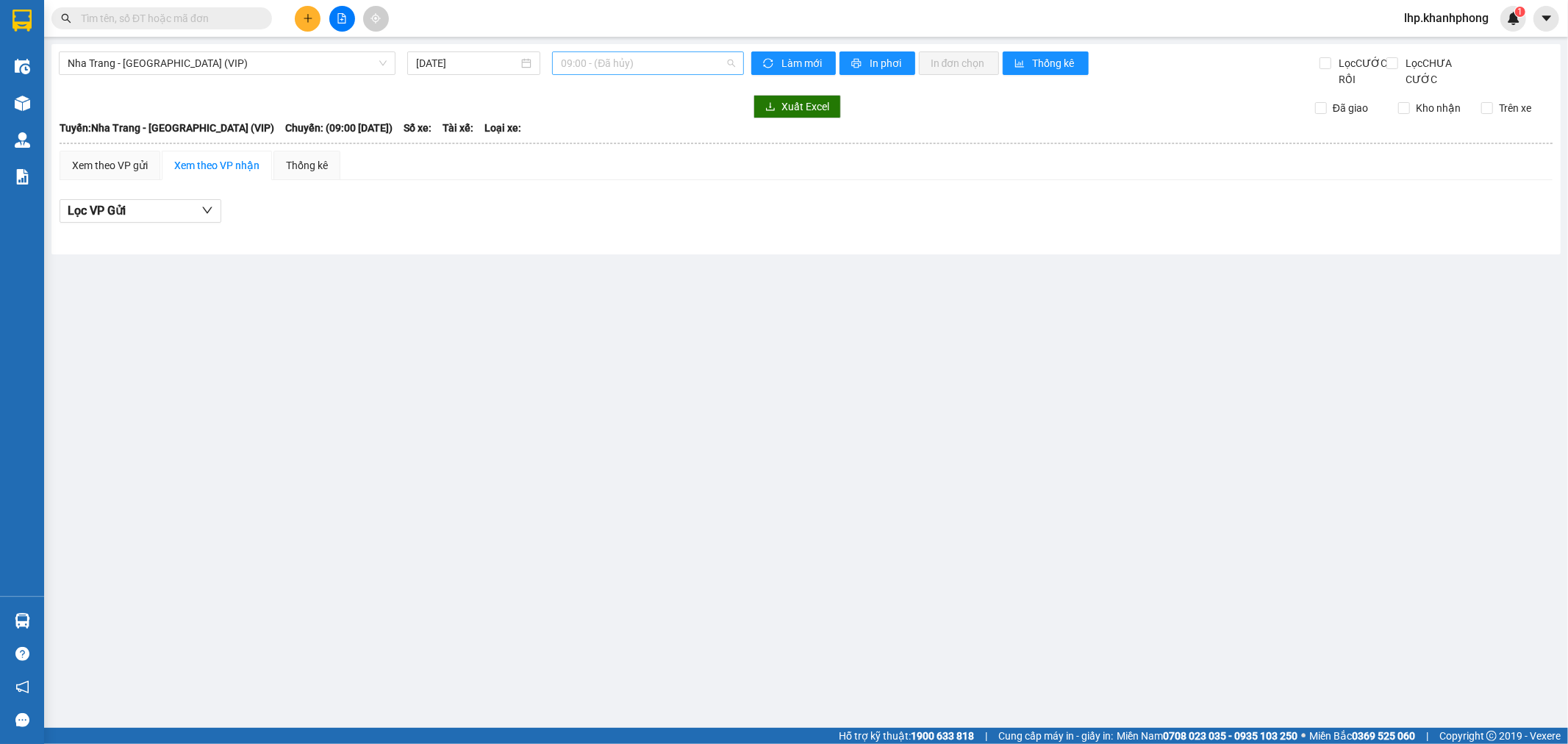
click at [599, 61] on span "09:00 - (Đã hủy)" at bounding box center [648, 63] width 174 height 22
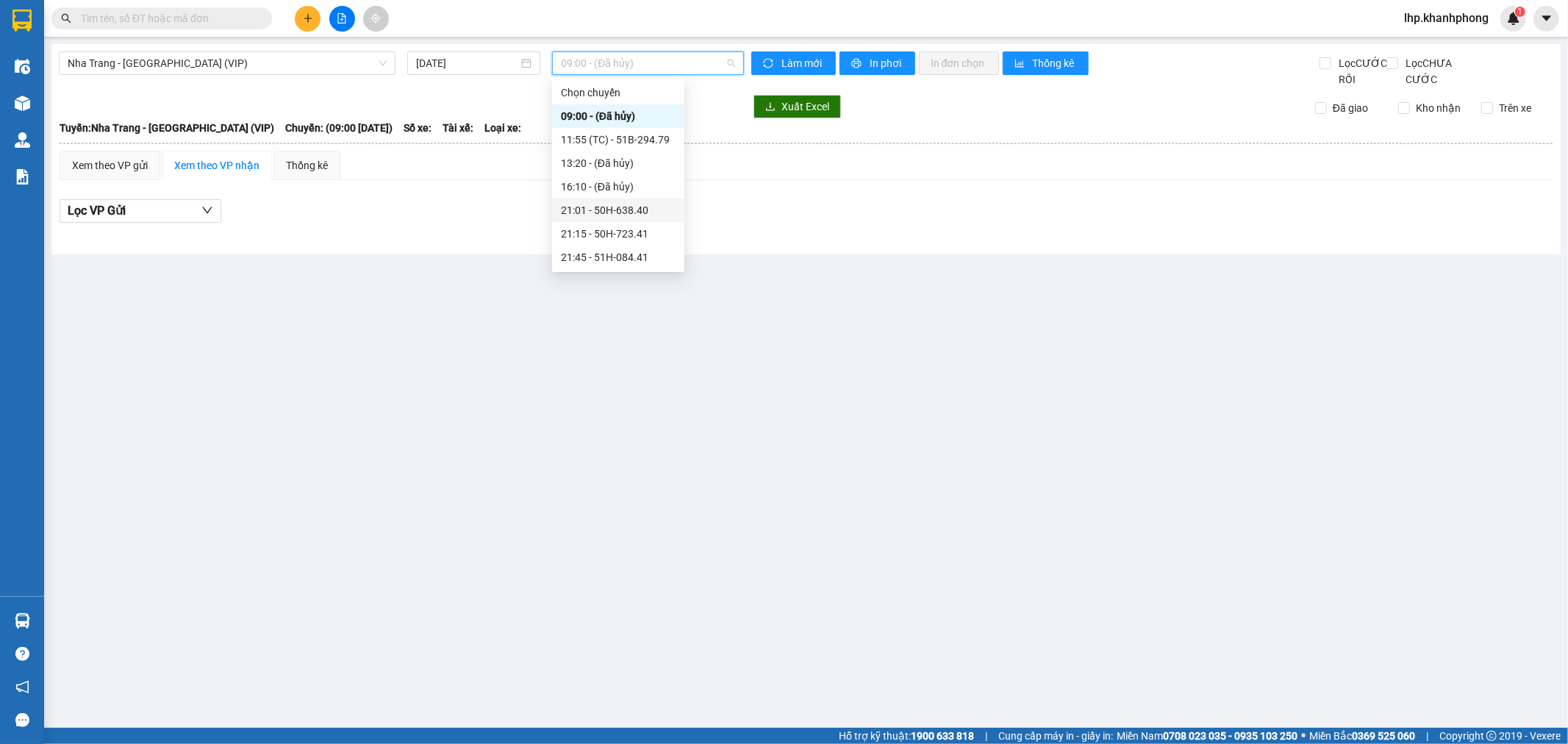
click at [624, 204] on div "21:01 - 50H-638.40" at bounding box center [618, 210] width 114 height 16
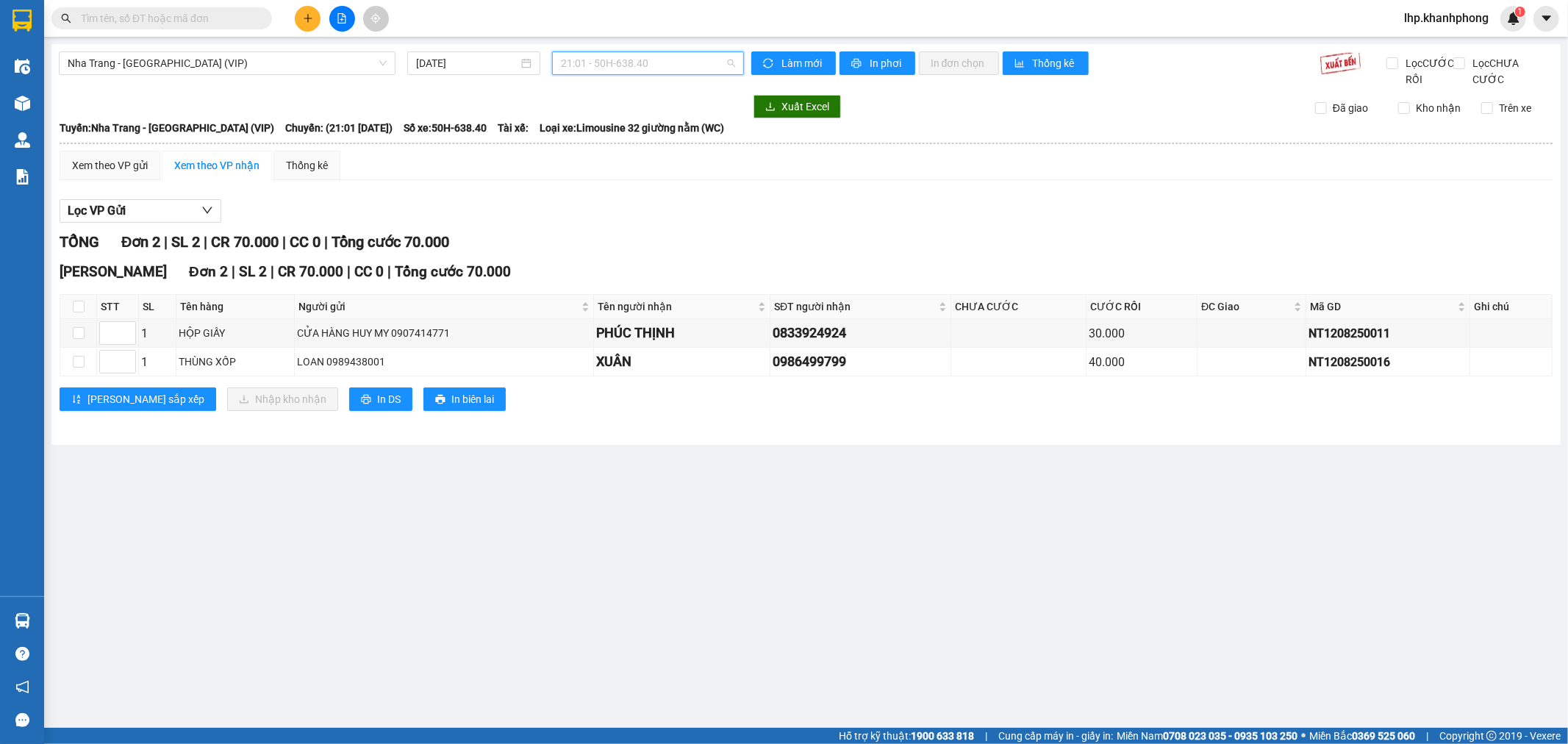
click at [633, 64] on span "21:01 - 50H-638.40" at bounding box center [648, 63] width 174 height 22
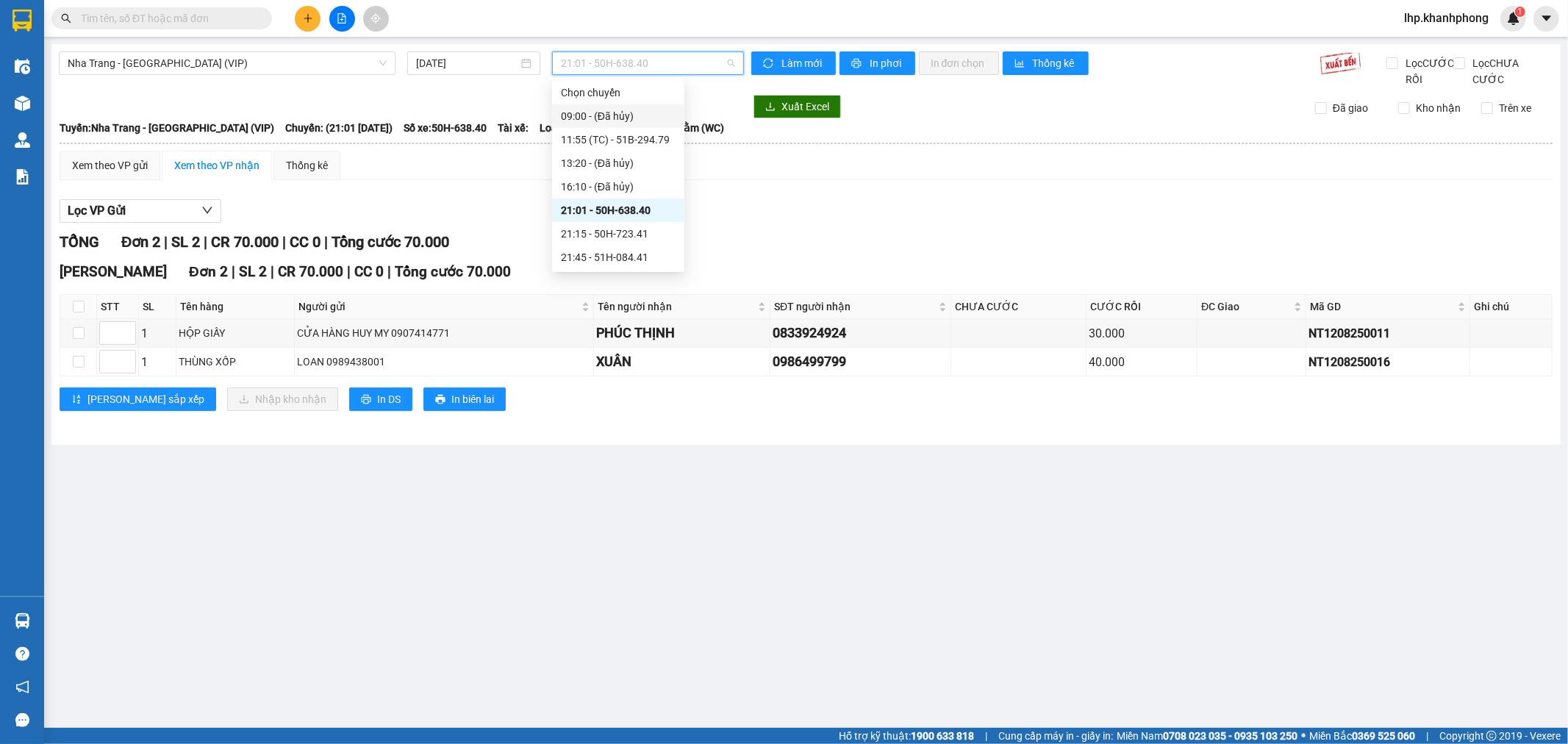
click at [998, 223] on div "Lọc VP Gửi" at bounding box center [806, 211] width 1493 height 24
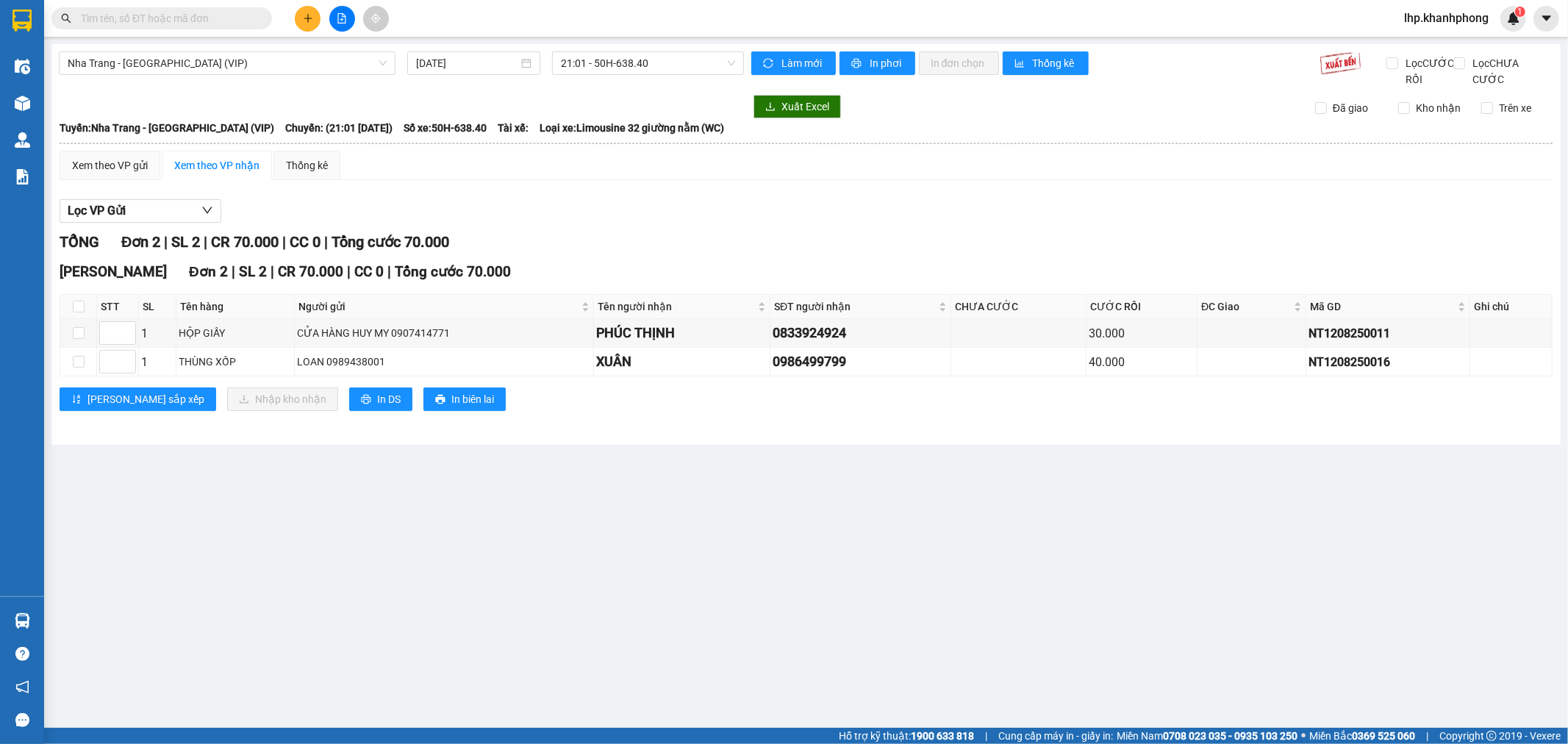
click at [68, 319] on th at bounding box center [78, 307] width 37 height 24
click at [76, 313] on input "checkbox" at bounding box center [79, 306] width 11 height 11
checkbox input "true"
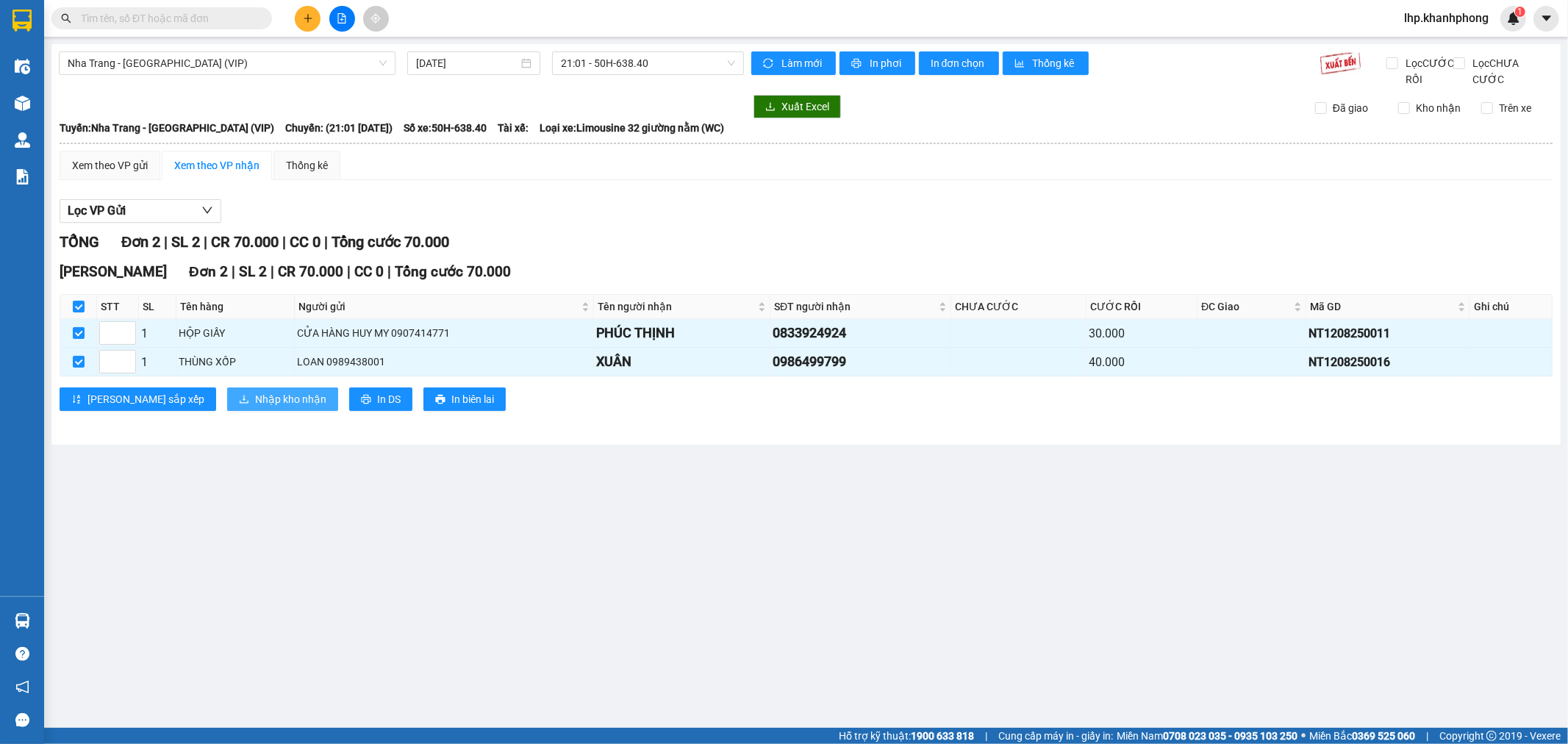
click at [255, 408] on span "Nhập kho nhận" at bounding box center [291, 400] width 71 height 16
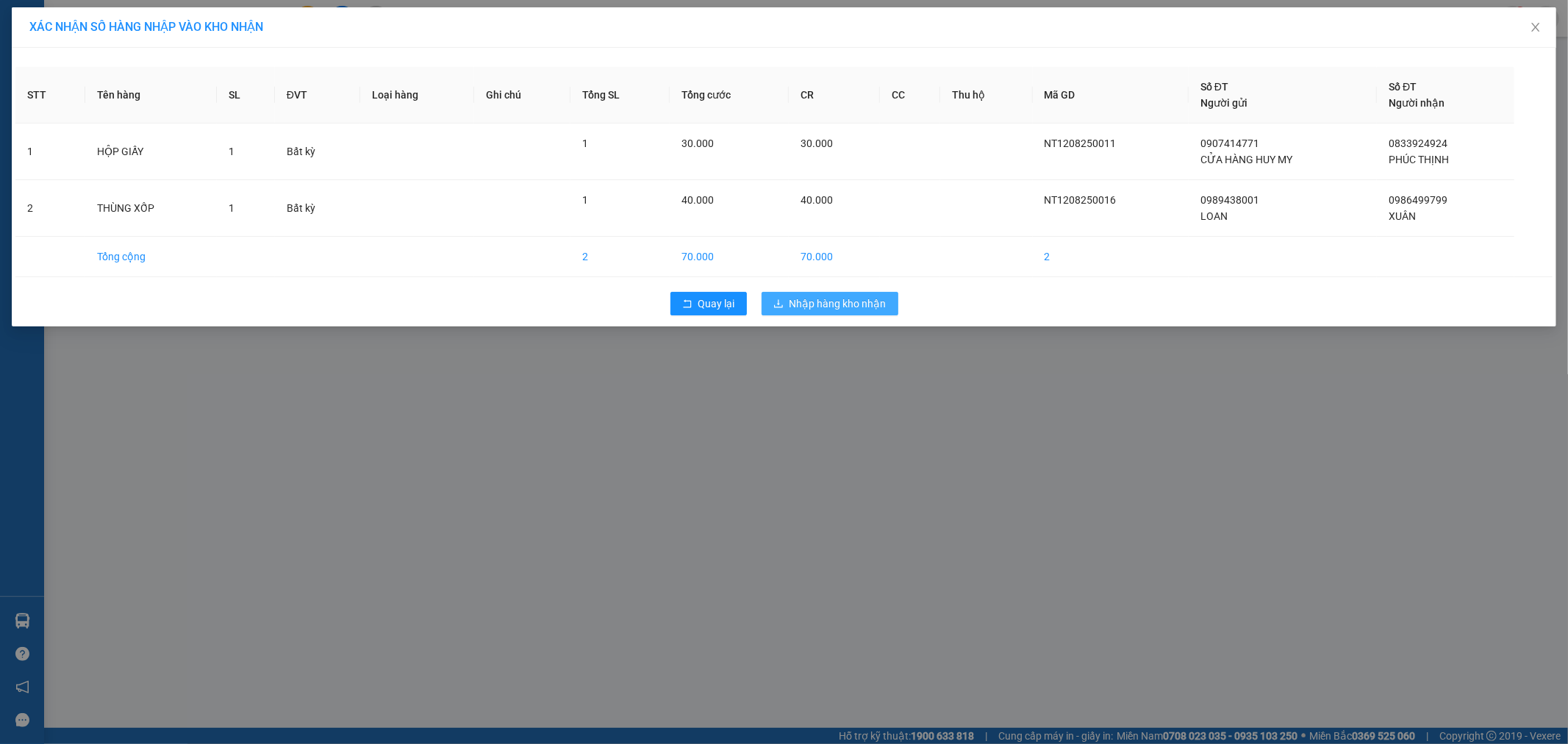
click at [866, 314] on button "Nhập hàng kho nhận" at bounding box center [830, 303] width 136 height 24
